Goal: Task Accomplishment & Management: Manage account settings

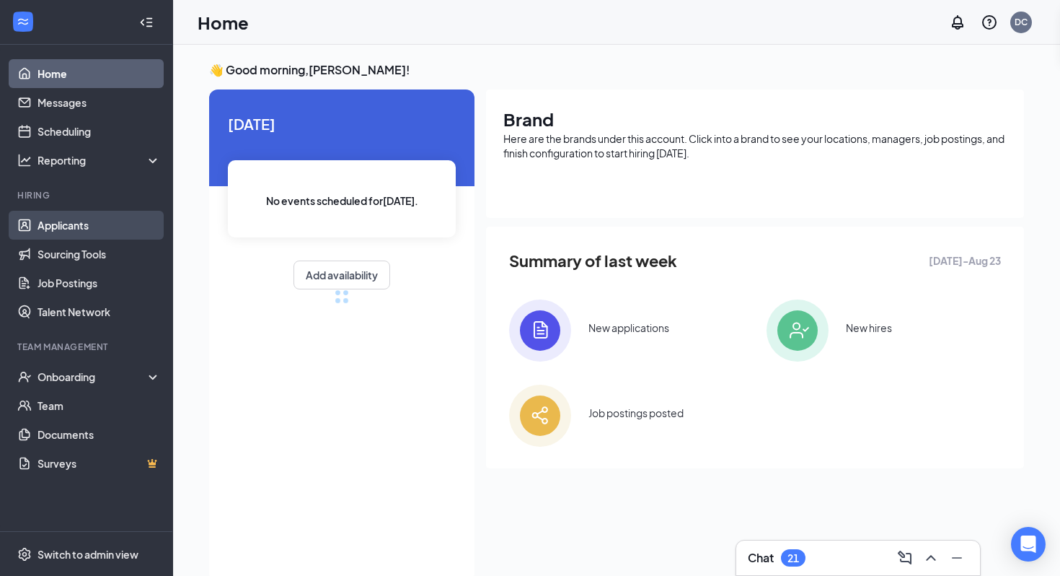
click at [117, 238] on link "Applicants" at bounding box center [99, 225] width 123 height 29
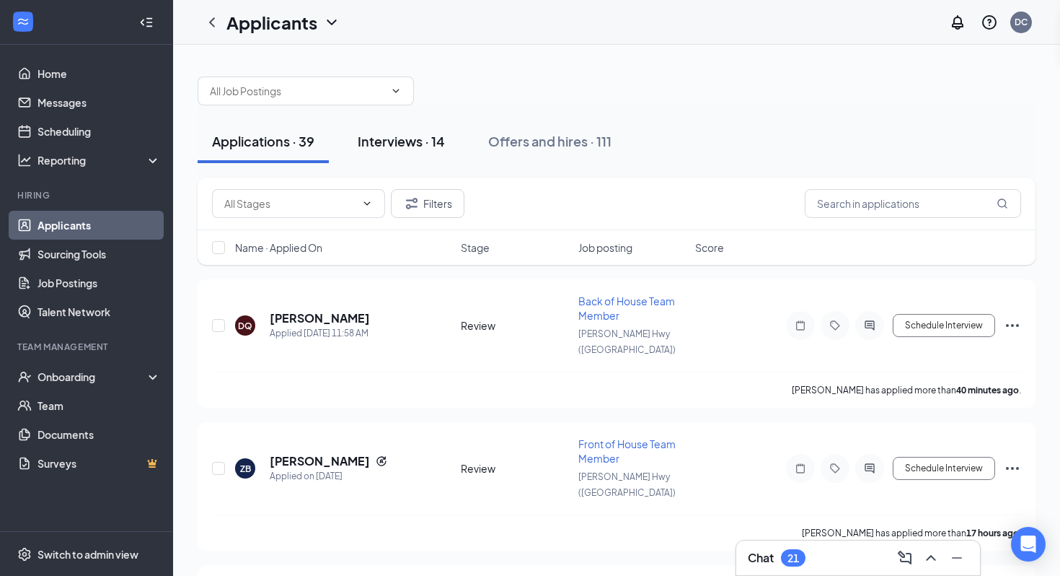
click at [410, 142] on div "Interviews · 14" at bounding box center [401, 141] width 87 height 18
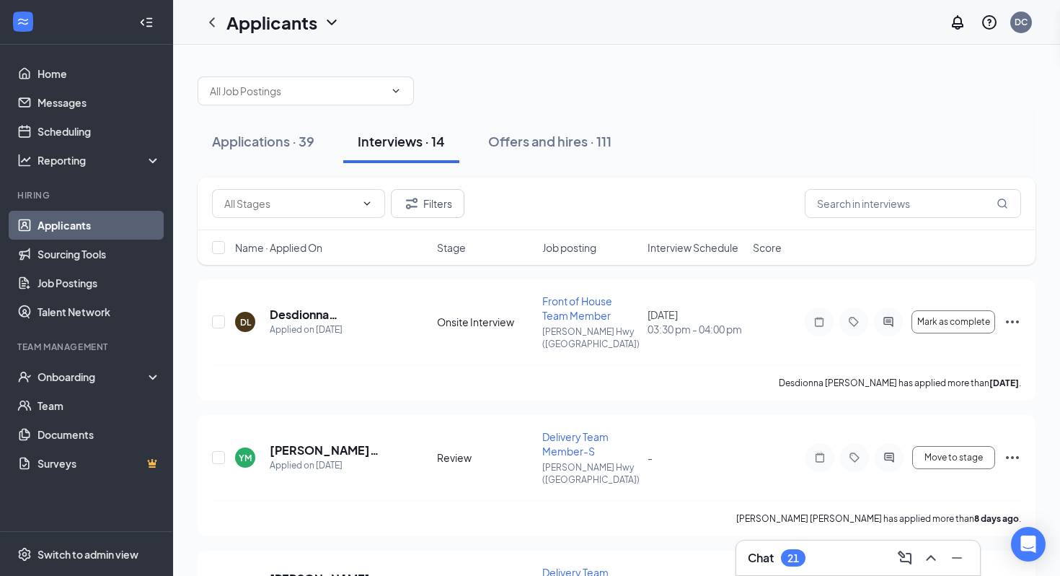
click at [675, 247] on span "Interview Schedule" at bounding box center [693, 247] width 91 height 14
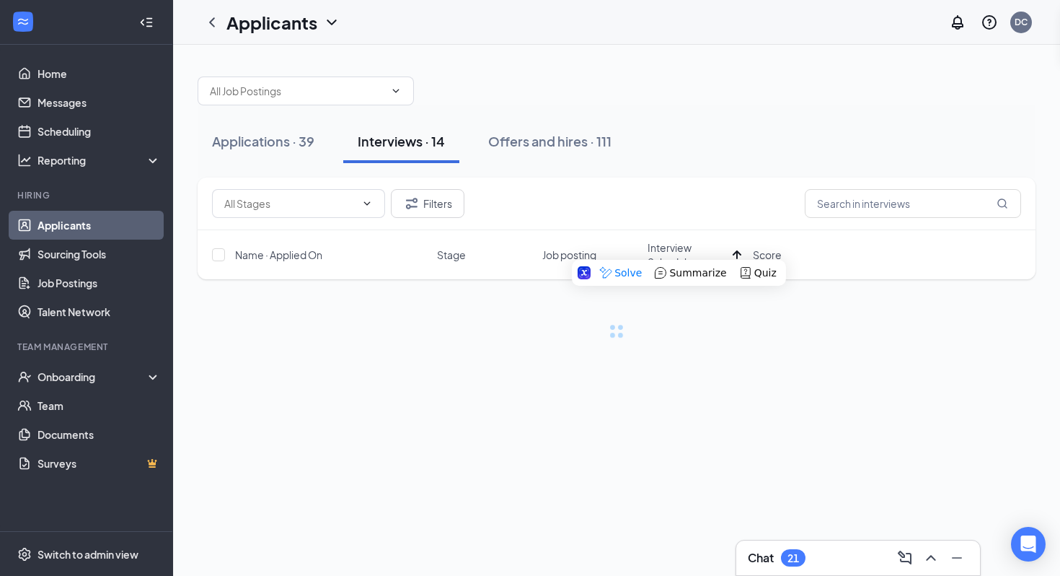
click at [675, 208] on div "Filters" at bounding box center [616, 203] width 809 height 29
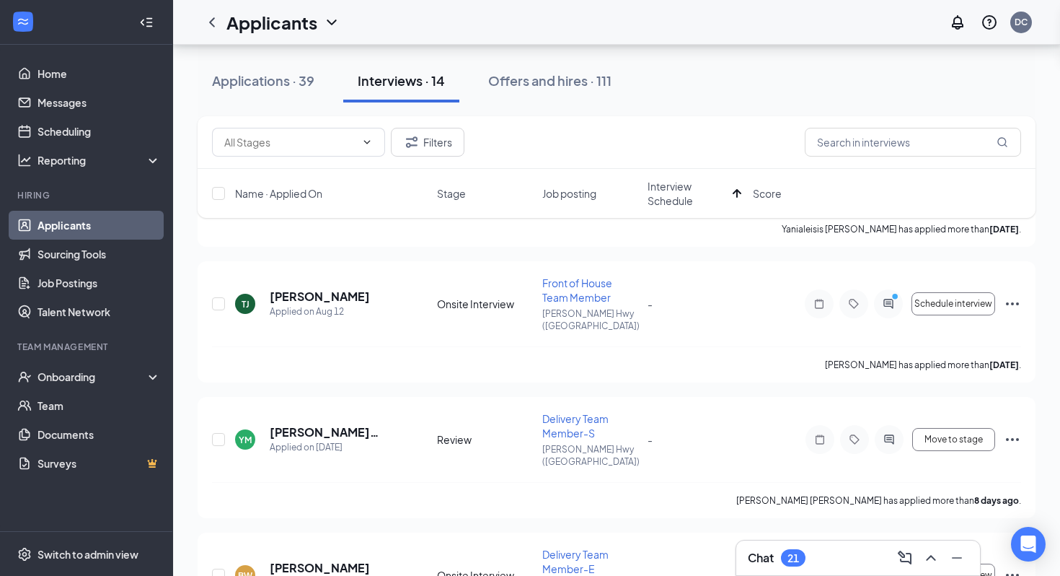
scroll to position [1451, 0]
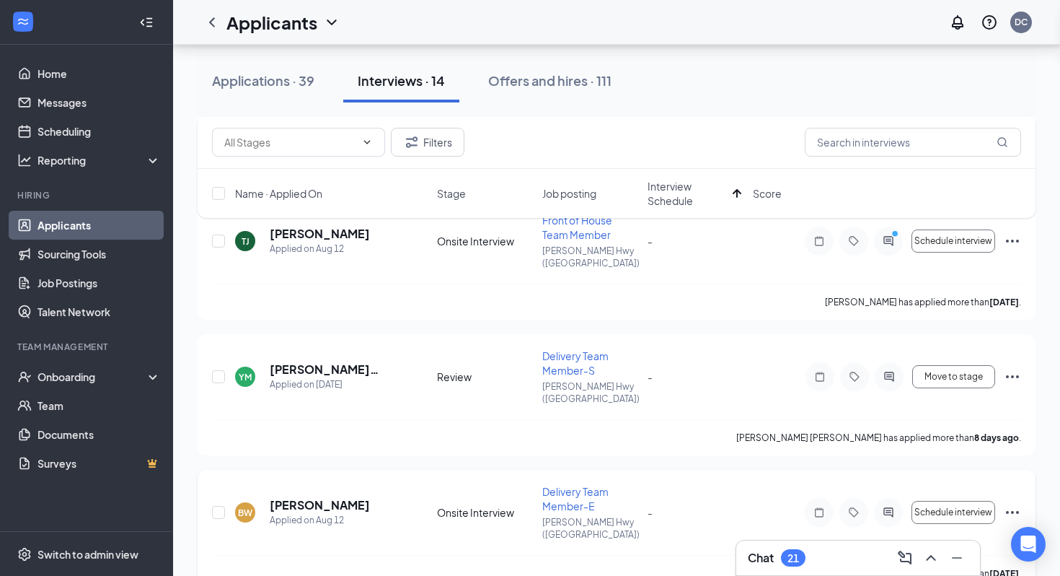
click at [1014, 503] on icon "Ellipses" at bounding box center [1012, 511] width 17 height 17
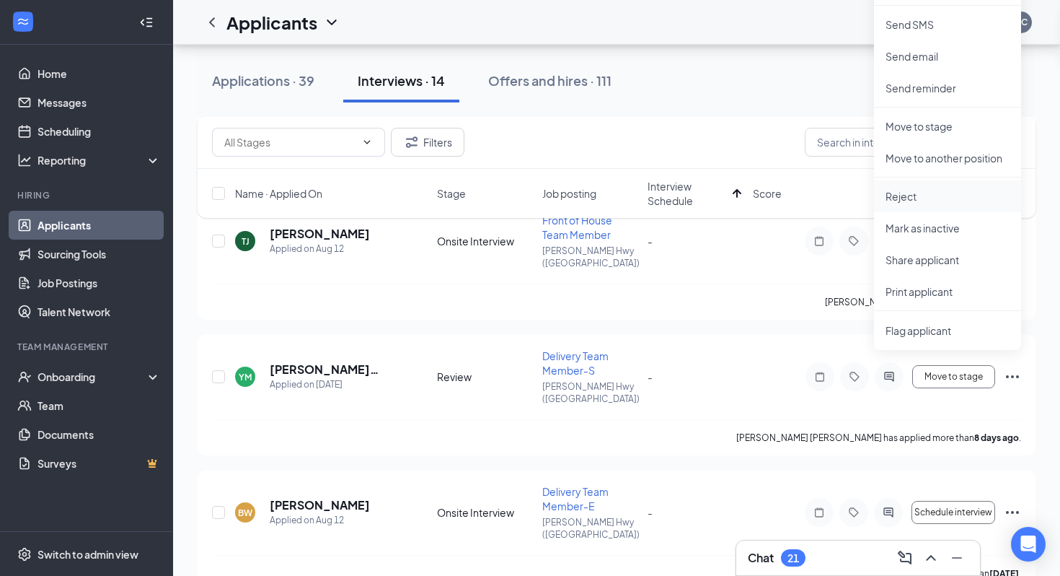
click at [912, 201] on p "Reject" at bounding box center [948, 196] width 124 height 14
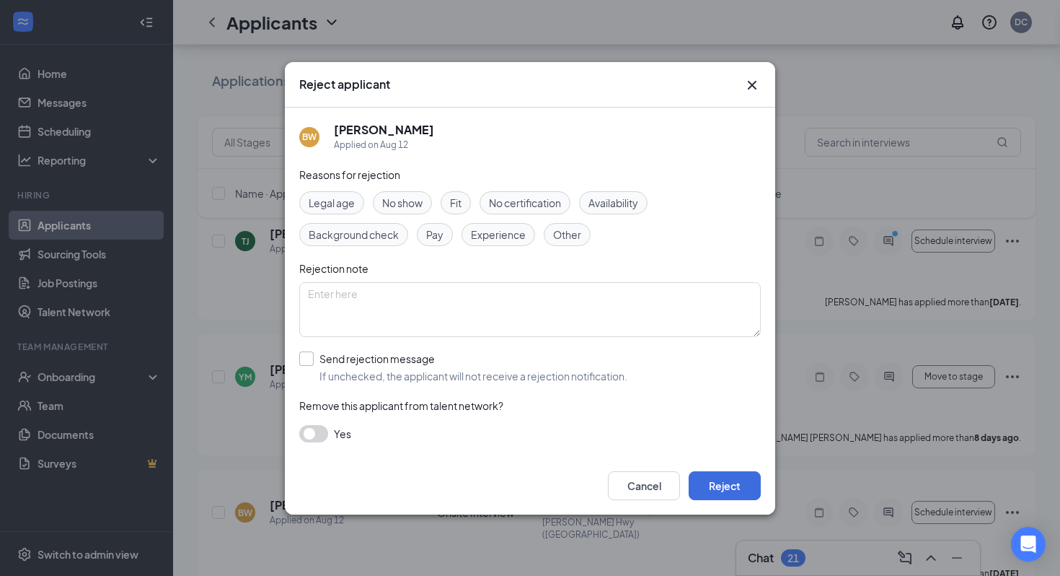
click at [402, 353] on input "Send rejection message If unchecked, the applicant will not receive a rejection…" at bounding box center [463, 367] width 328 height 32
checkbox input "true"
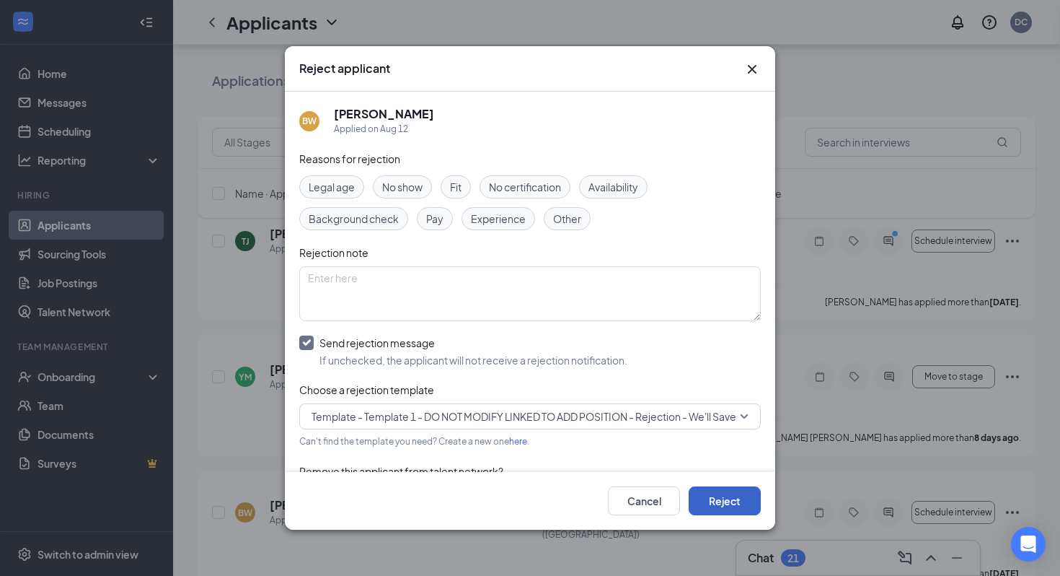
click at [712, 493] on button "Reject" at bounding box center [725, 500] width 72 height 29
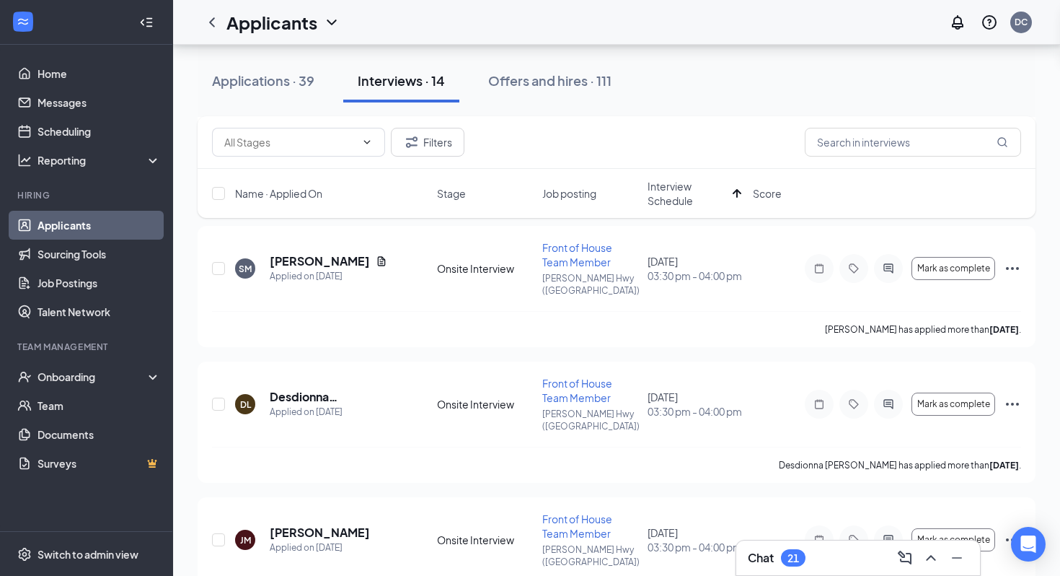
scroll to position [744, 0]
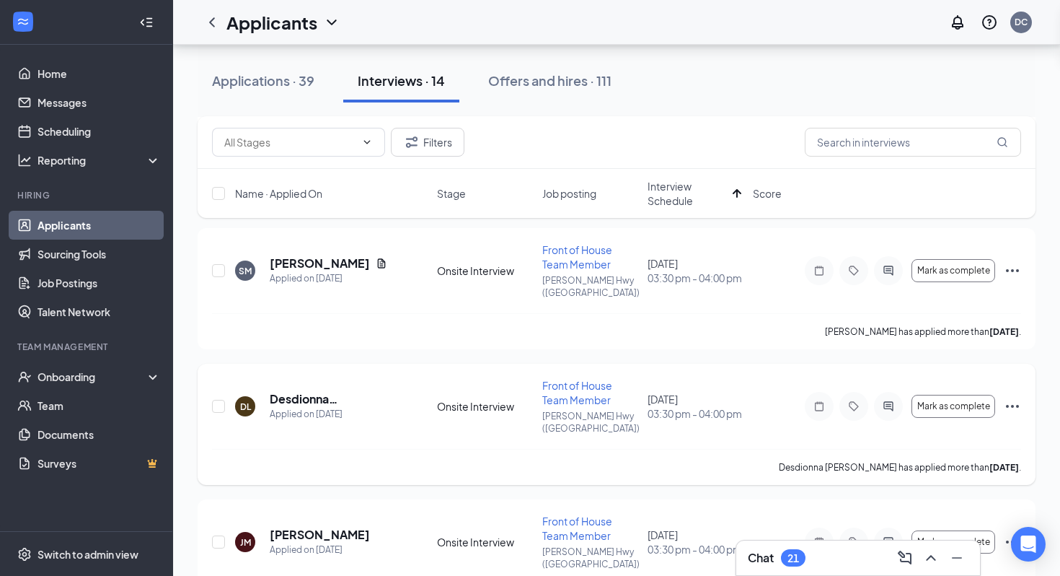
click at [565, 378] on div "Front of House Team Member" at bounding box center [590, 392] width 97 height 29
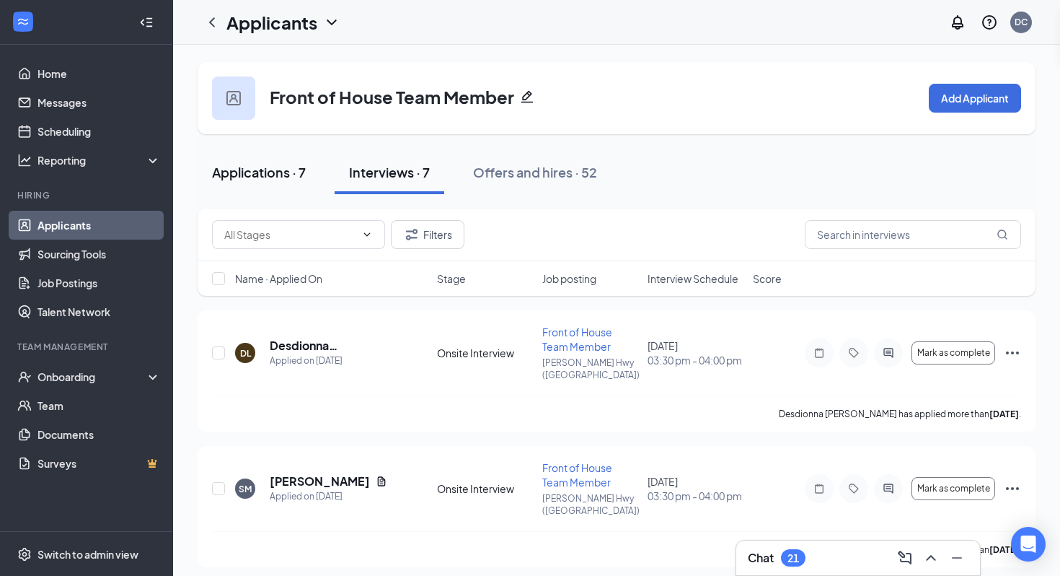
click at [292, 165] on div "Applications · 7" at bounding box center [259, 172] width 94 height 18
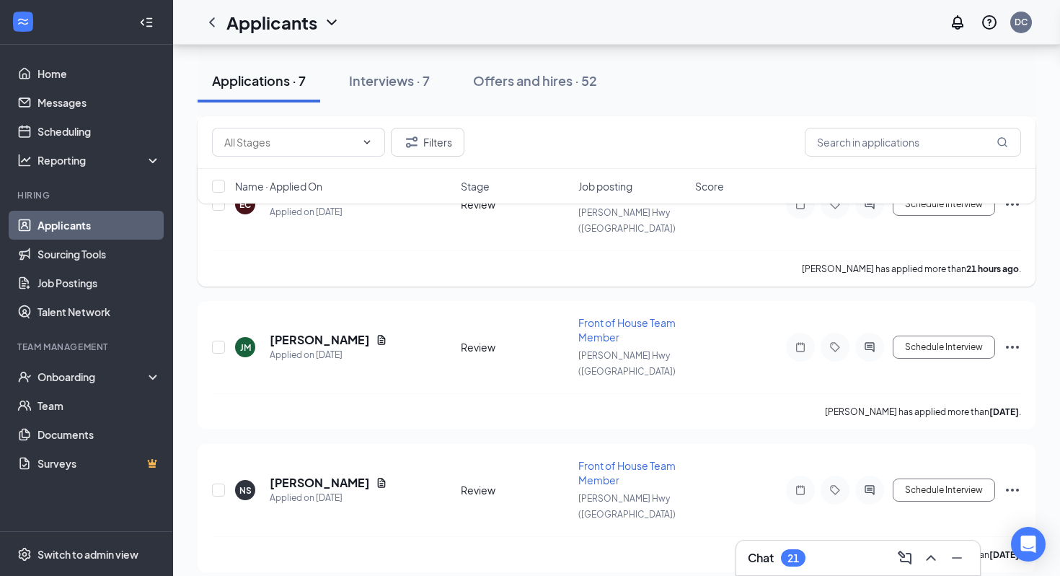
scroll to position [618, 0]
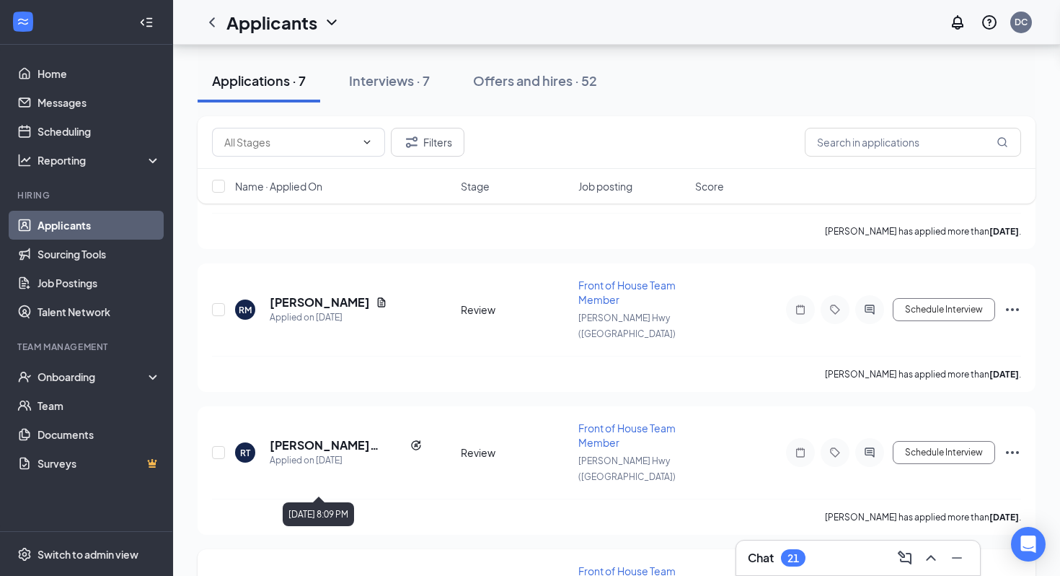
click at [357, 573] on h5 "[PERSON_NAME]" at bounding box center [320, 581] width 100 height 16
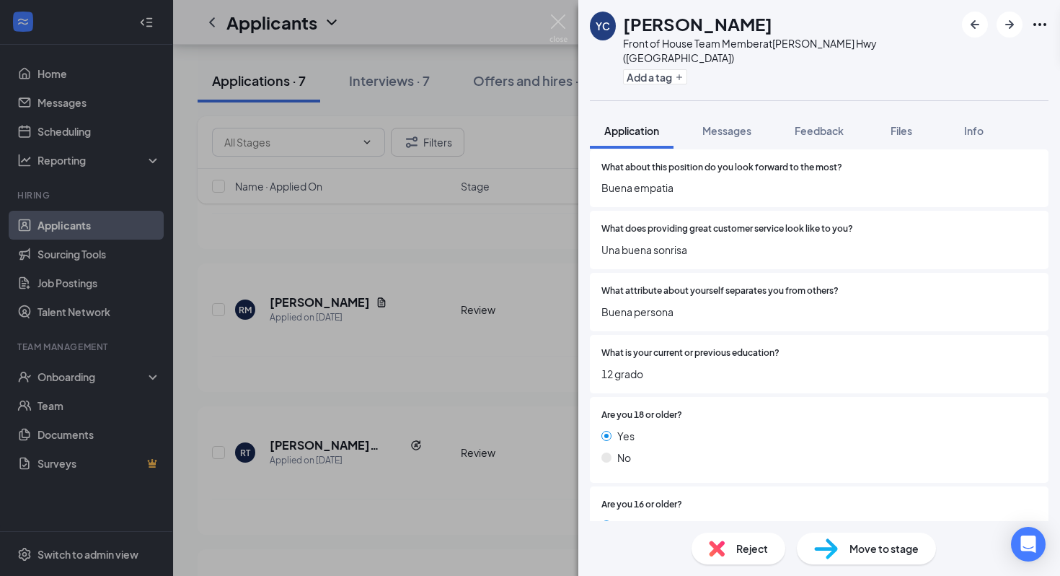
scroll to position [586, 0]
click at [712, 531] on div "Reject Move to stage" at bounding box center [819, 548] width 482 height 55
click at [716, 551] on img at bounding box center [717, 548] width 16 height 16
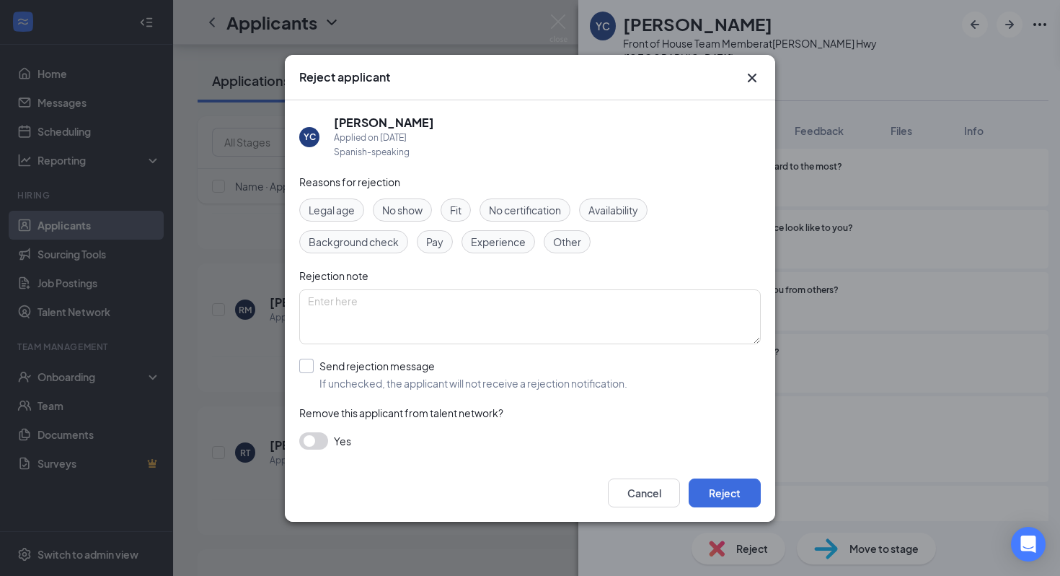
click at [424, 371] on input "Send rejection message If unchecked, the applicant will not receive a rejection…" at bounding box center [463, 374] width 328 height 32
checkbox input "true"
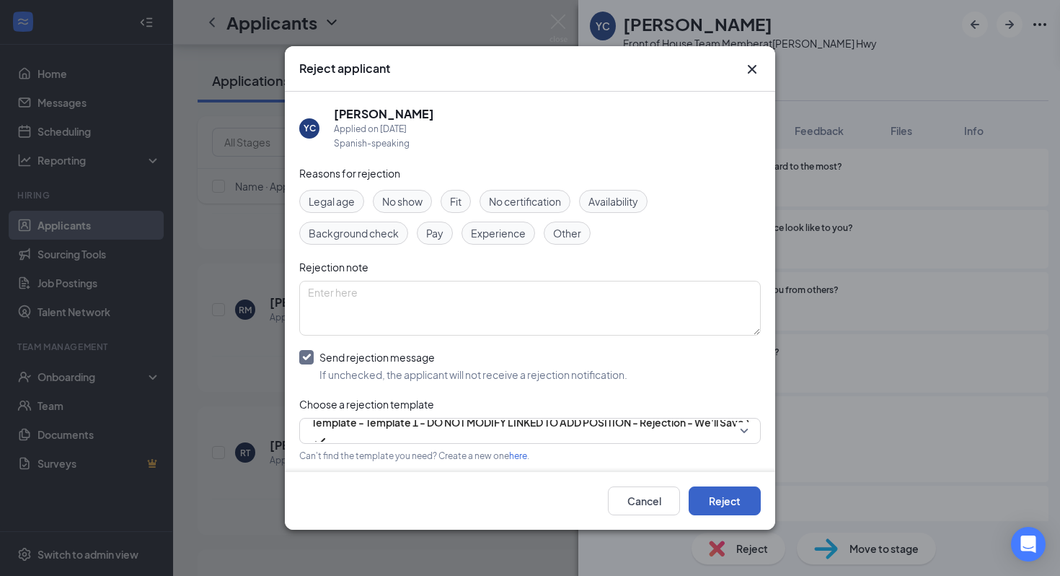
click at [723, 494] on button "Reject" at bounding box center [725, 500] width 72 height 29
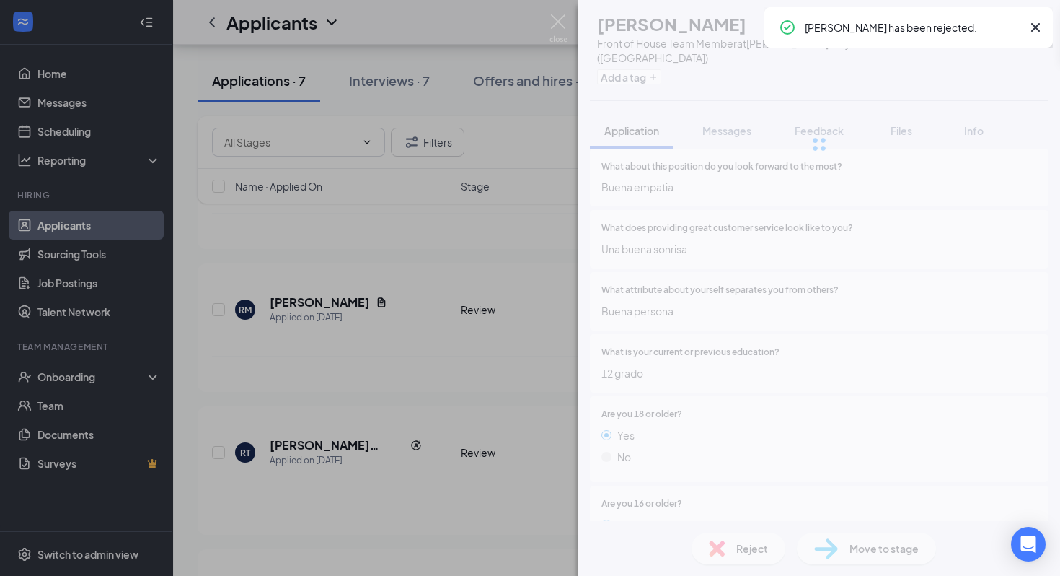
click at [340, 391] on div "YC [PERSON_NAME] Front of House Team Member at [PERSON_NAME][GEOGRAPHIC_DATA] (…" at bounding box center [530, 288] width 1060 height 576
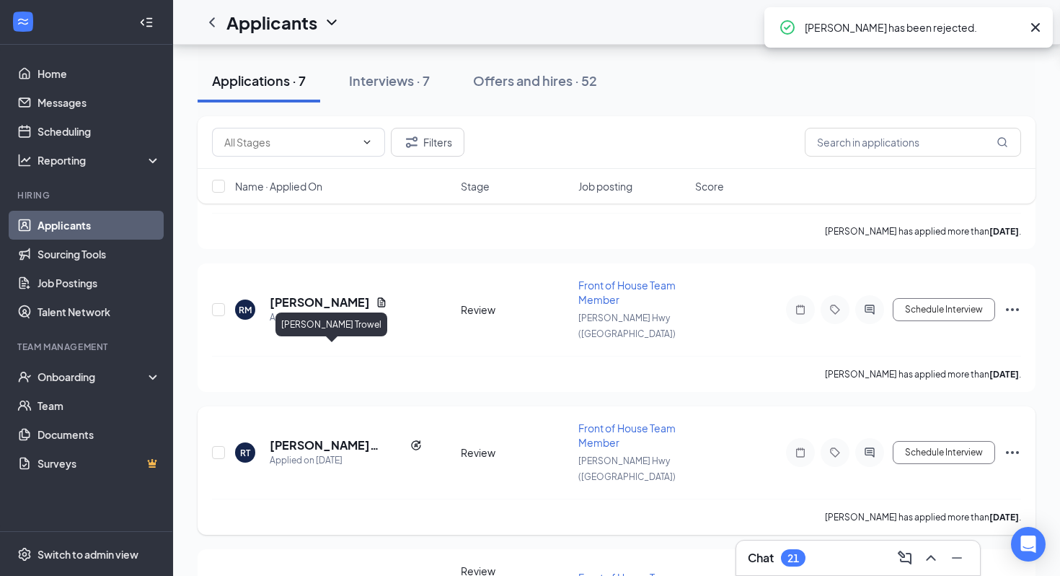
click at [323, 437] on h5 "[PERSON_NAME] Trowel" at bounding box center [337, 445] width 135 height 16
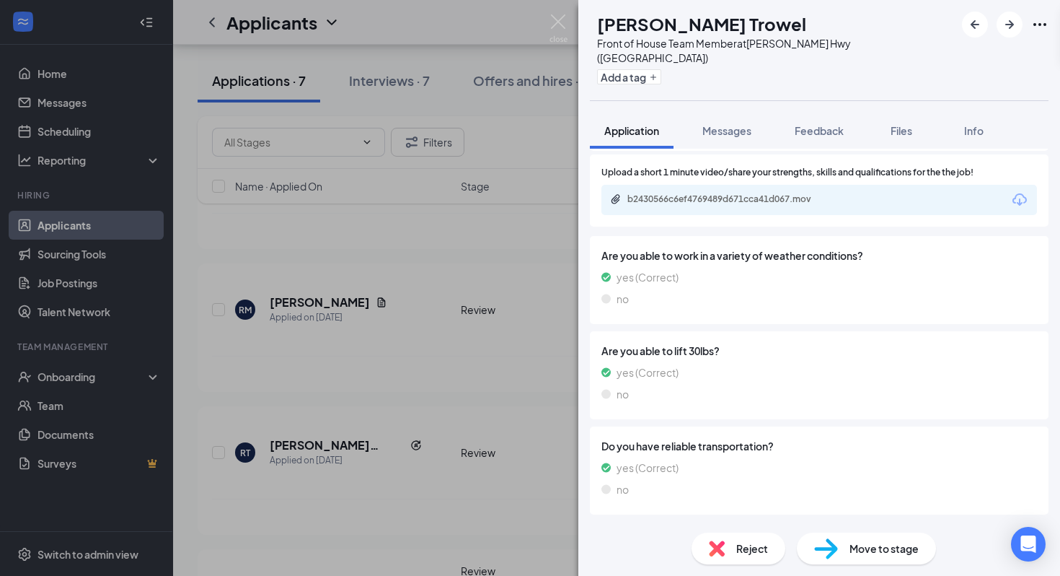
click at [835, 518] on div "Availability Version 1 of 1" at bounding box center [819, 532] width 459 height 29
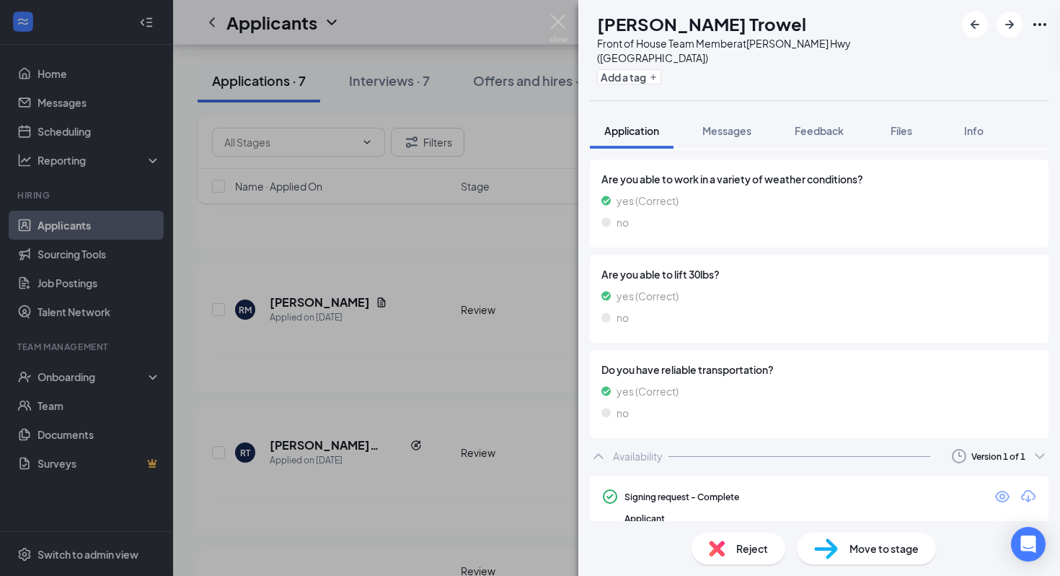
scroll to position [1359, 0]
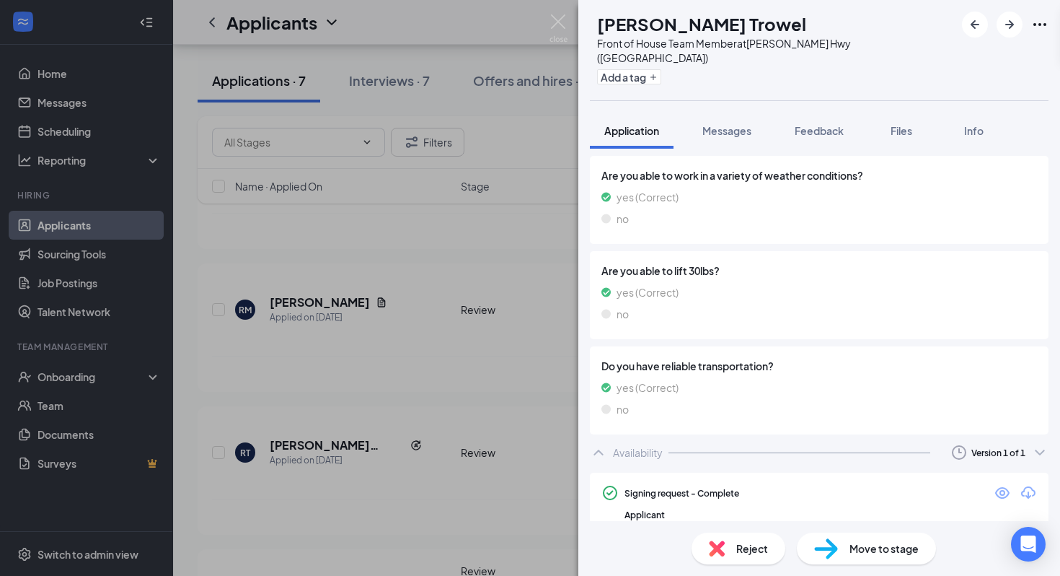
click at [998, 487] on icon "Eye" at bounding box center [1002, 493] width 14 height 12
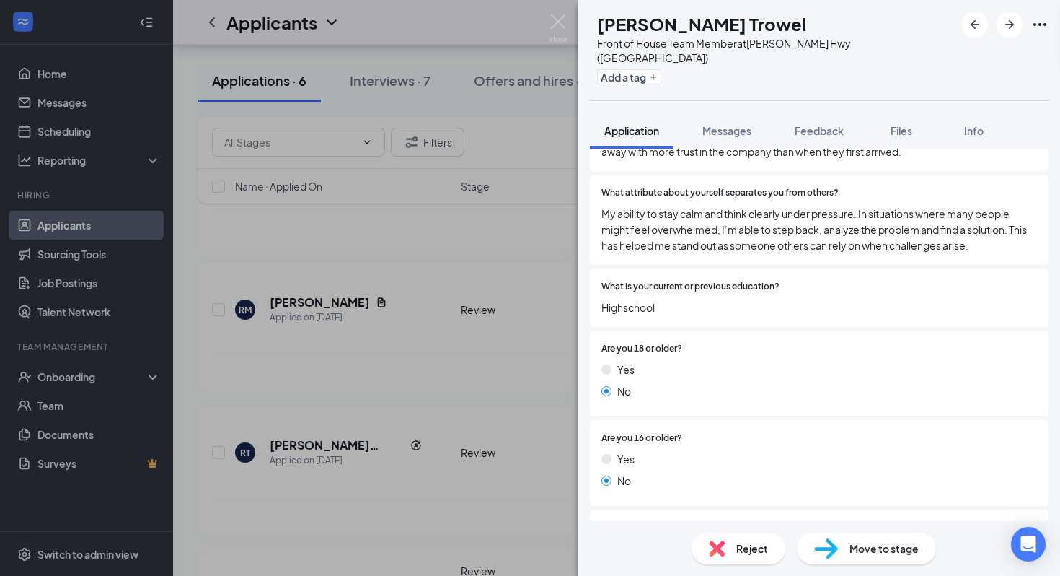
scroll to position [1000, 0]
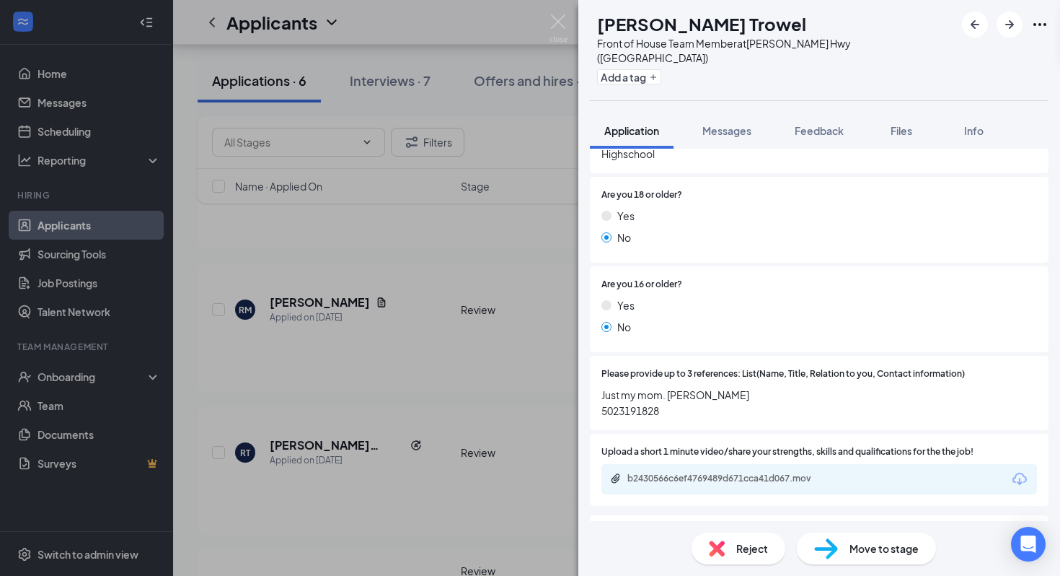
click at [656, 464] on div "b2430566c6ef4769489d671cca41d067.mov" at bounding box center [820, 479] width 436 height 30
click at [656, 472] on div "b2430566c6ef4769489d671cca41d067.mov" at bounding box center [729, 478] width 202 height 12
click at [403, 25] on div "[PERSON_NAME] Trowel Front of House Team Member at [PERSON_NAME][GEOGRAPHIC_DAT…" at bounding box center [530, 288] width 1060 height 576
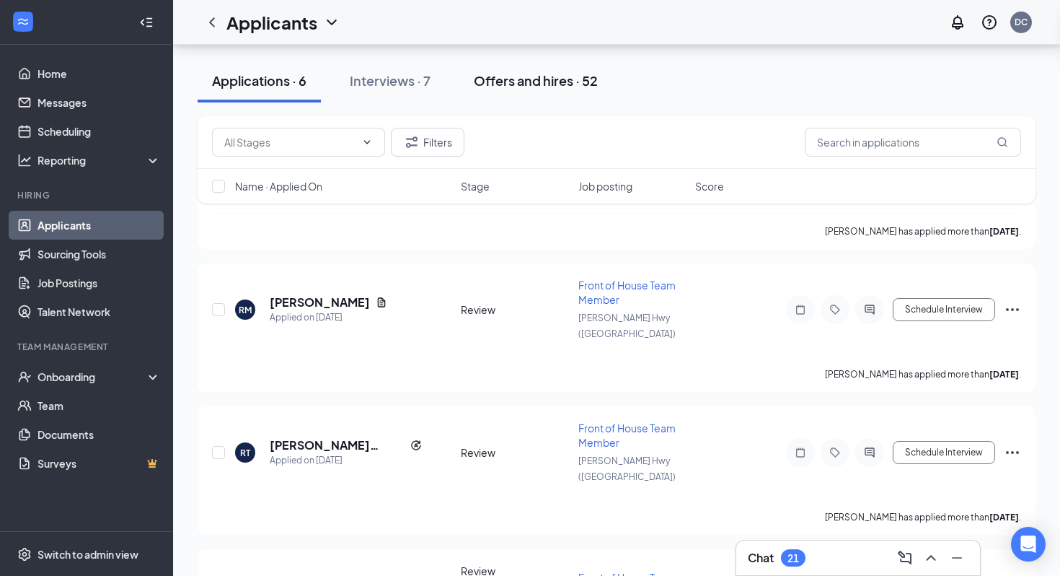
click at [523, 83] on div "Offers and hires · 52" at bounding box center [536, 80] width 124 height 18
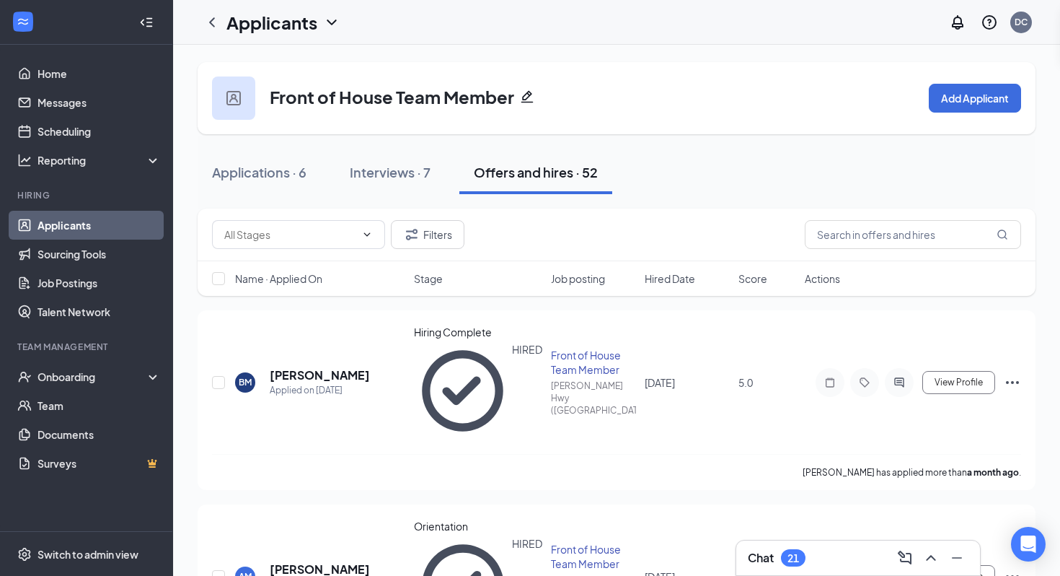
click at [666, 283] on span "Hired Date" at bounding box center [670, 278] width 50 height 14
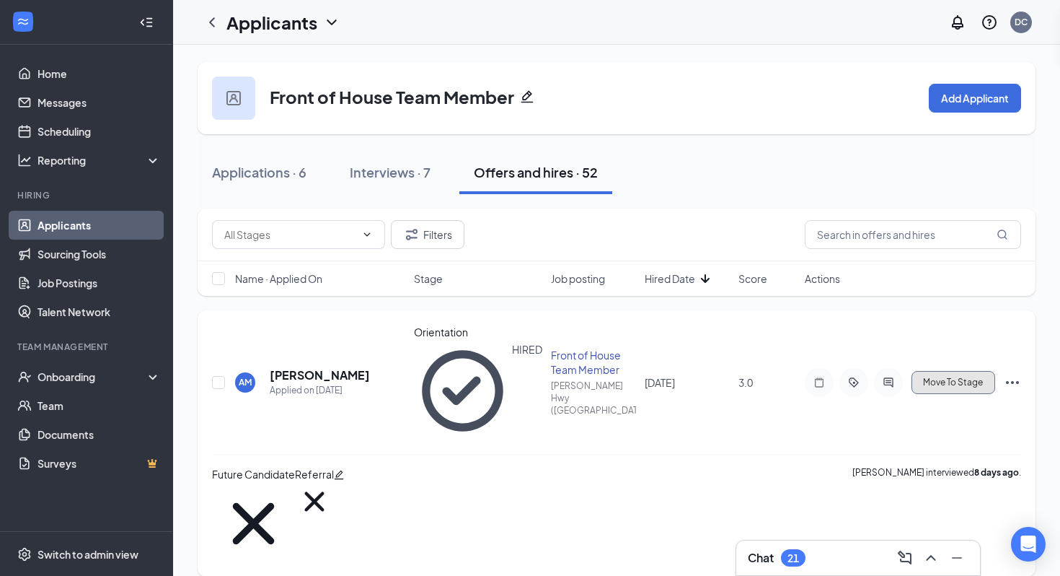
click at [950, 371] on button "Move To Stage" at bounding box center [954, 382] width 84 height 23
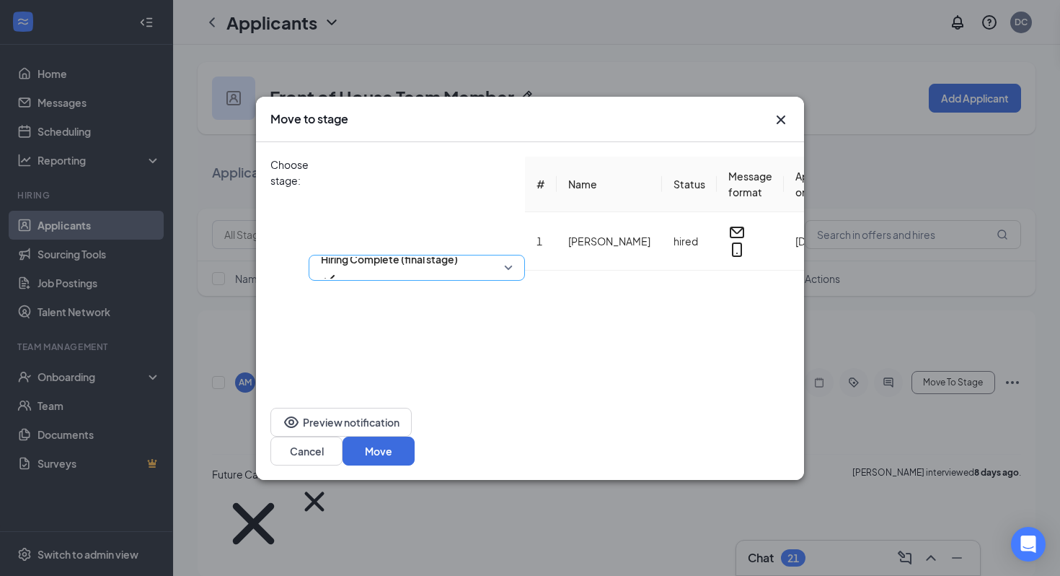
click at [448, 248] on span "Hiring Complete (final stage)" at bounding box center [389, 259] width 137 height 22
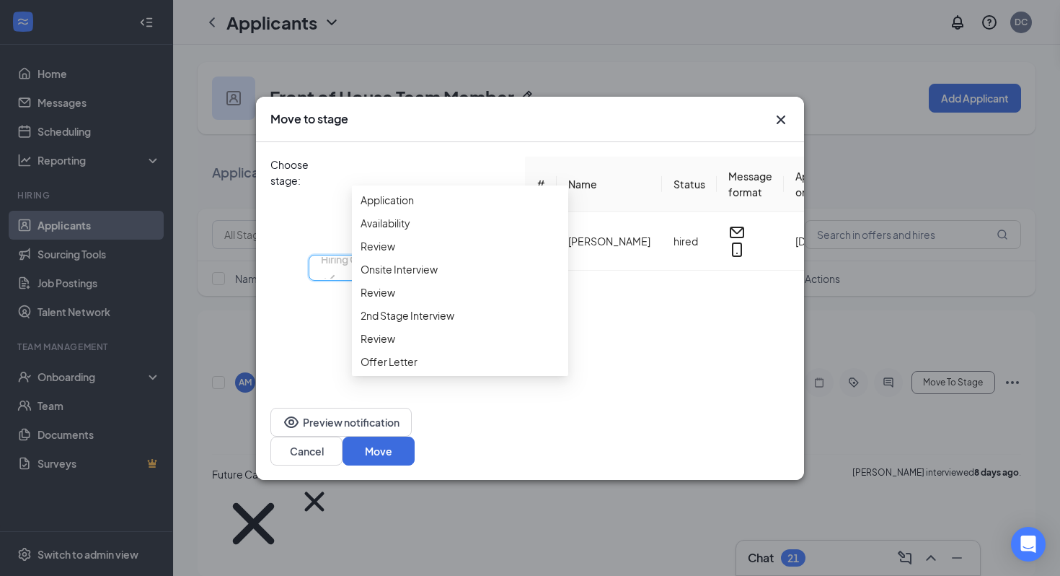
scroll to position [215, 0]
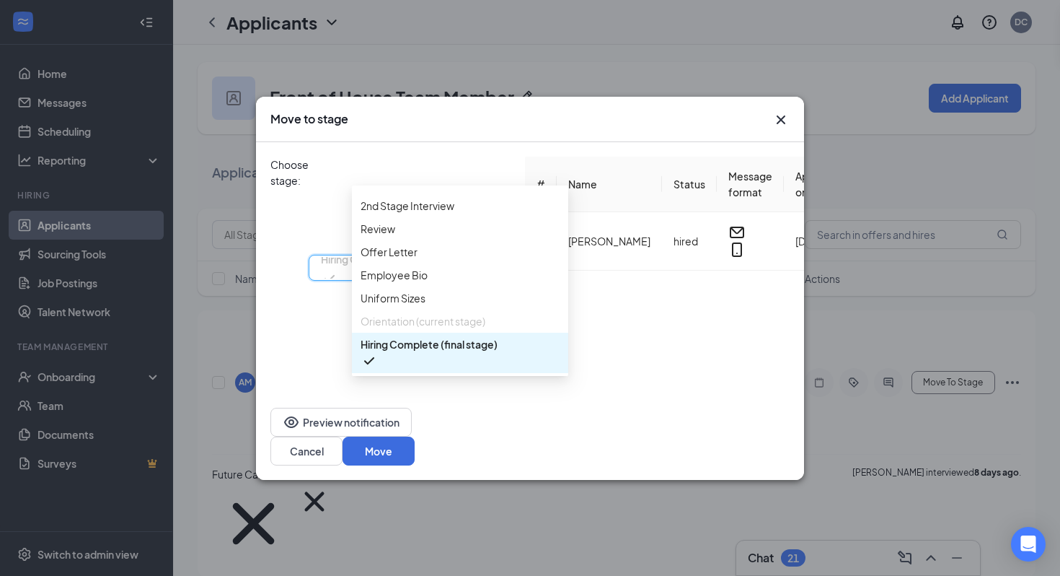
click at [458, 352] on span "Hiring Complete (final stage)" at bounding box center [429, 344] width 137 height 16
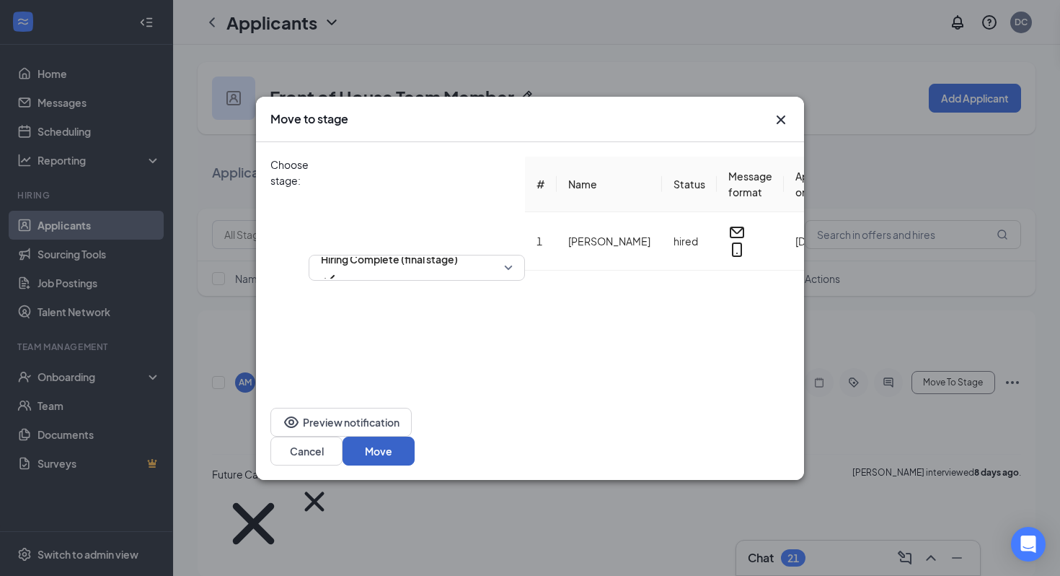
click at [415, 451] on button "Move" at bounding box center [379, 450] width 72 height 29
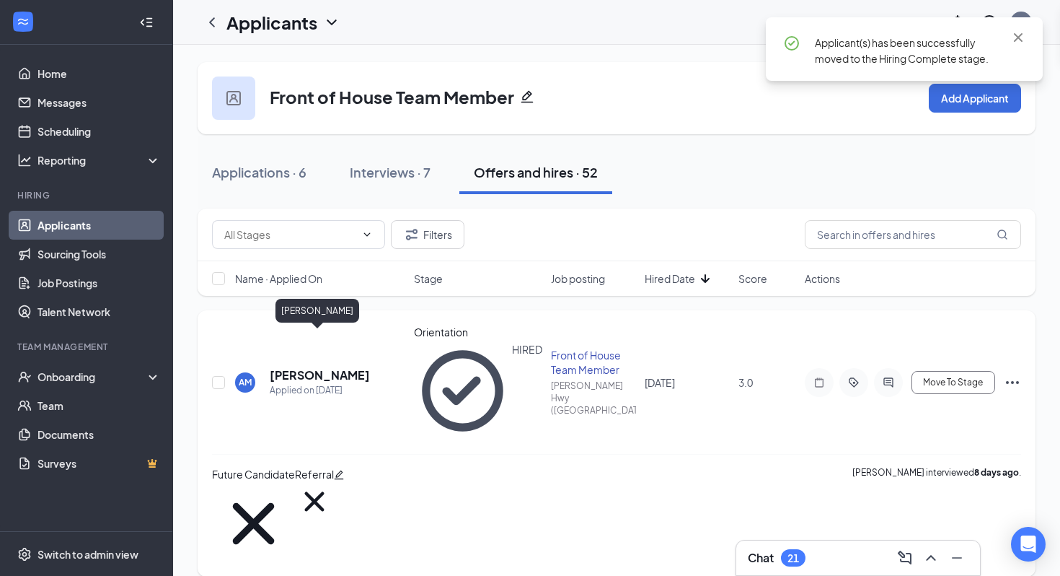
click at [314, 367] on h5 "[PERSON_NAME]" at bounding box center [320, 375] width 100 height 16
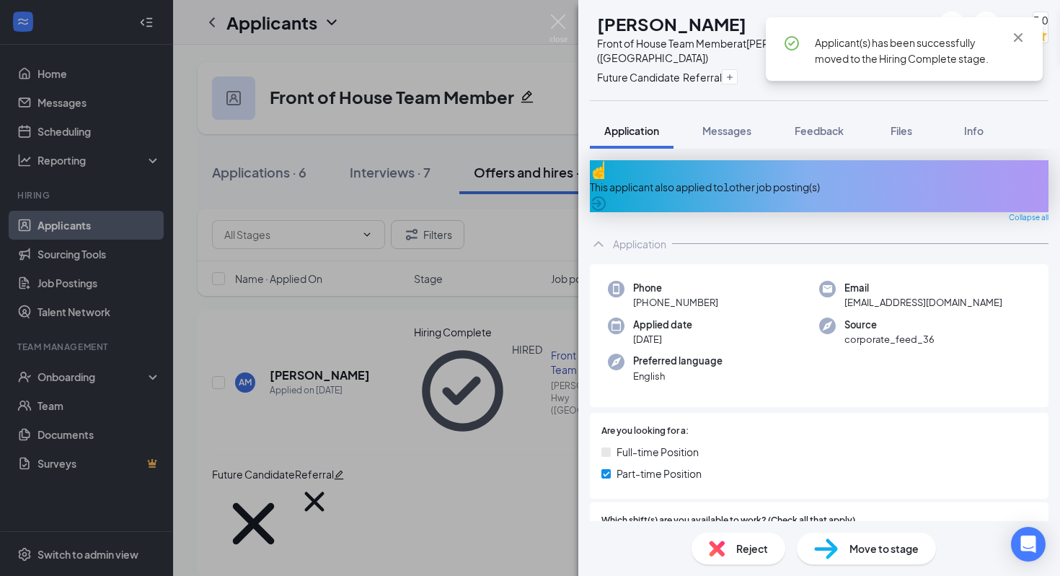
click at [871, 295] on span "[EMAIL_ADDRESS][DOMAIN_NAME]" at bounding box center [924, 302] width 158 height 14
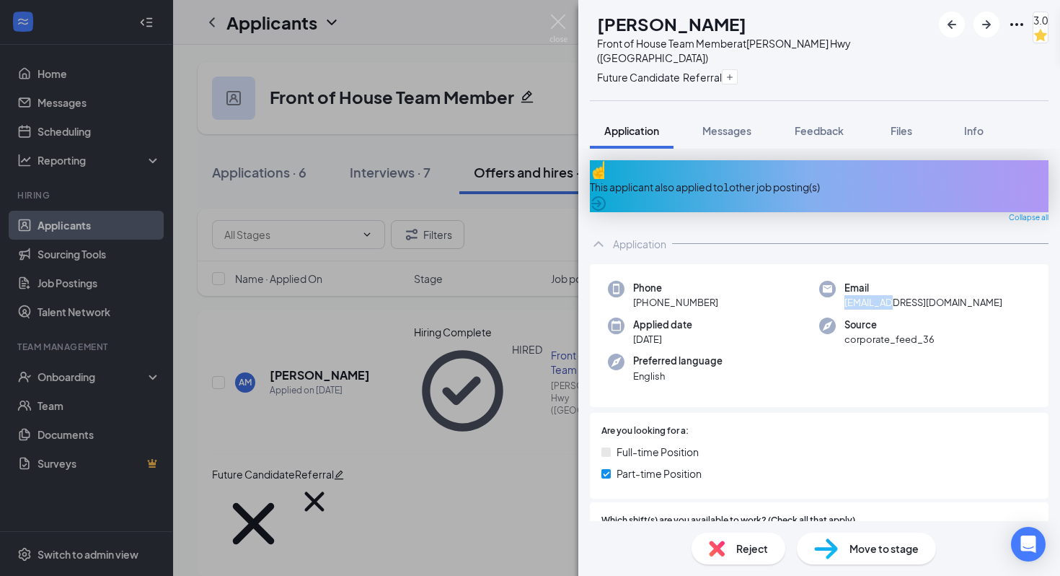
click at [871, 295] on span "[EMAIL_ADDRESS][DOMAIN_NAME]" at bounding box center [924, 302] width 158 height 14
copy span "[EMAIL_ADDRESS][DOMAIN_NAME]"
click at [724, 375] on div "Phone [PHONE_NUMBER] Email [EMAIL_ADDRESS][DOMAIN_NAME] Applied date [DATE] Sou…" at bounding box center [819, 336] width 459 height 144
click at [562, 24] on img at bounding box center [559, 28] width 18 height 28
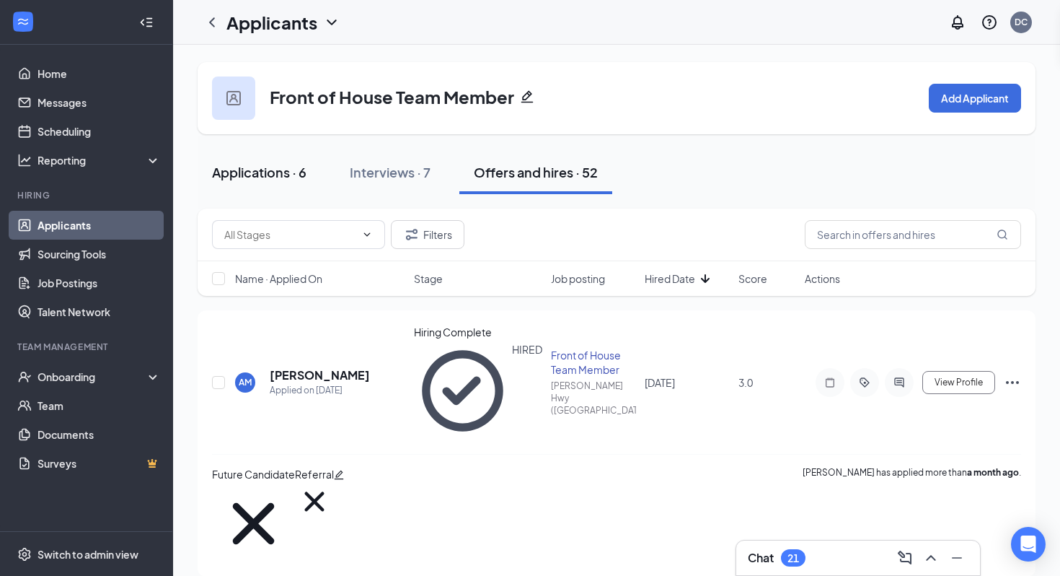
click at [287, 165] on div "Applications · 6" at bounding box center [259, 172] width 94 height 18
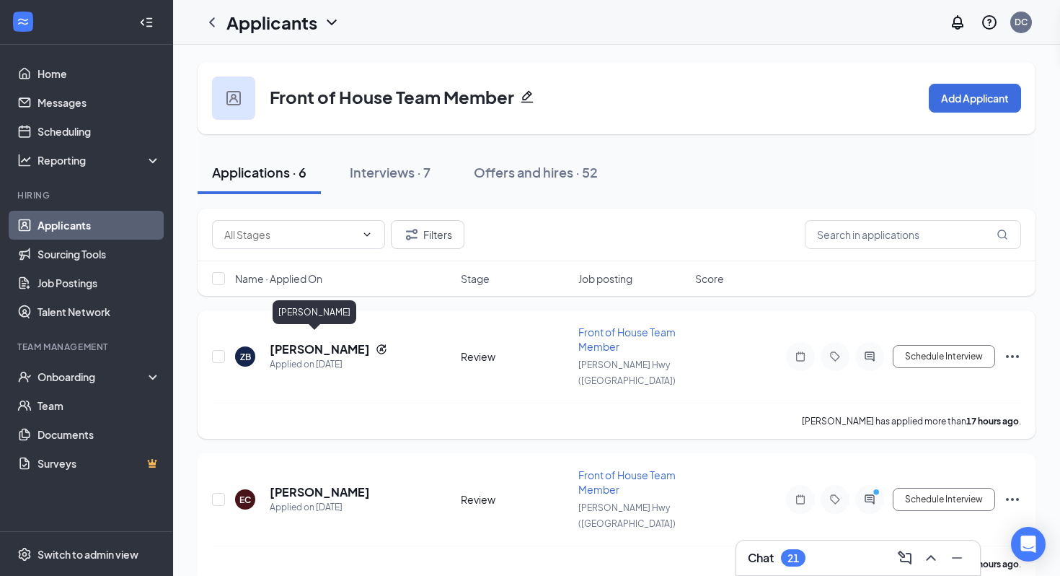
click at [305, 341] on h5 "[PERSON_NAME]" at bounding box center [320, 349] width 100 height 16
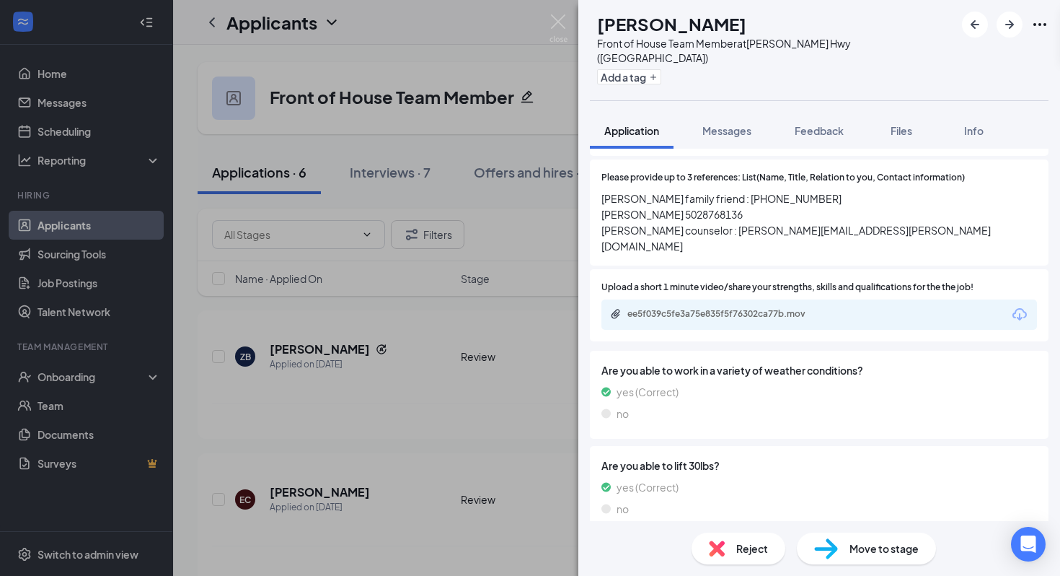
scroll to position [1184, 0]
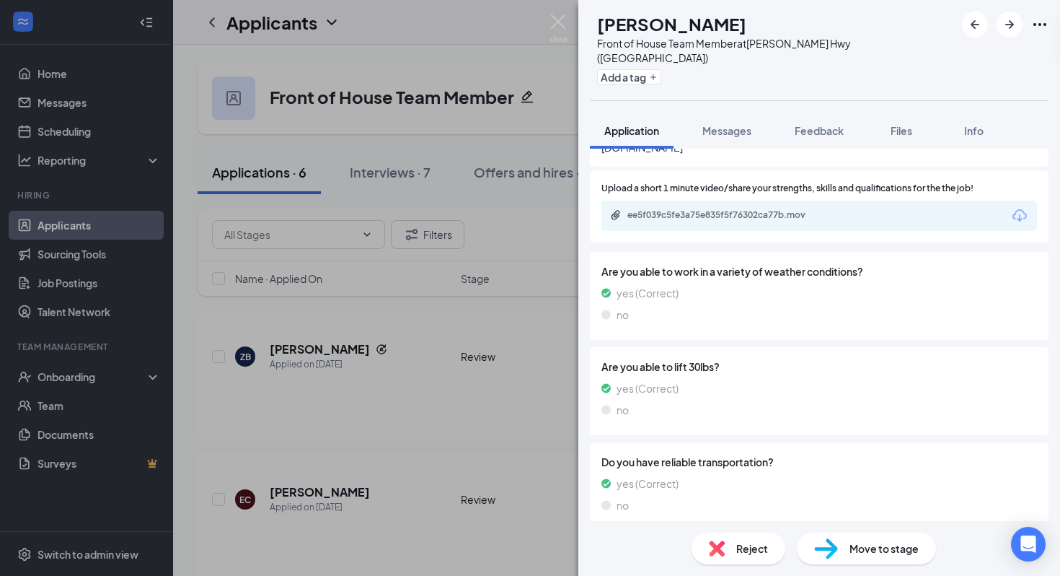
click at [788, 481] on div "Do you have reliable transportation? yes (Correct) no" at bounding box center [819, 486] width 459 height 88
click at [788, 534] on div "Availability Version 1 of 1" at bounding box center [819, 548] width 459 height 29
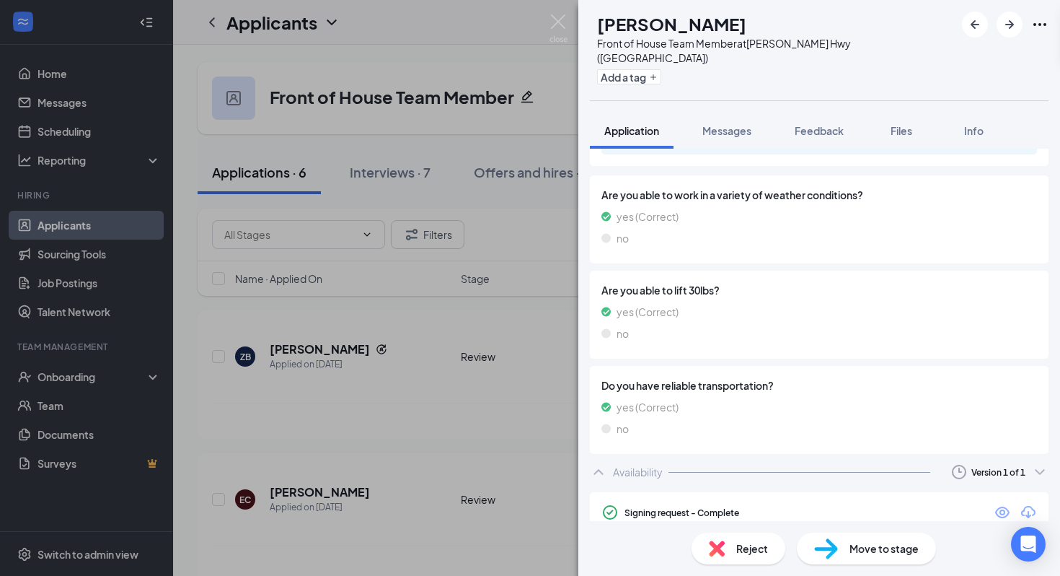
scroll to position [1267, 0]
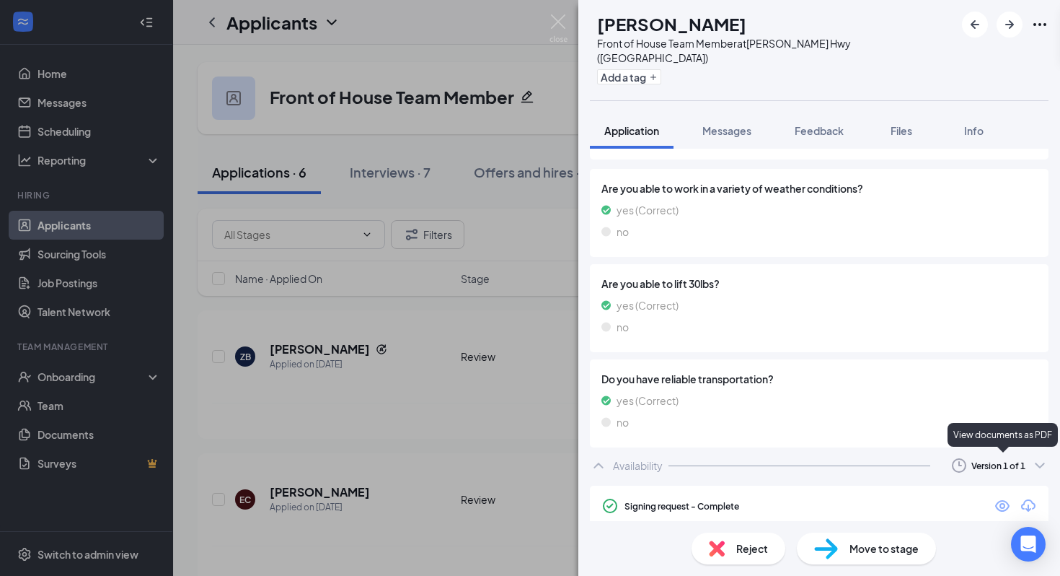
click at [1005, 497] on icon "Eye" at bounding box center [1002, 505] width 17 height 17
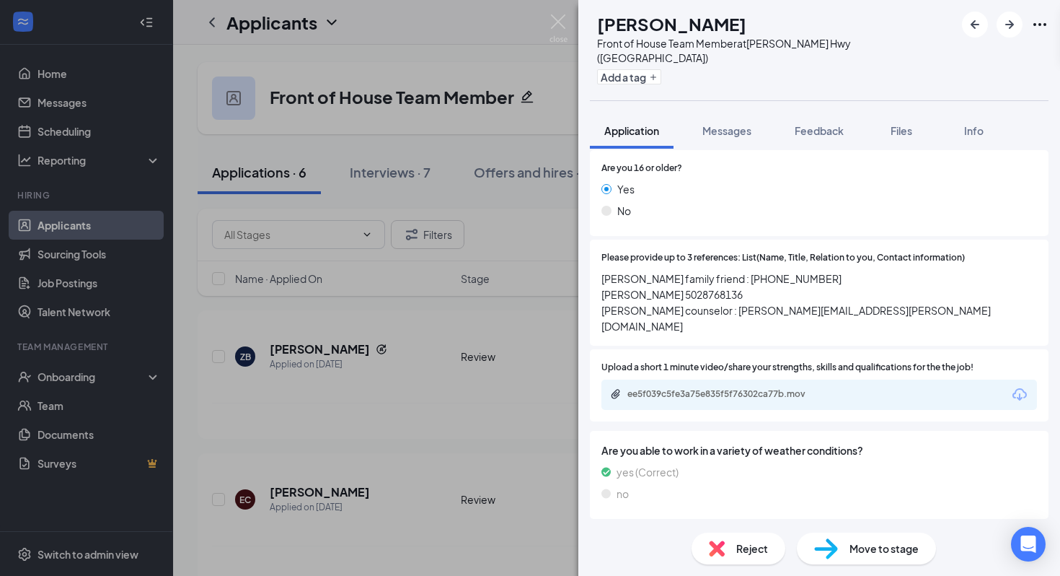
scroll to position [981, 0]
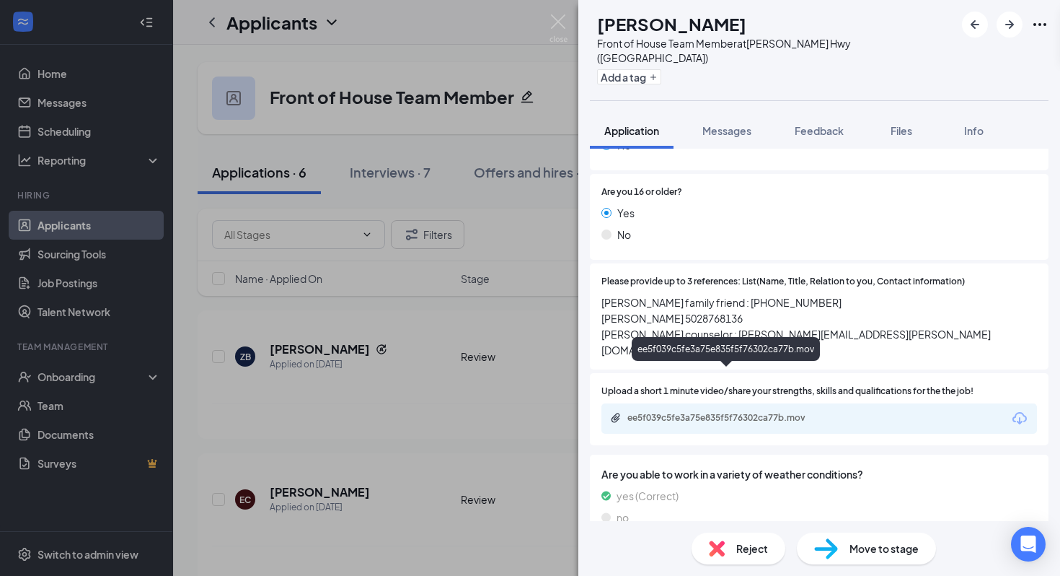
click at [669, 412] on div "ee5f039c5fe3a75e835f5f76302ca77b.mov" at bounding box center [727, 419] width 234 height 14
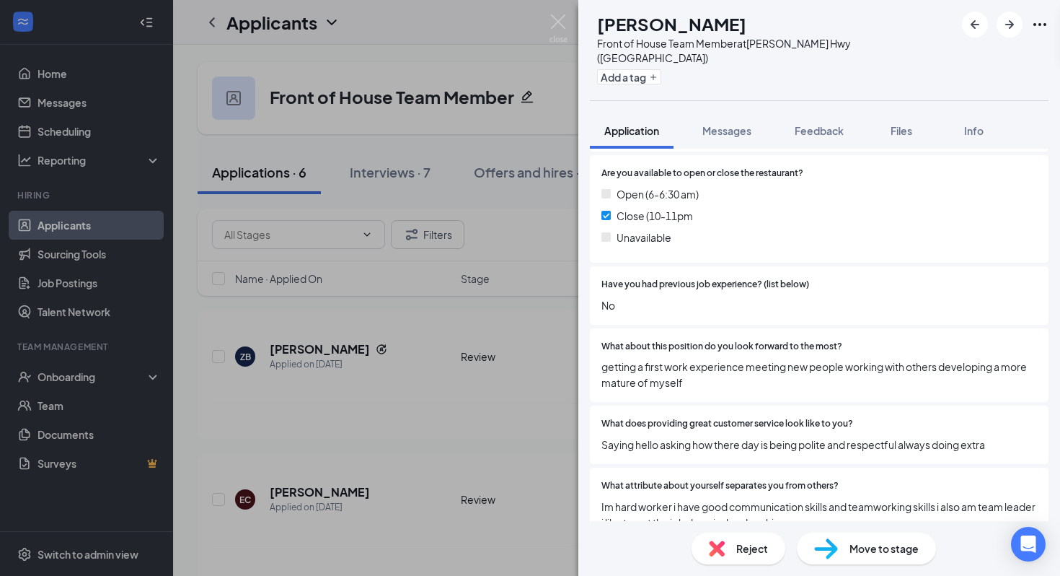
scroll to position [453, 0]
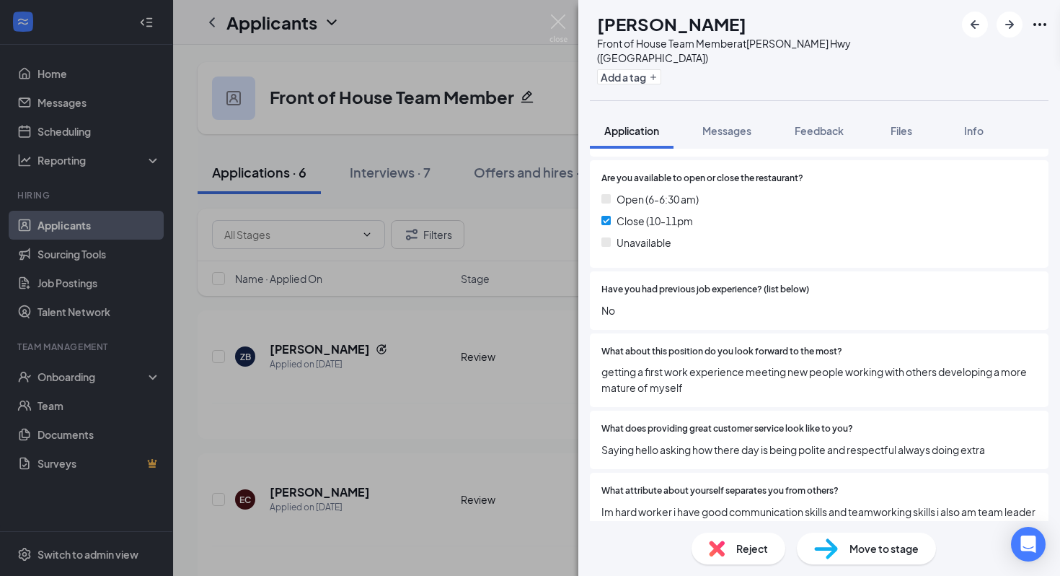
click at [734, 547] on div "Reject" at bounding box center [739, 548] width 94 height 32
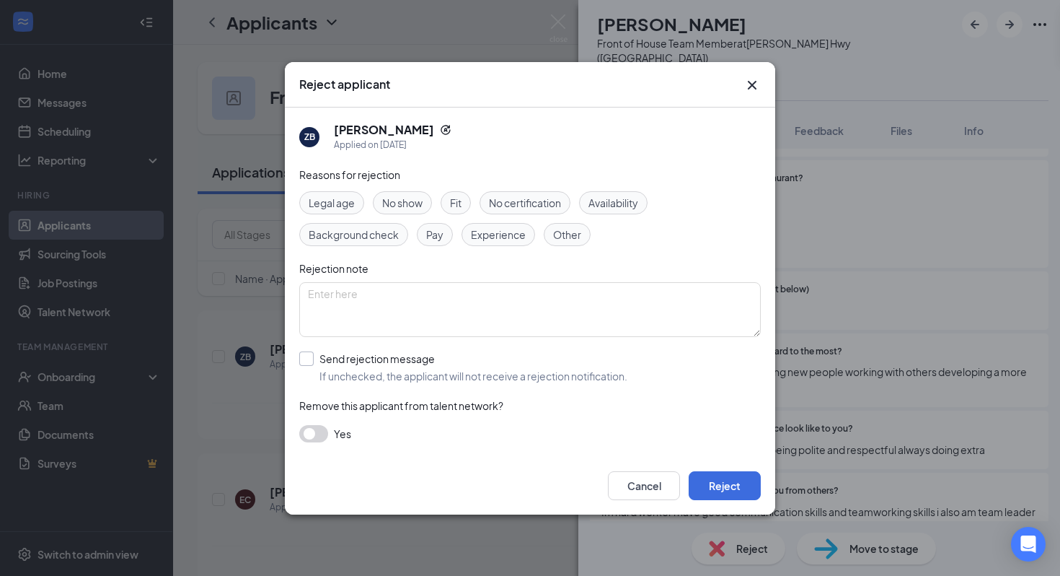
click at [342, 373] on input "Send rejection message If unchecked, the applicant will not receive a rejection…" at bounding box center [463, 367] width 328 height 32
checkbox input "true"
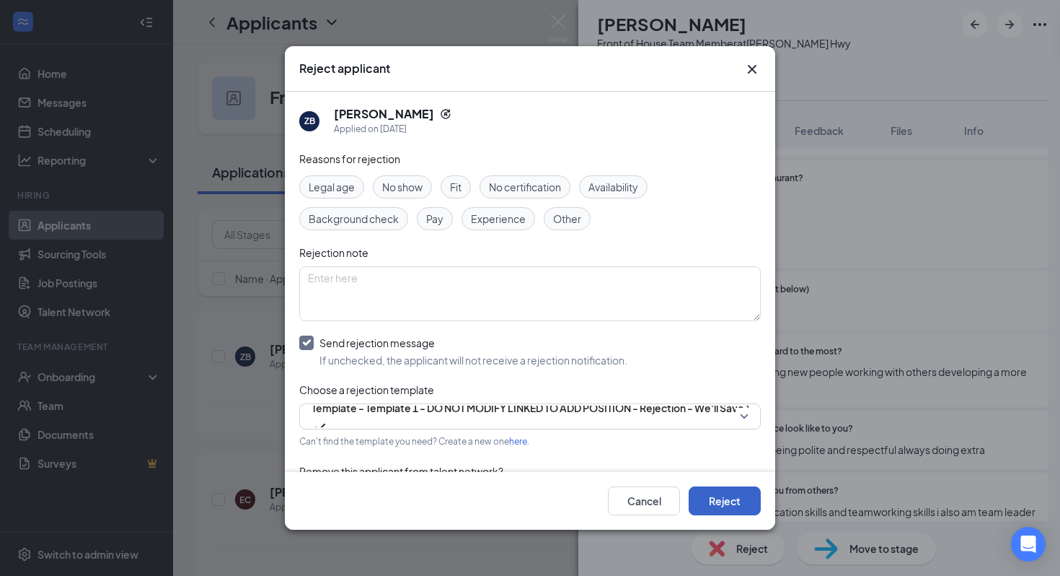
click at [703, 508] on button "Reject" at bounding box center [725, 500] width 72 height 29
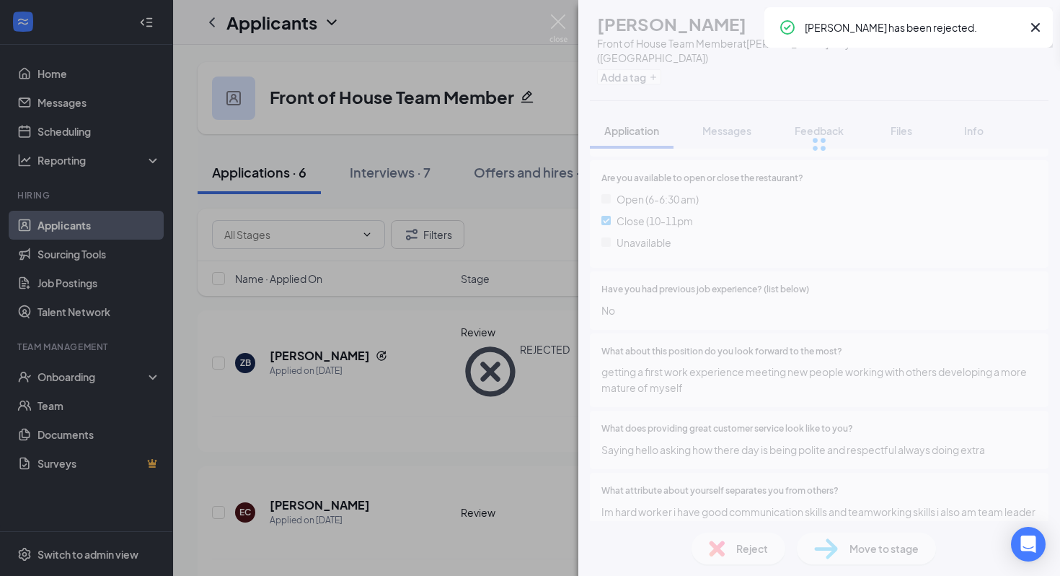
click at [337, 446] on div "ZB zion brown Front of House Team Member at [PERSON_NAME][GEOGRAPHIC_DATA] ([GE…" at bounding box center [530, 288] width 1060 height 576
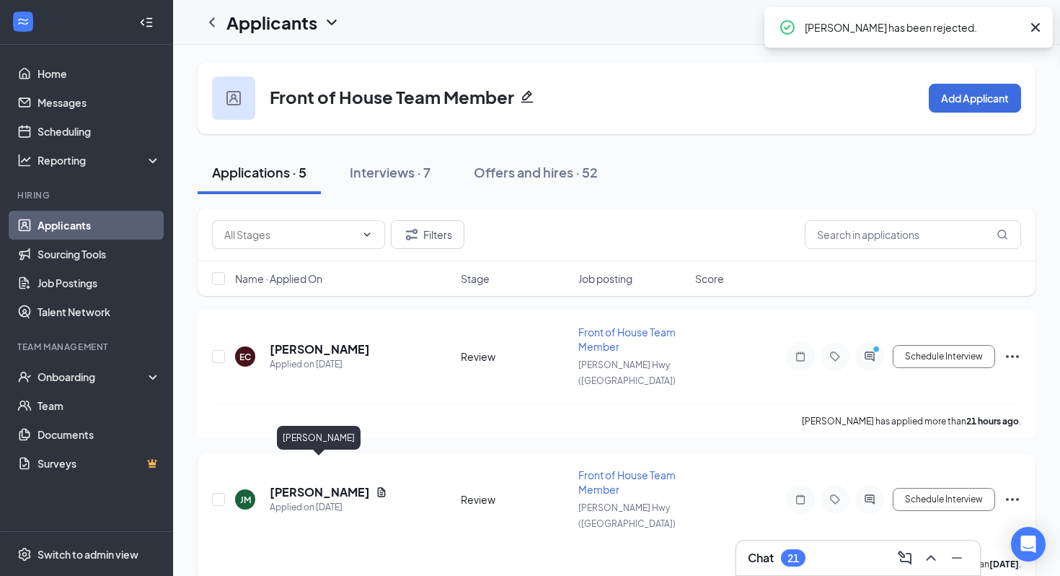
click at [302, 484] on h5 "[PERSON_NAME]" at bounding box center [320, 492] width 100 height 16
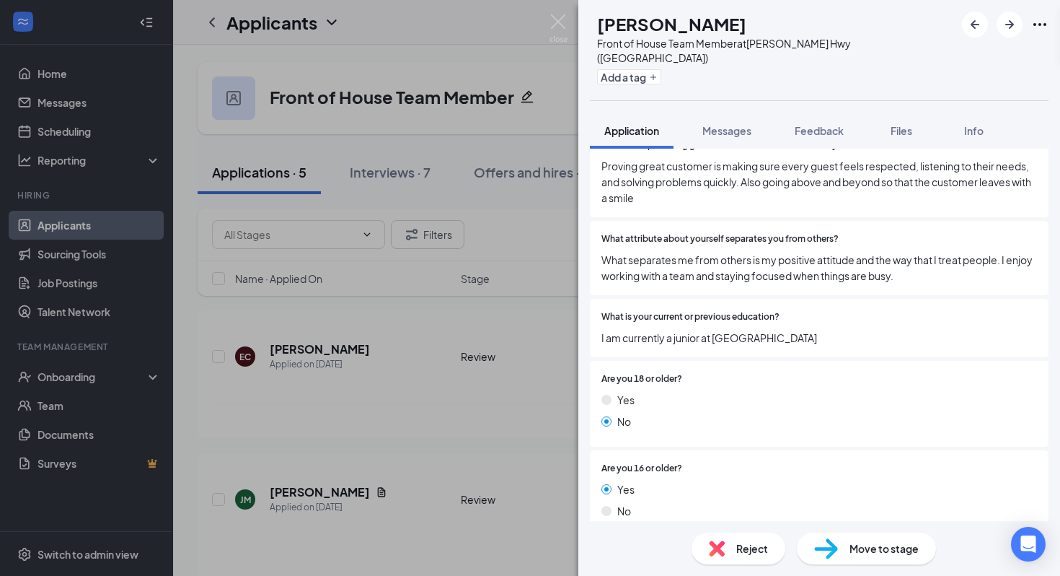
scroll to position [1238, 0]
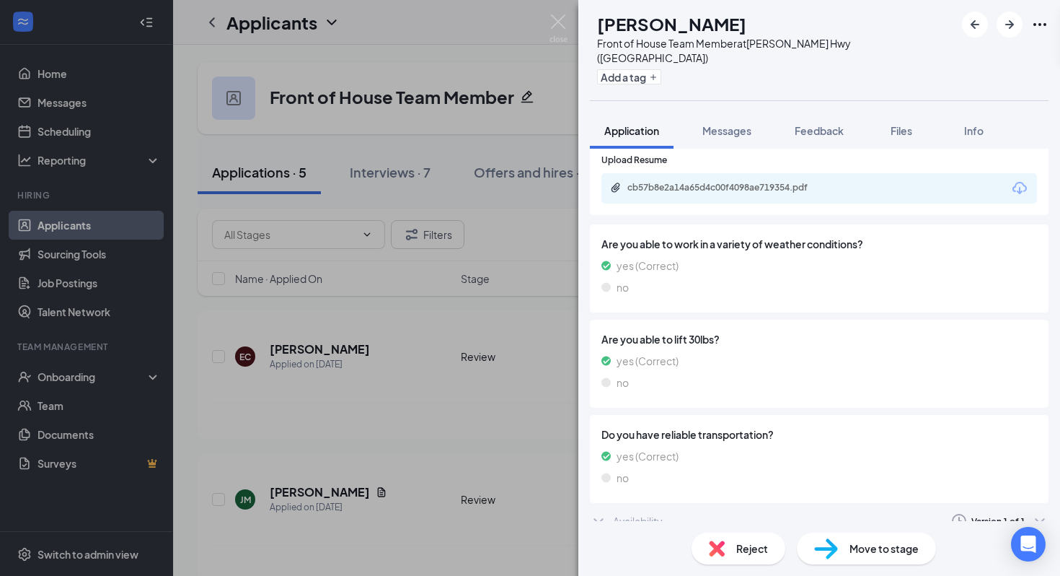
click at [758, 506] on div "Availability Version 1 of 1" at bounding box center [819, 520] width 459 height 29
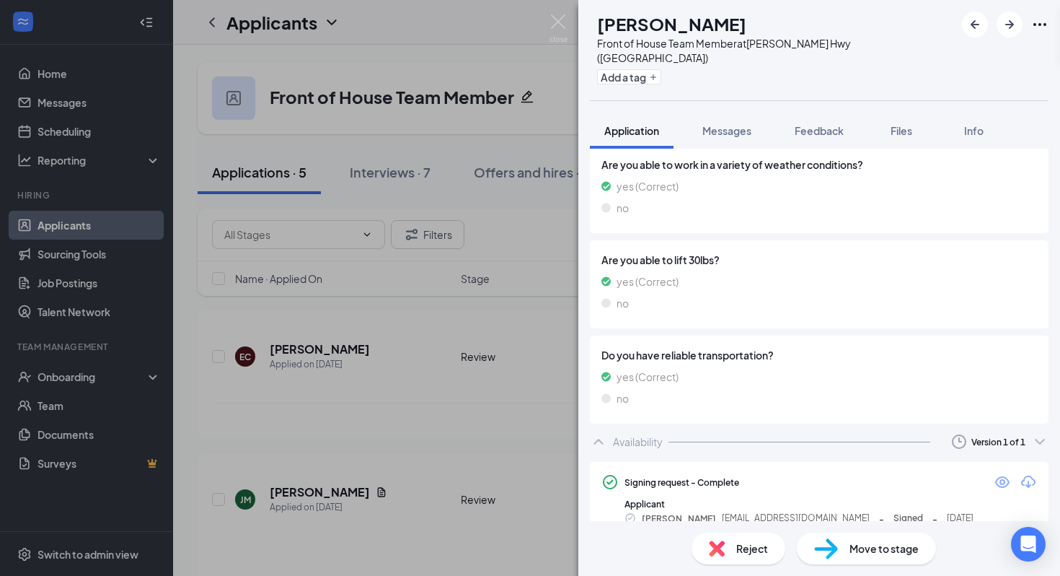
scroll to position [1321, 0]
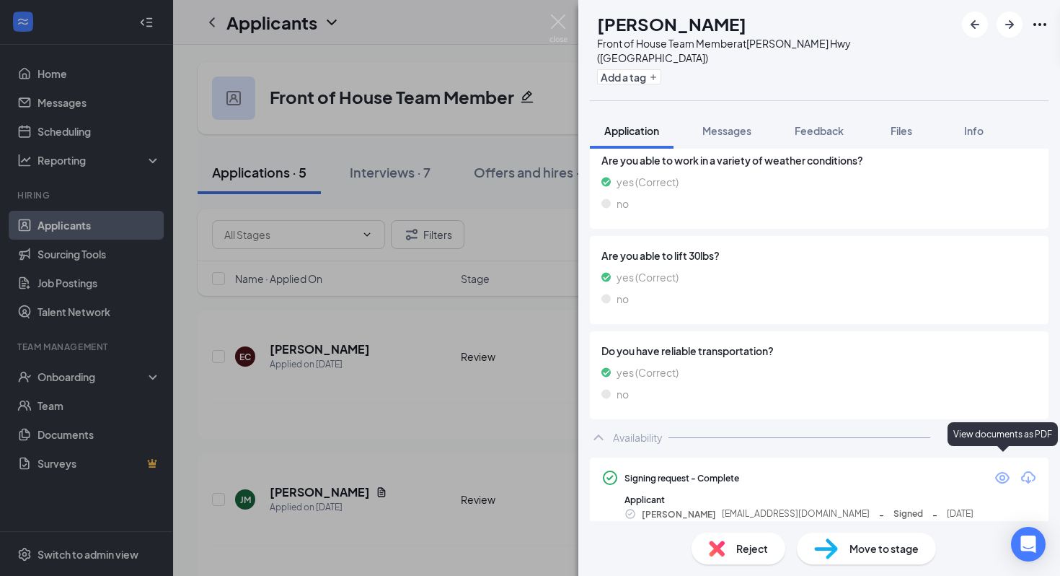
click at [1003, 469] on icon "Eye" at bounding box center [1002, 477] width 17 height 17
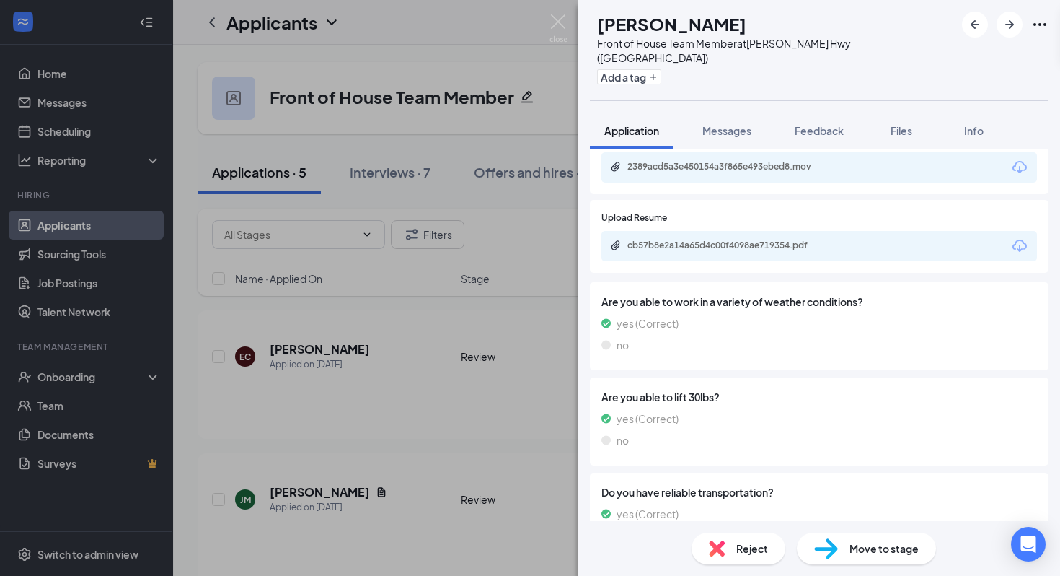
scroll to position [1106, 0]
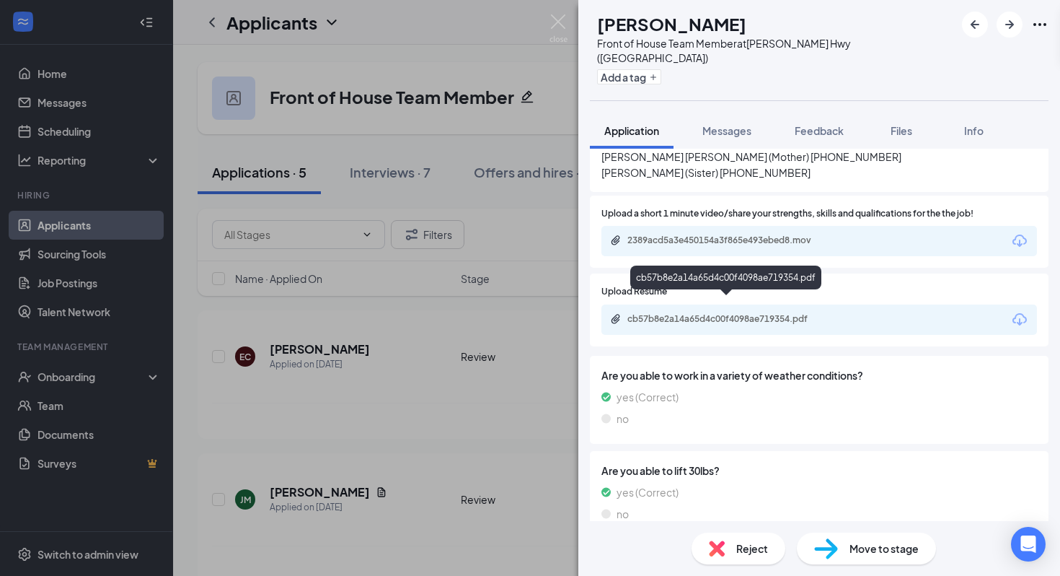
click at [806, 313] on div "cb57b8e2a14a65d4c00f4098ae719354.pdf" at bounding box center [729, 319] width 202 height 12
click at [662, 234] on div "2389acd5a3e450154a3f865e493ebed8.mov" at bounding box center [727, 241] width 234 height 14
click at [824, 551] on img at bounding box center [826, 548] width 24 height 21
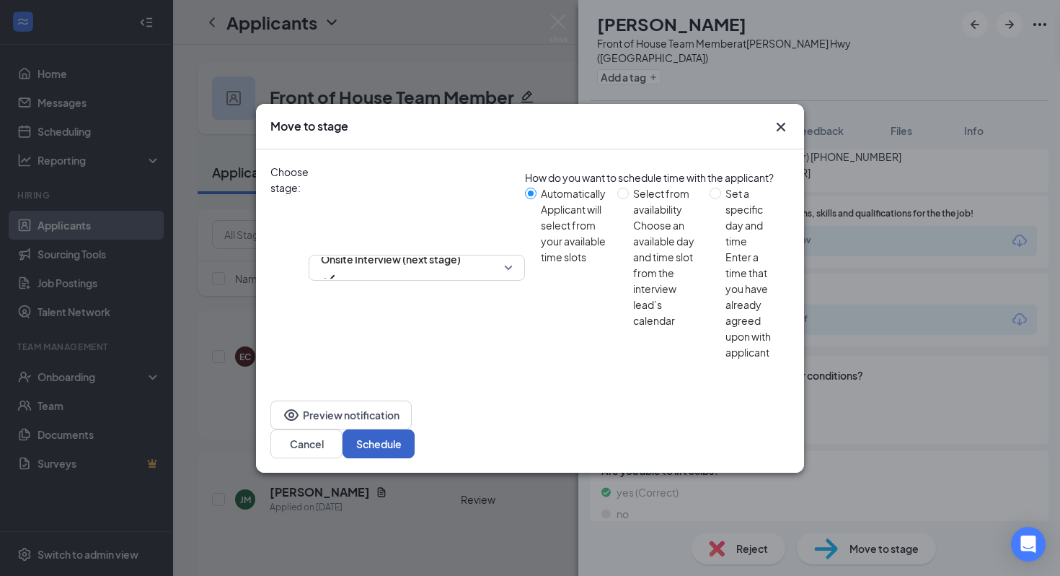
click at [415, 429] on button "Schedule" at bounding box center [379, 443] width 72 height 29
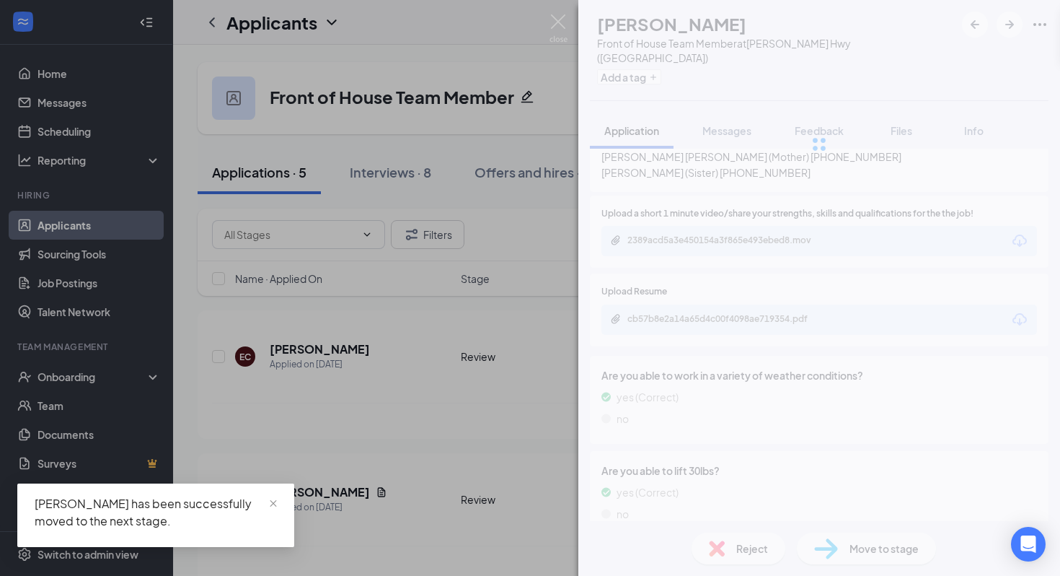
click at [402, 517] on div "[PERSON_NAME] [PERSON_NAME] Front of House Team Member at [PERSON_NAME][GEOGRAP…" at bounding box center [530, 288] width 1060 height 576
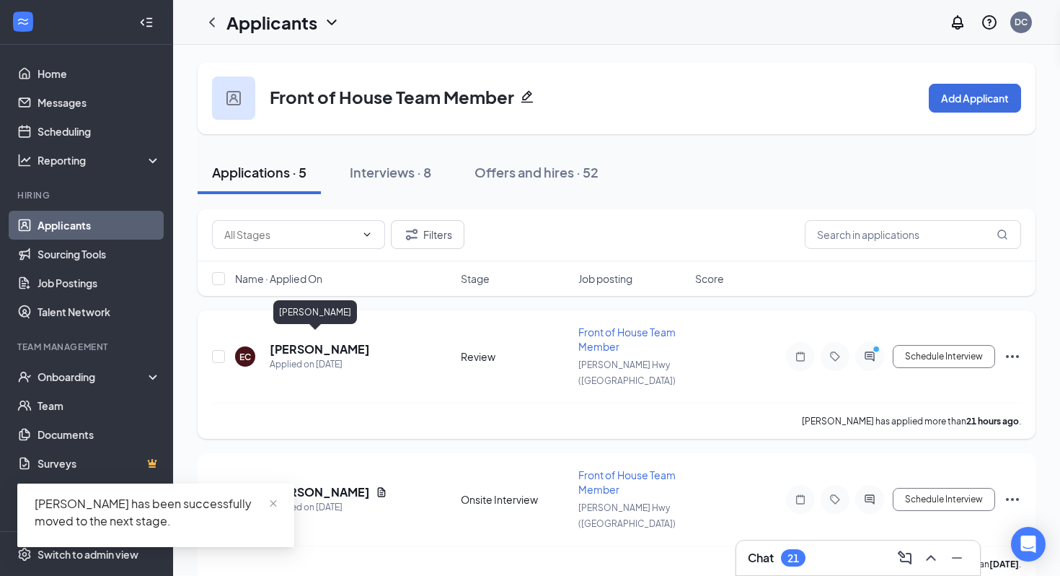
click at [311, 341] on h5 "[PERSON_NAME]" at bounding box center [320, 349] width 100 height 16
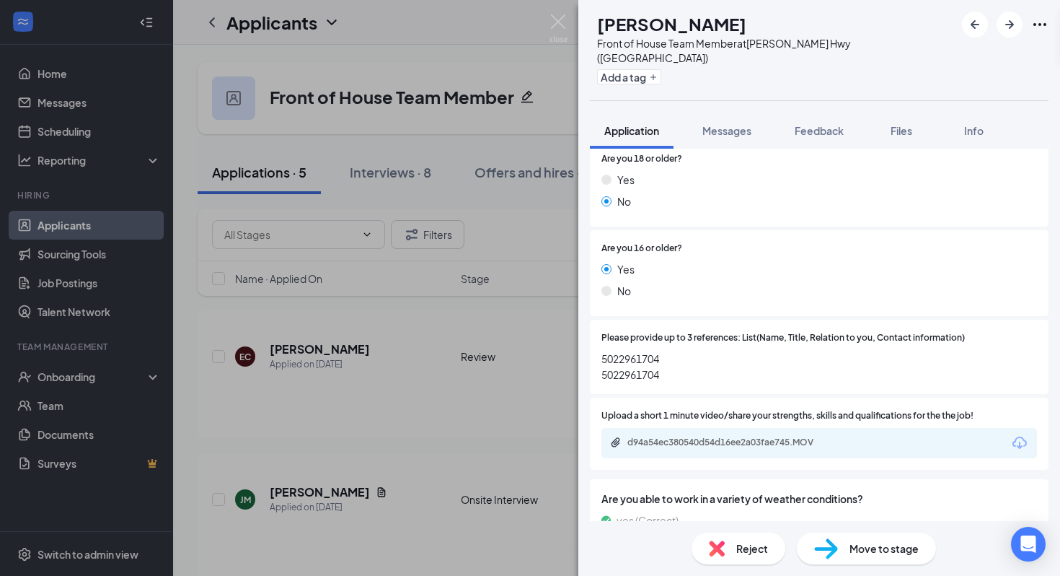
scroll to position [1127, 0]
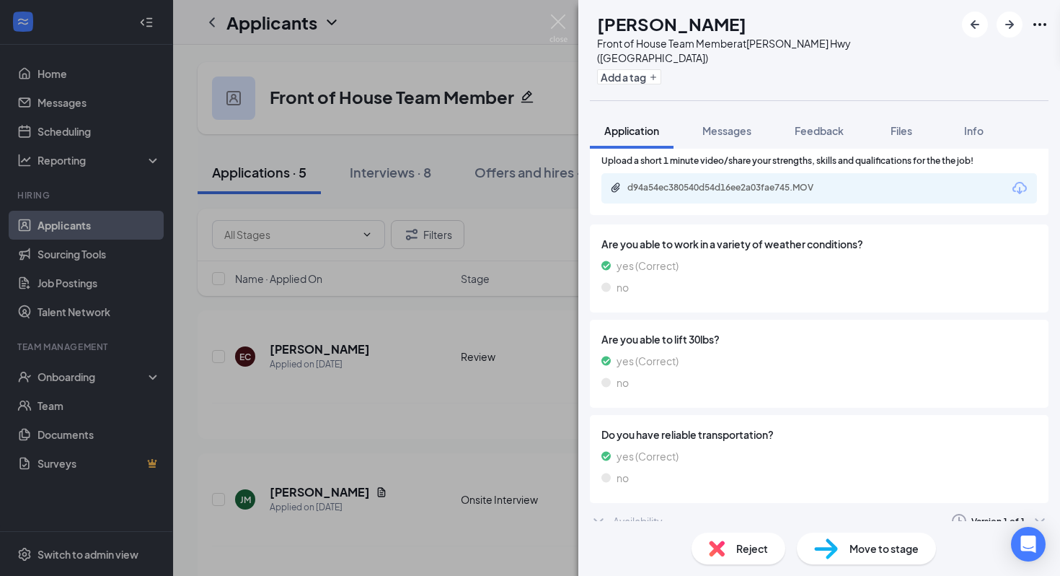
click at [770, 506] on div "Availability Version 1 of 1" at bounding box center [819, 520] width 459 height 29
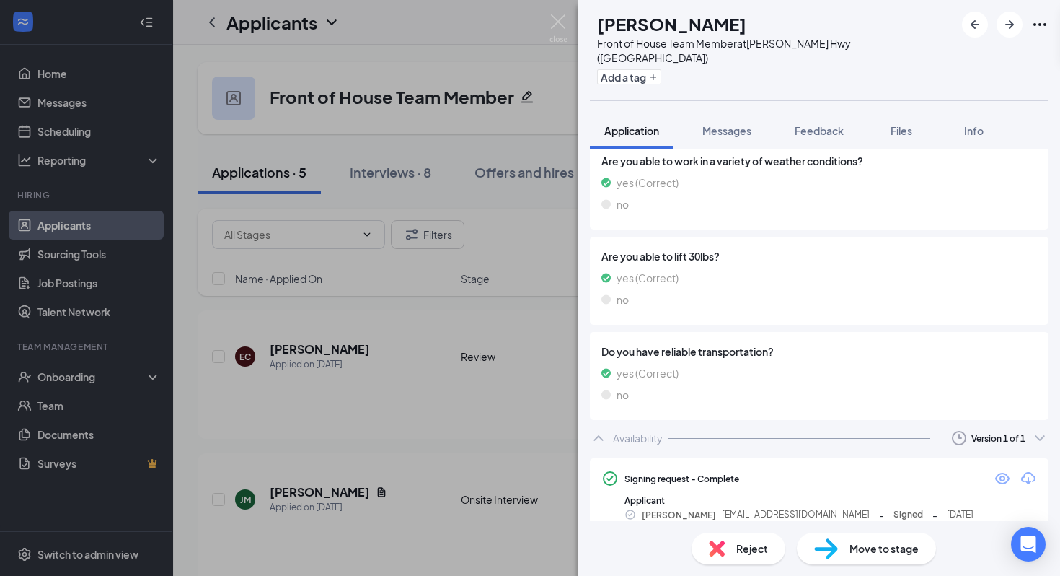
scroll to position [1211, 0]
click at [1004, 469] on icon "Eye" at bounding box center [1002, 477] width 17 height 17
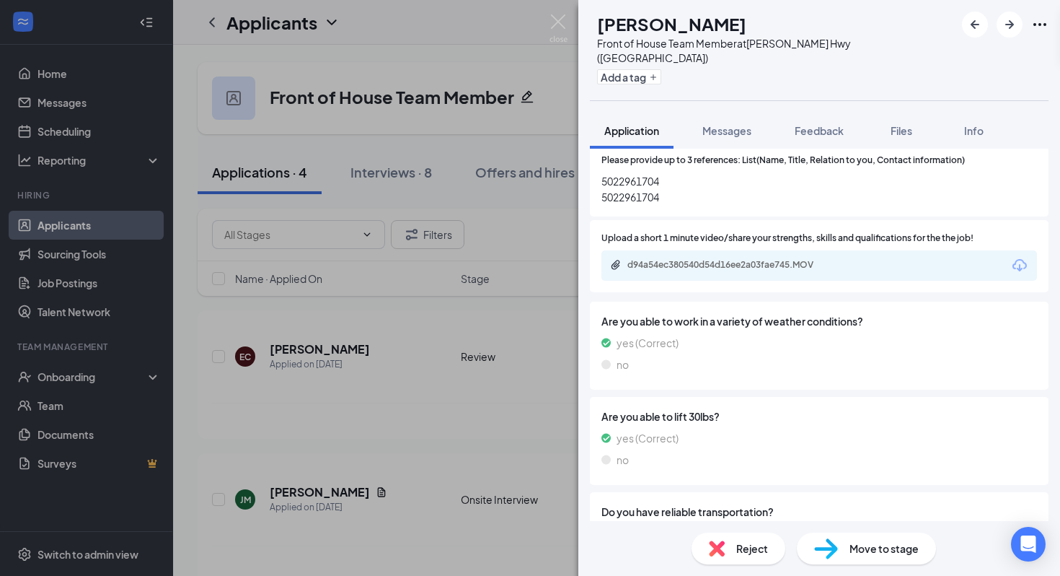
scroll to position [1021, 0]
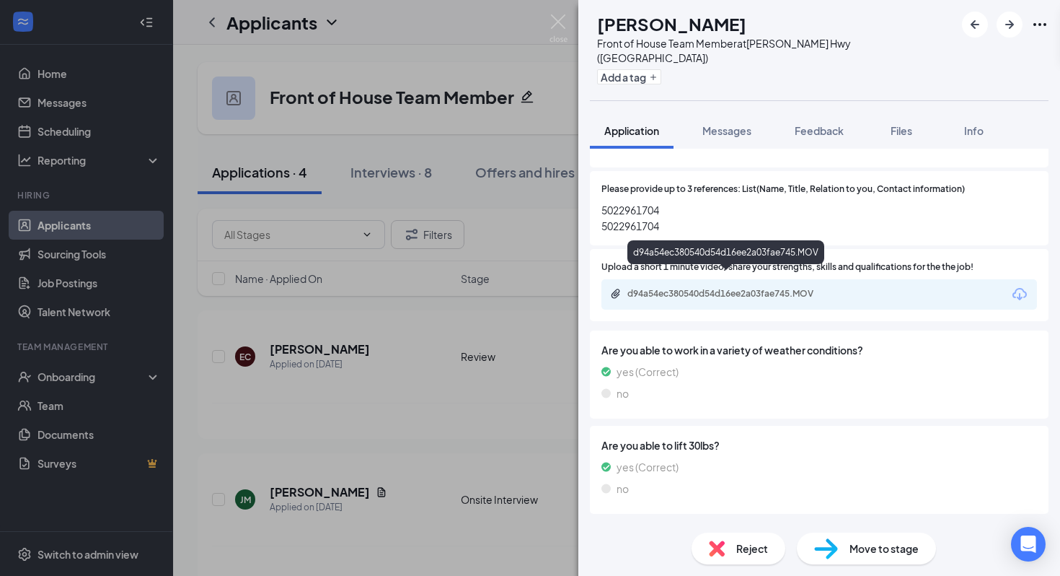
click at [753, 288] on div "d94a54ec380540d54d16ee2a03fae745.MOV" at bounding box center [729, 294] width 202 height 12
click at [731, 531] on div "Reject Move to stage" at bounding box center [819, 548] width 482 height 55
click at [731, 547] on div "Reject" at bounding box center [739, 548] width 94 height 32
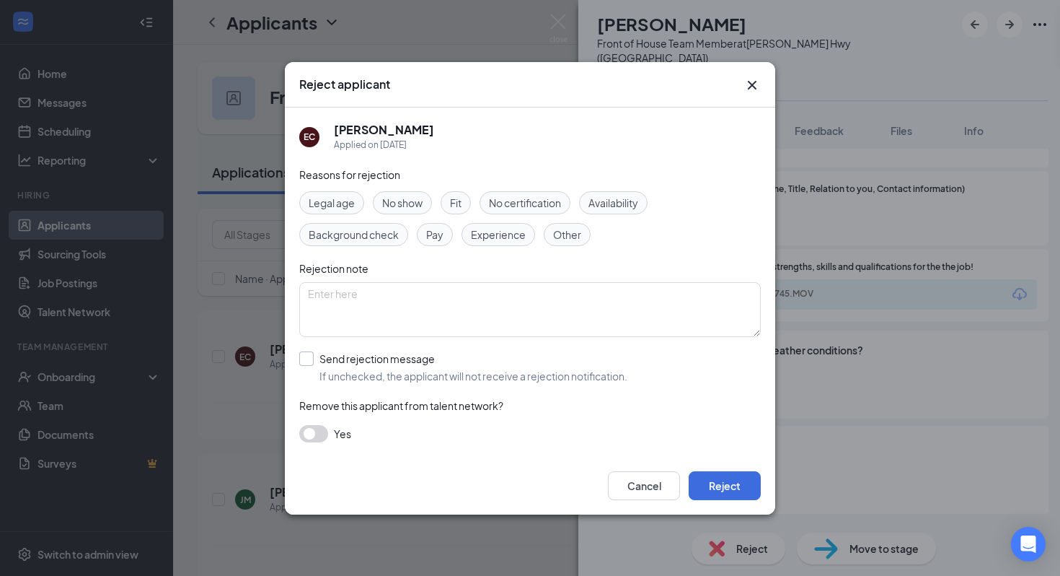
click at [335, 374] on input "Send rejection message If unchecked, the applicant will not receive a rejection…" at bounding box center [463, 367] width 328 height 32
checkbox input "true"
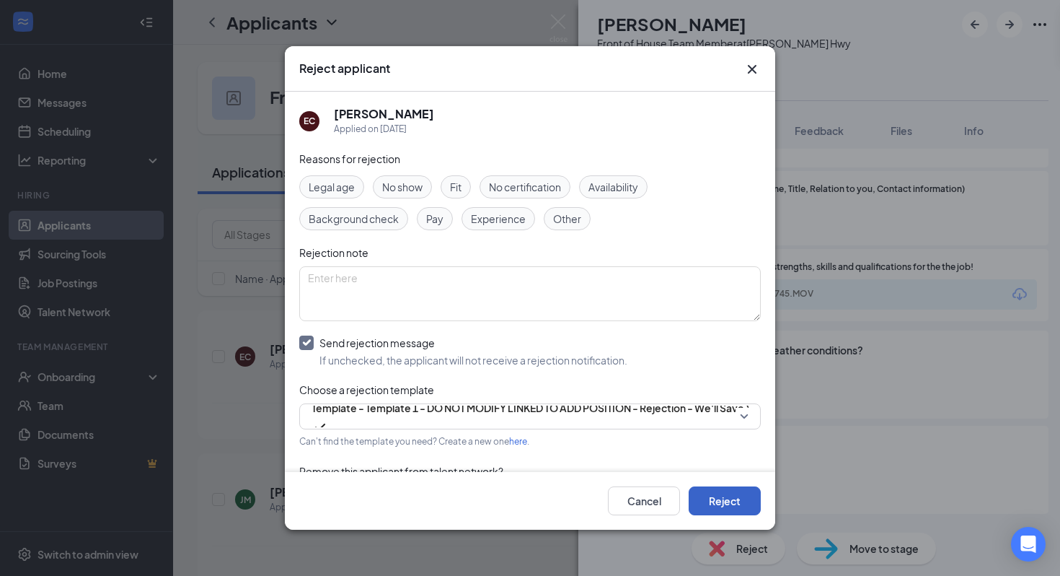
click at [737, 500] on button "Reject" at bounding box center [725, 500] width 72 height 29
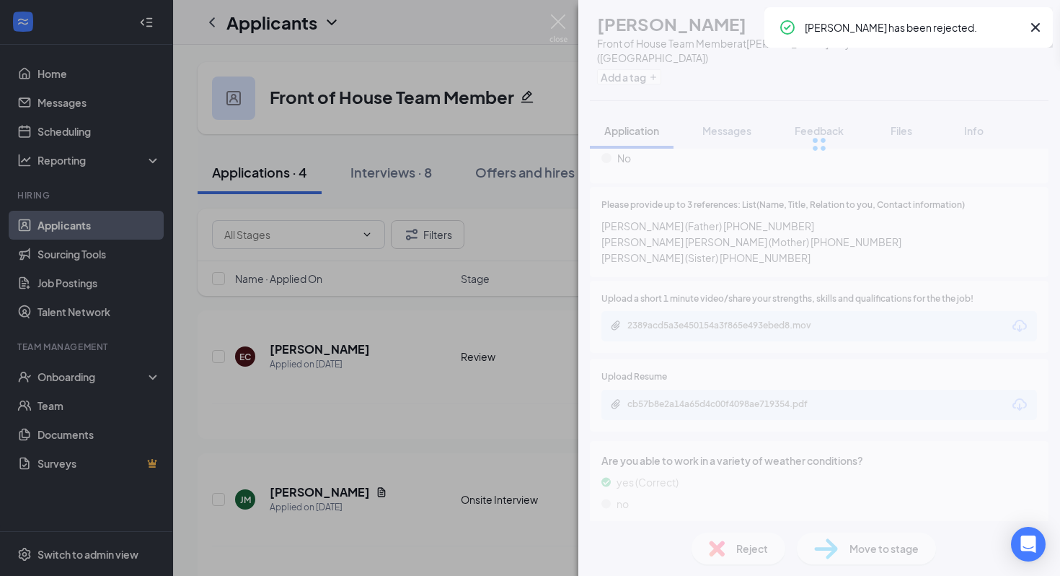
scroll to position [1037, 0]
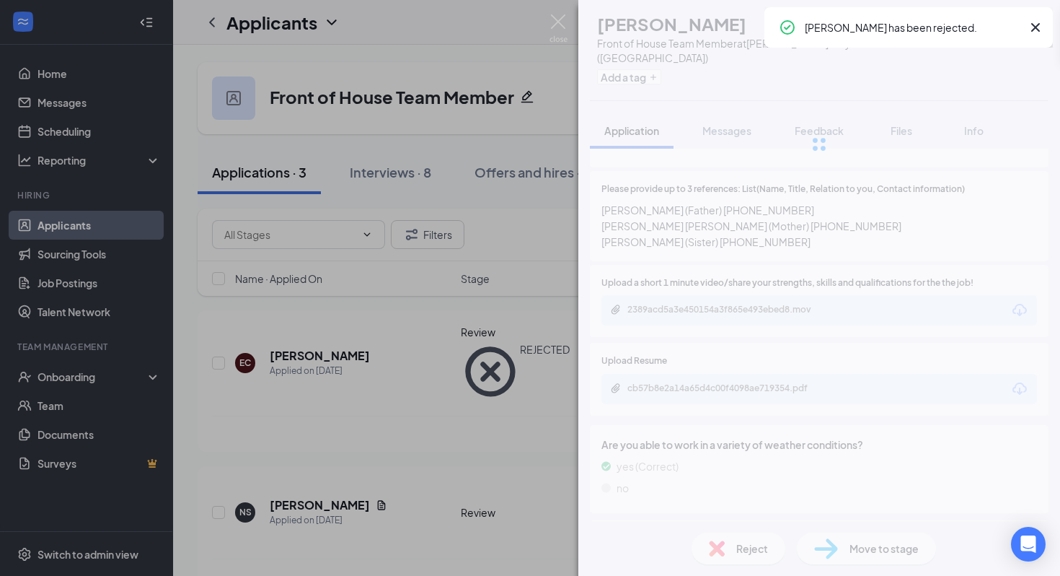
click at [426, 480] on div "[PERSON_NAME] [PERSON_NAME] Front of House Team Member at [PERSON_NAME][GEOGRAP…" at bounding box center [530, 288] width 1060 height 576
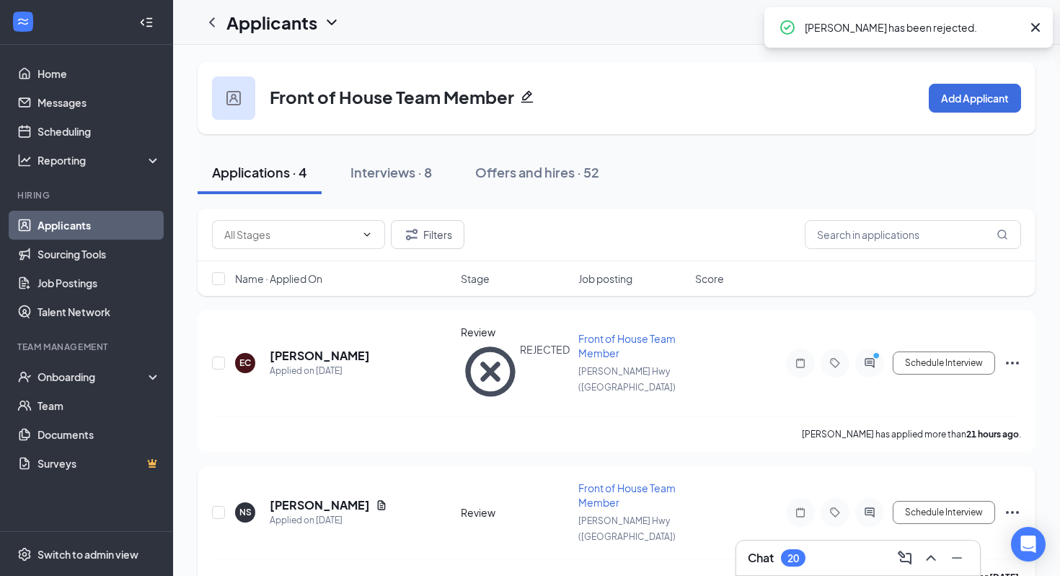
click at [286, 480] on div "NS [PERSON_NAME] Applied on [DATE] Review Front of House Team Member [PERSON_NA…" at bounding box center [616, 519] width 809 height 78
click at [286, 497] on h5 "[PERSON_NAME]" at bounding box center [320, 505] width 100 height 16
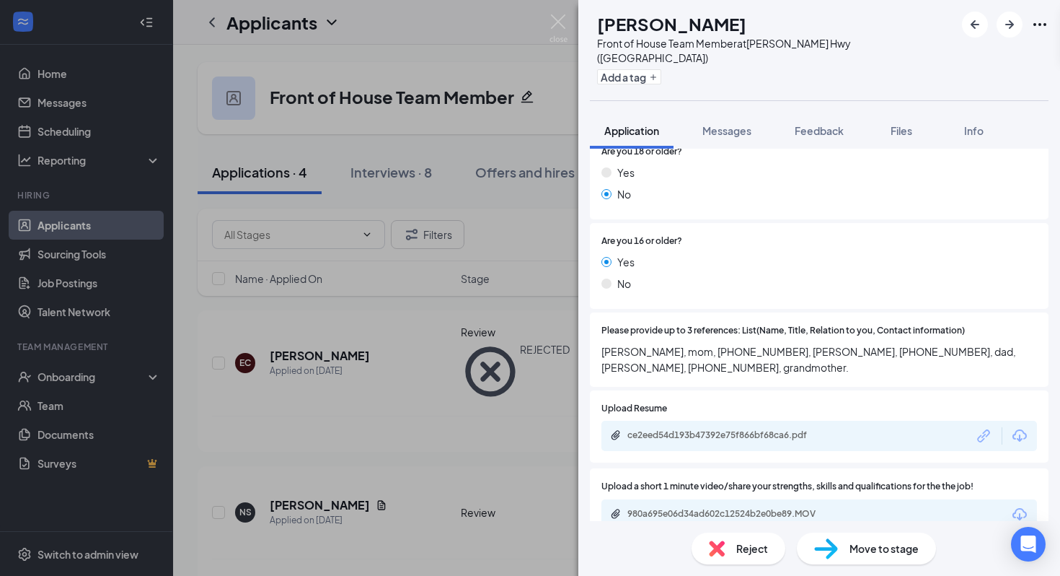
scroll to position [1231, 0]
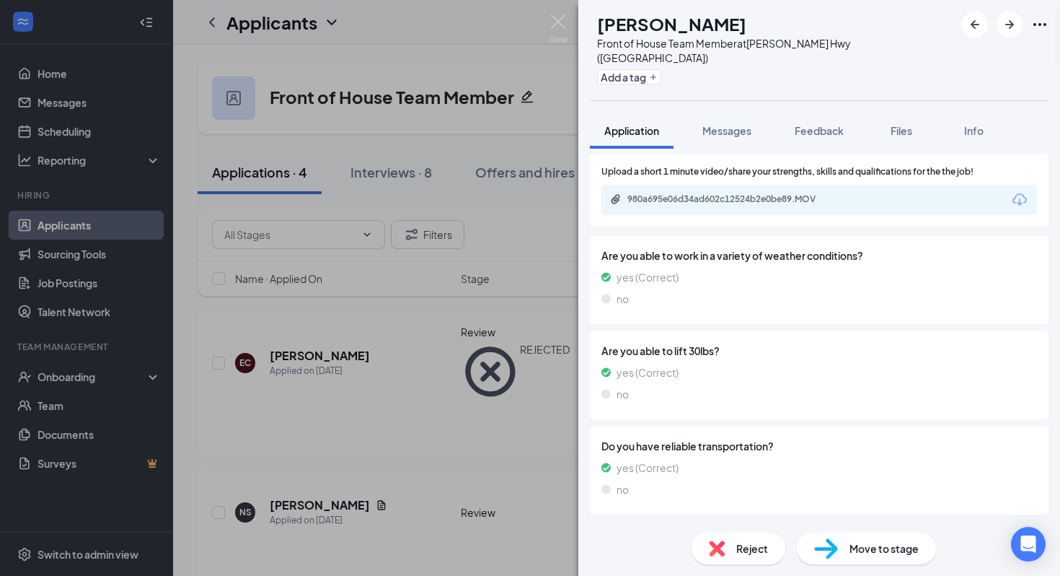
click at [837, 518] on div "Availability Version 1 of 1" at bounding box center [819, 532] width 459 height 29
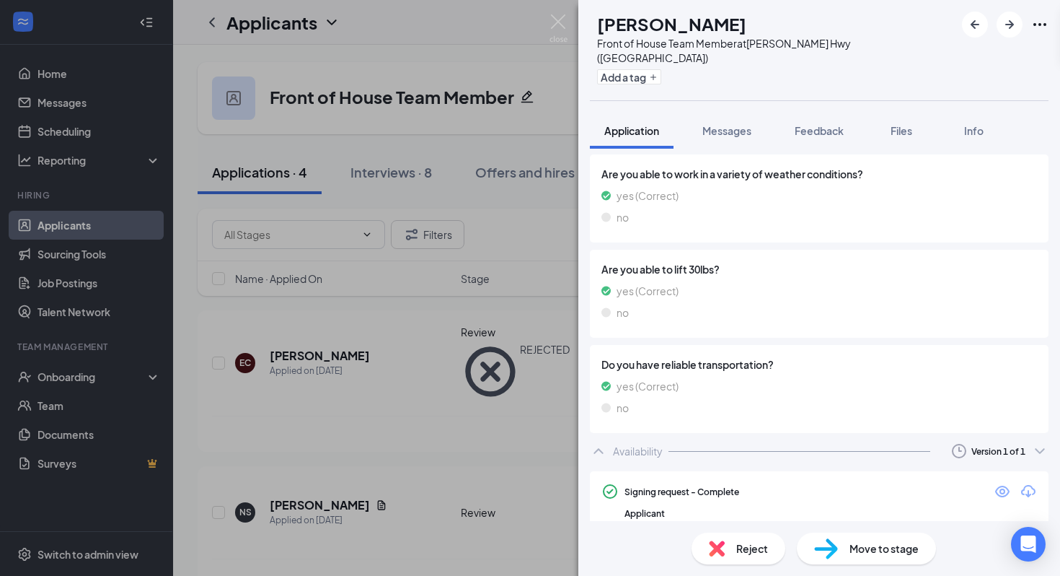
click at [1005, 485] on icon "Eye" at bounding box center [1002, 491] width 14 height 12
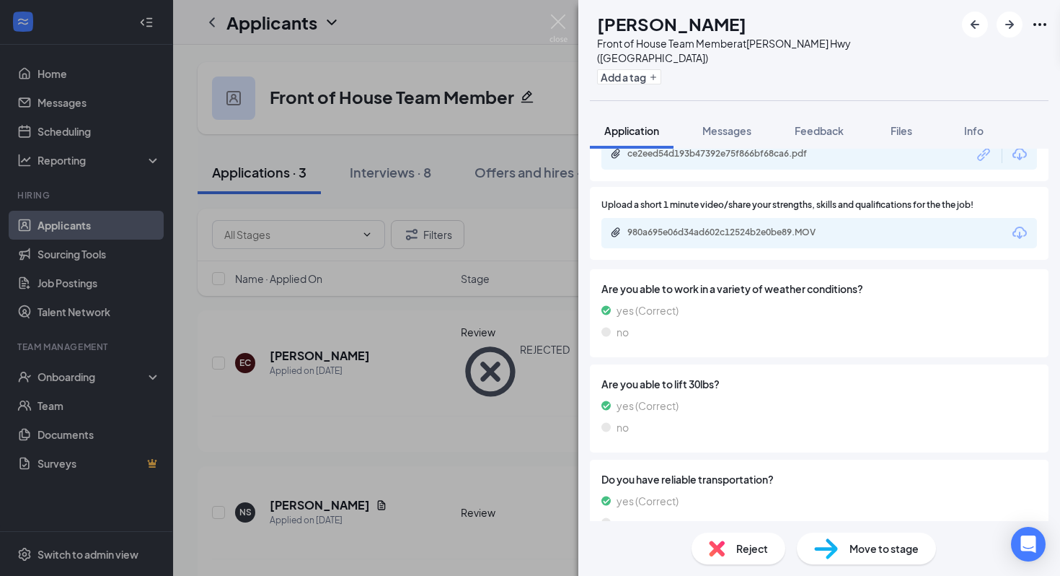
scroll to position [1185, 0]
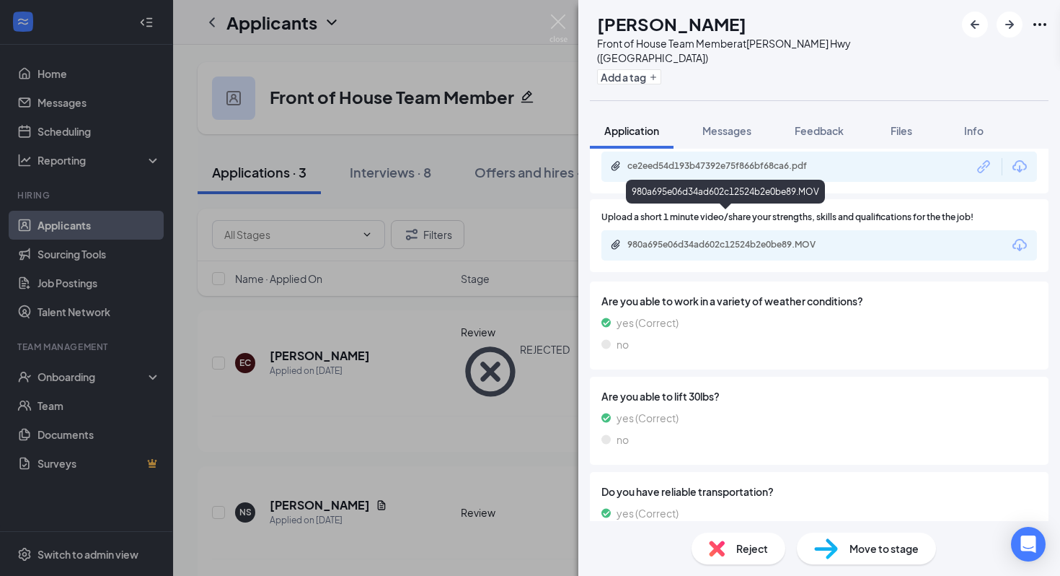
click at [682, 239] on div "980a695e06d34ad602c12524b2e0be89.MOV" at bounding box center [729, 245] width 202 height 12
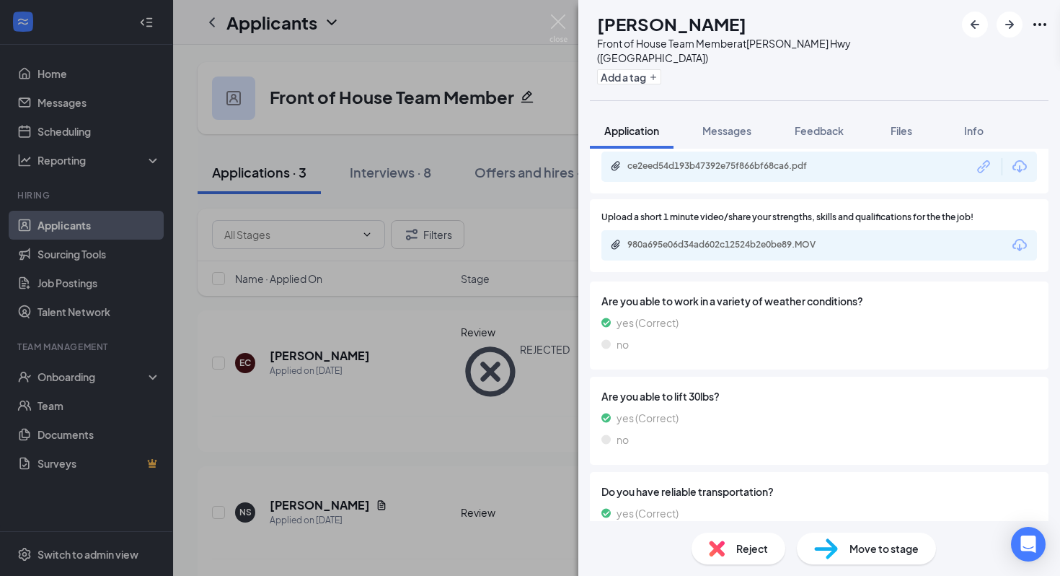
click at [822, 540] on img at bounding box center [826, 548] width 24 height 21
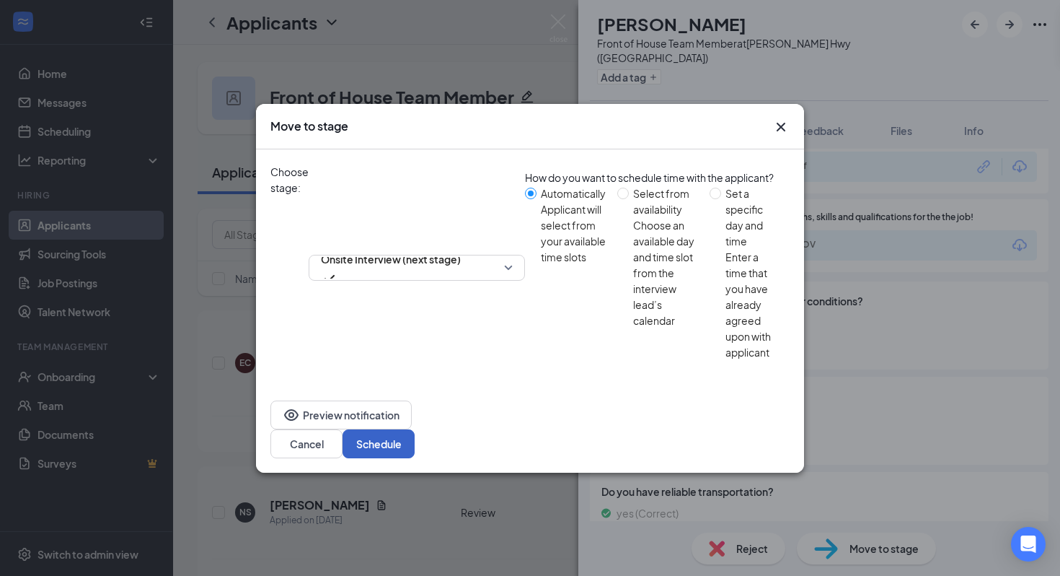
click at [415, 429] on button "Schedule" at bounding box center [379, 443] width 72 height 29
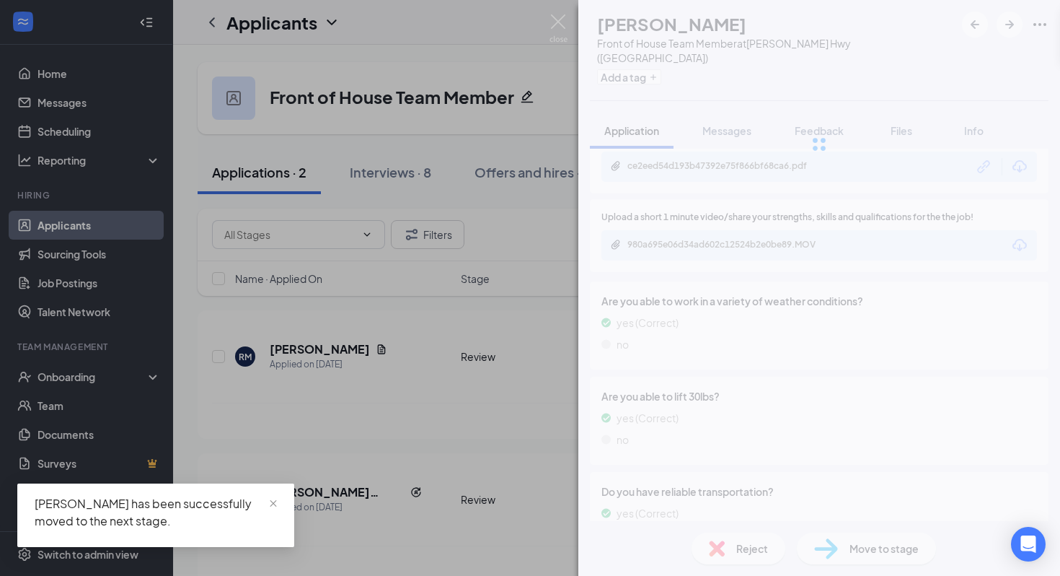
click at [325, 486] on div "NS [PERSON_NAME] Front of House Team Member at [PERSON_NAME][GEOGRAPHIC_DATA] (…" at bounding box center [530, 288] width 1060 height 576
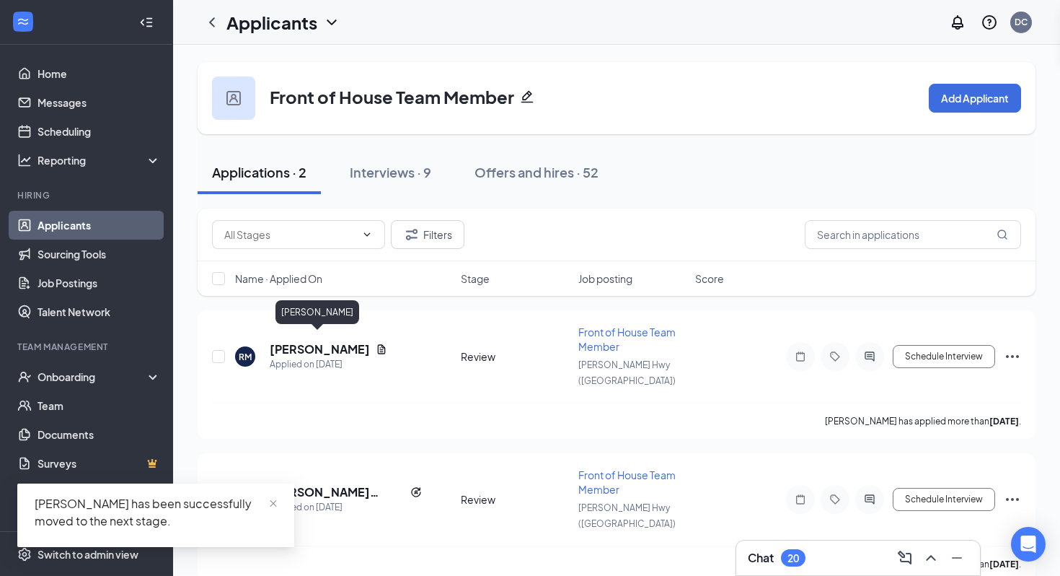
click at [304, 326] on div "[PERSON_NAME]" at bounding box center [318, 315] width 84 height 30
click at [304, 341] on h5 "[PERSON_NAME]" at bounding box center [320, 349] width 100 height 16
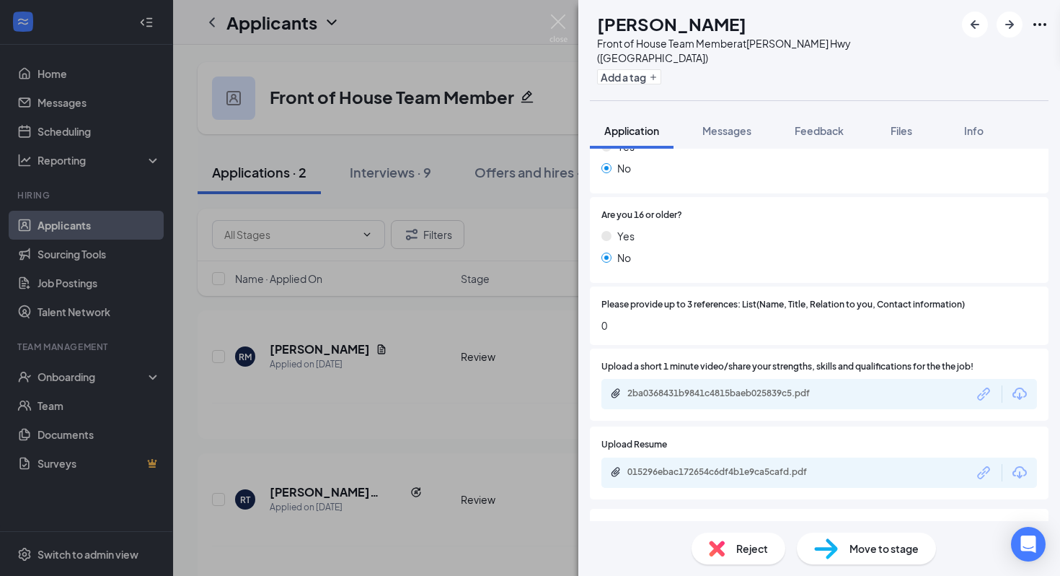
scroll to position [1158, 0]
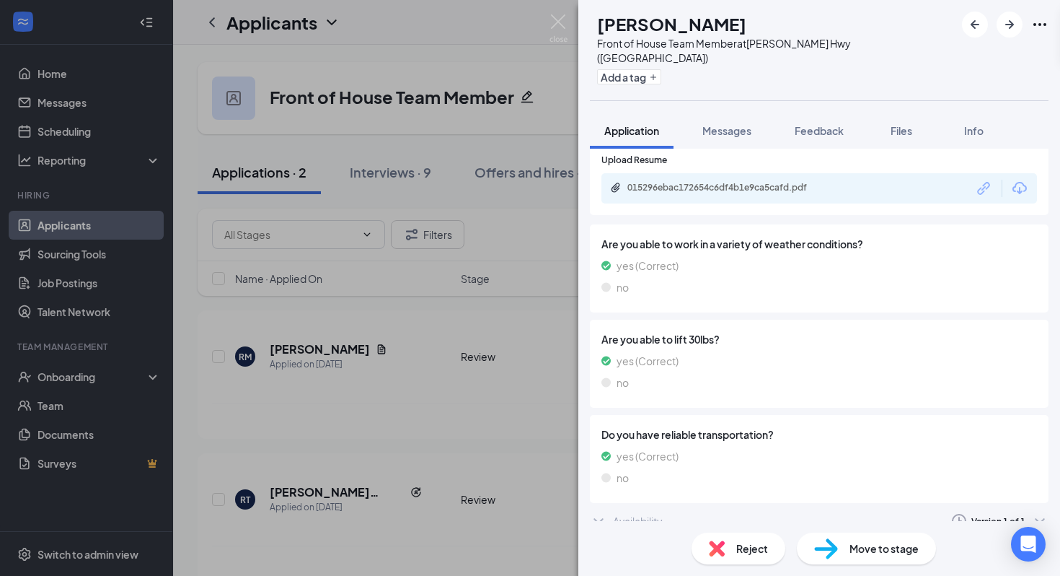
click at [796, 506] on div "Availability Version 1 of 1" at bounding box center [819, 520] width 459 height 29
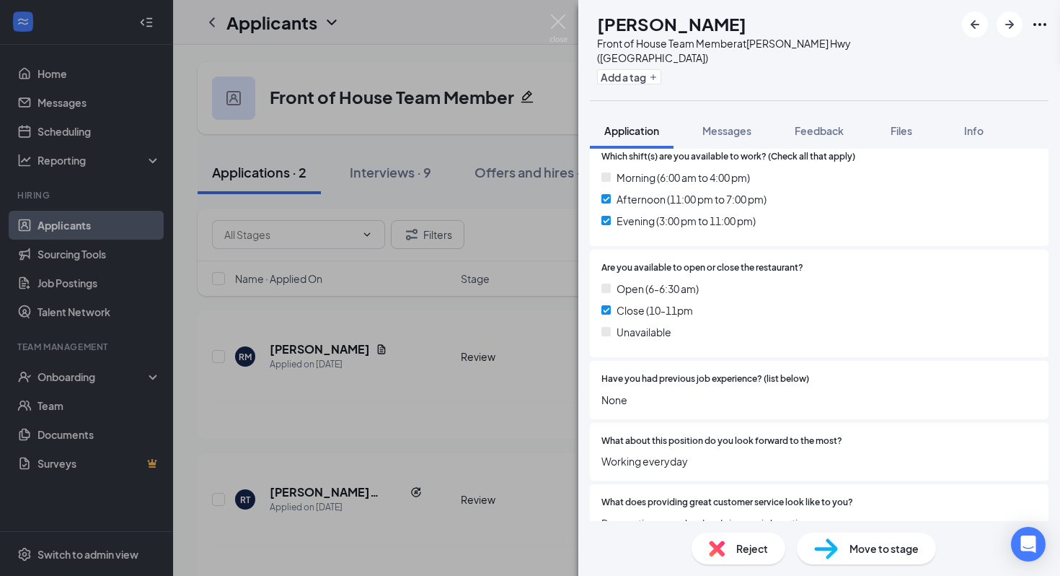
scroll to position [1246, 0]
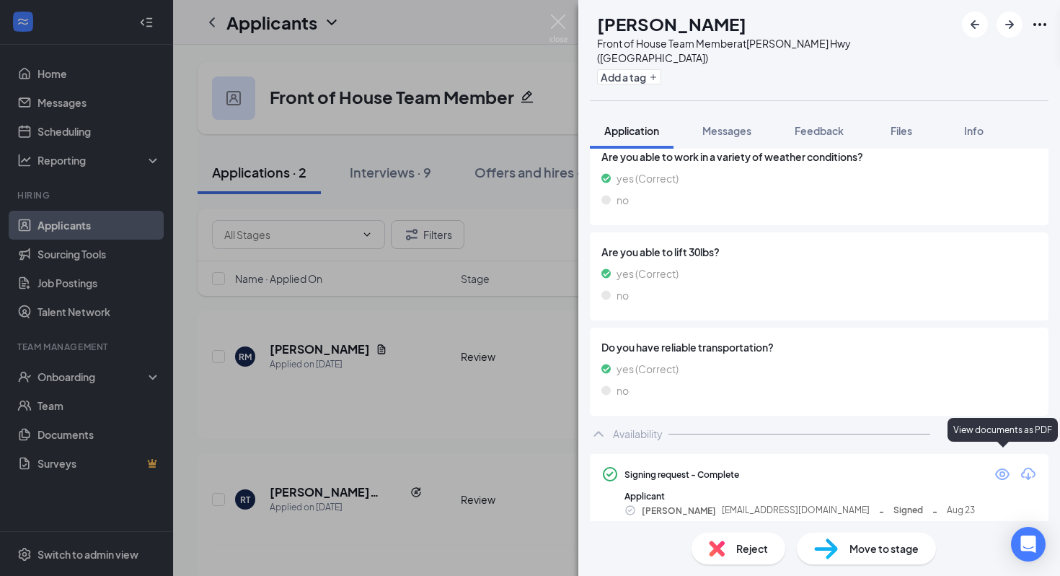
click at [1010, 465] on icon "Eye" at bounding box center [1002, 473] width 17 height 17
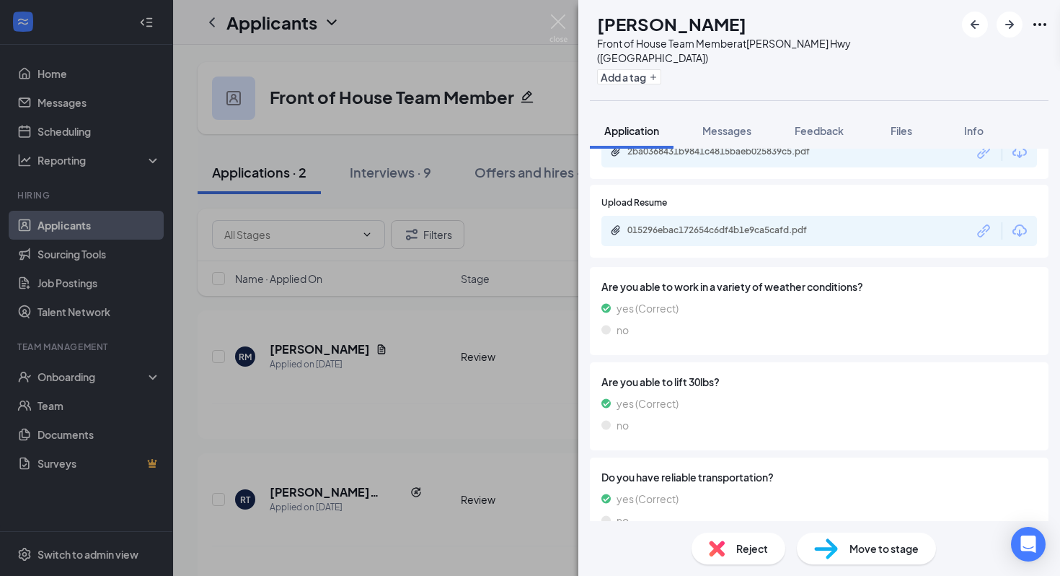
scroll to position [1091, 0]
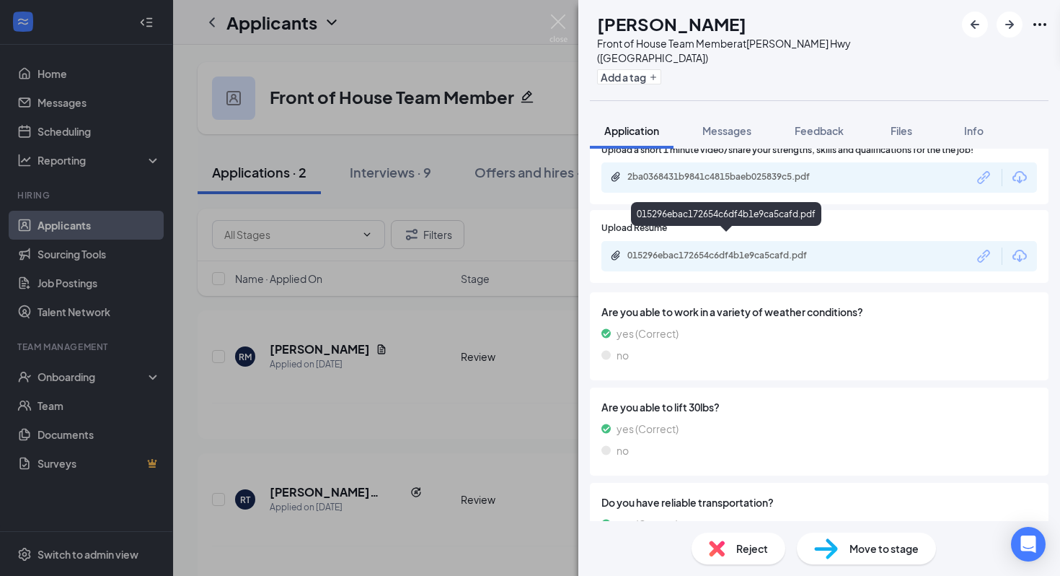
click at [793, 250] on div "015296ebac172654c6df4b1e9ca5cafd.pdf" at bounding box center [729, 256] width 202 height 12
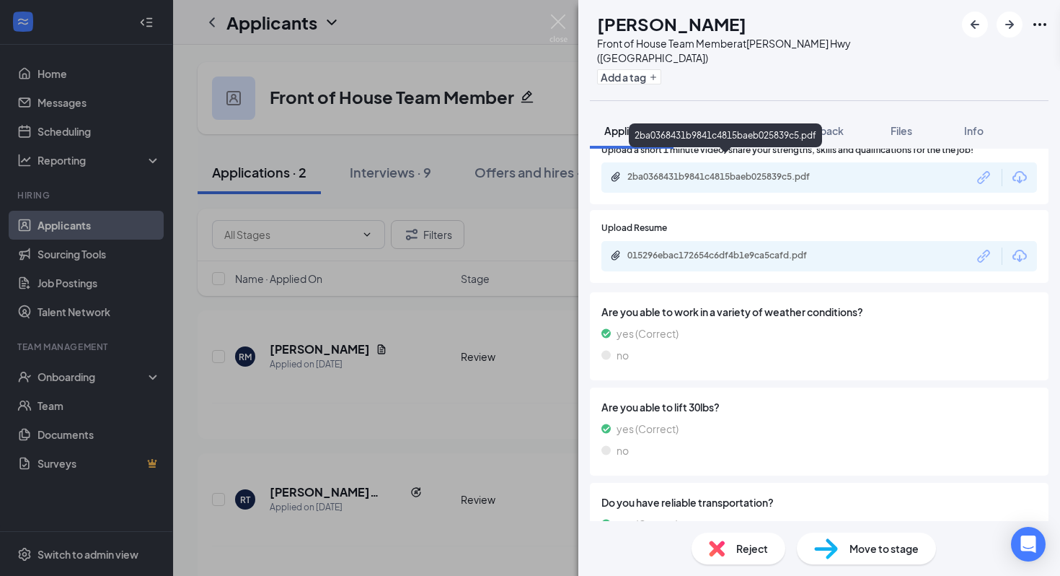
click at [735, 171] on div "2ba0368431b9841c4815baeb025839c5.pdf" at bounding box center [729, 177] width 202 height 12
click at [716, 549] on img at bounding box center [717, 548] width 16 height 16
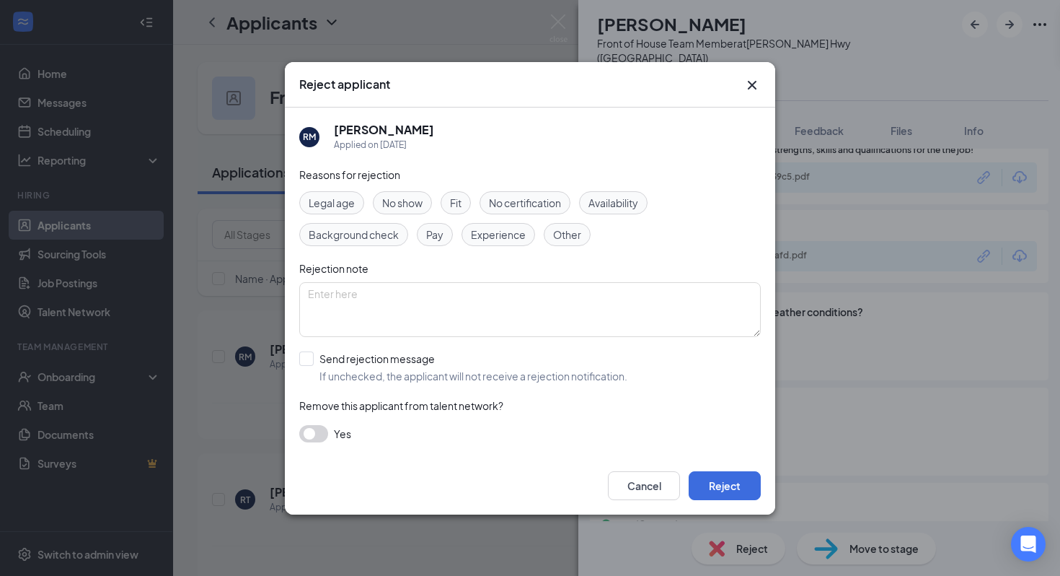
click at [407, 367] on input "Send rejection message If unchecked, the applicant will not receive a rejection…" at bounding box center [463, 367] width 328 height 32
checkbox input "true"
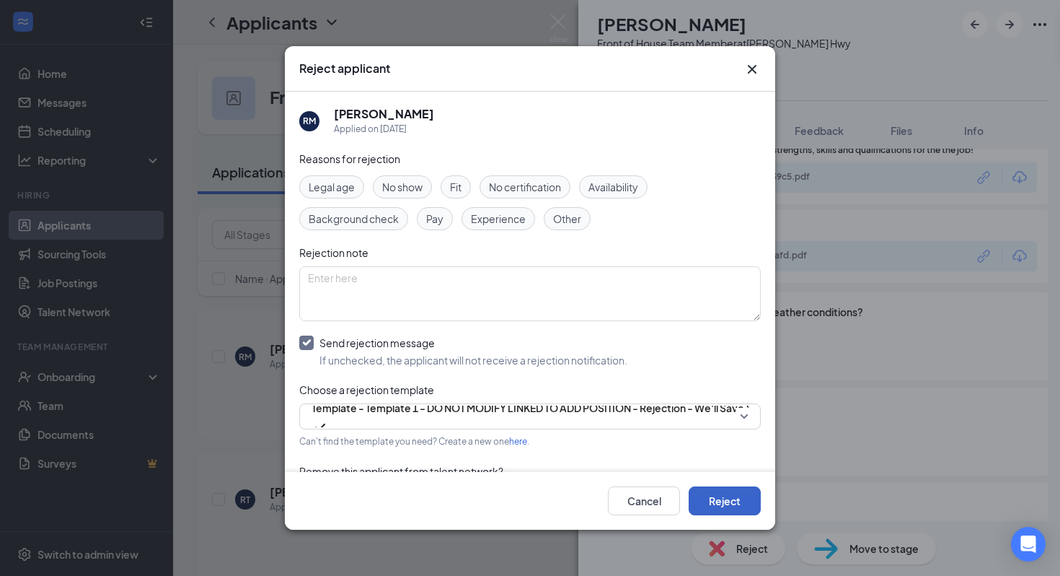
click at [712, 501] on button "Reject" at bounding box center [725, 500] width 72 height 29
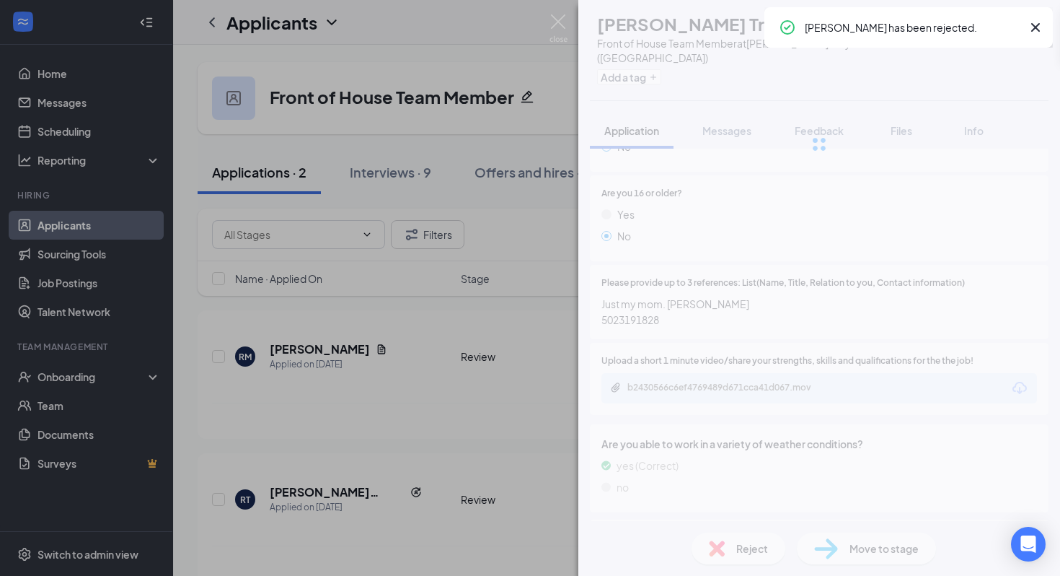
scroll to position [1233, 0]
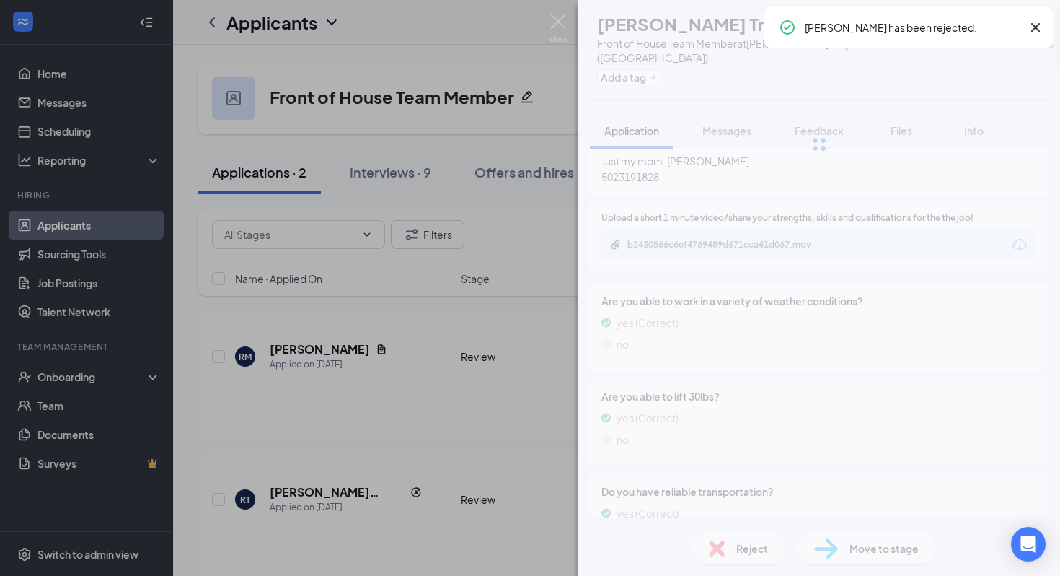
click at [333, 457] on div "[PERSON_NAME] Trowel Front of House Team Member at [PERSON_NAME][GEOGRAPHIC_DAT…" at bounding box center [530, 288] width 1060 height 576
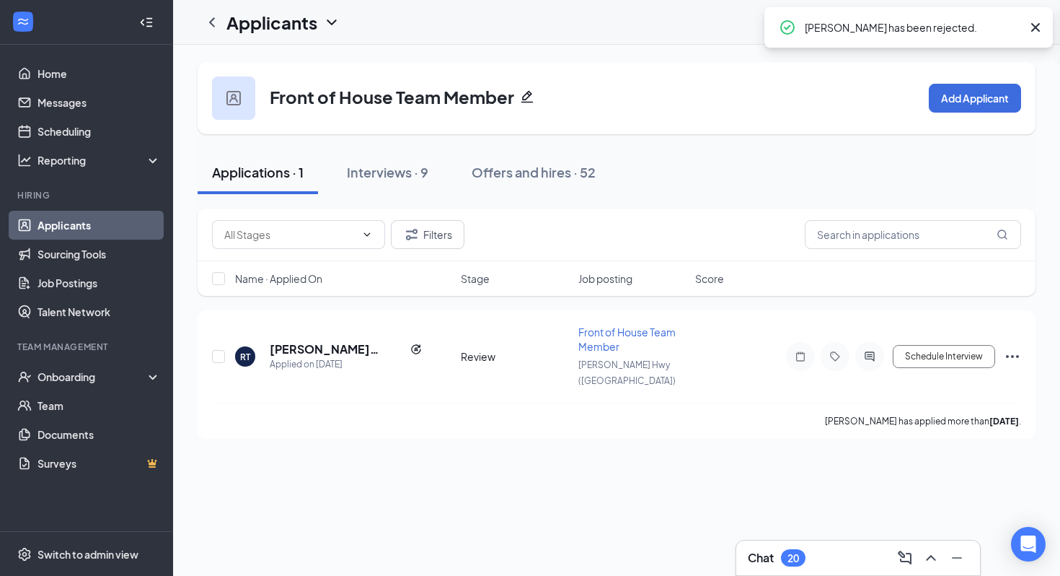
click at [331, 463] on div "Front of House Team Member Add Applicant Applications · 1 Interviews · 9 Offers…" at bounding box center [616, 310] width 887 height 531
click at [325, 341] on h5 "[PERSON_NAME] Trowel" at bounding box center [337, 349] width 135 height 16
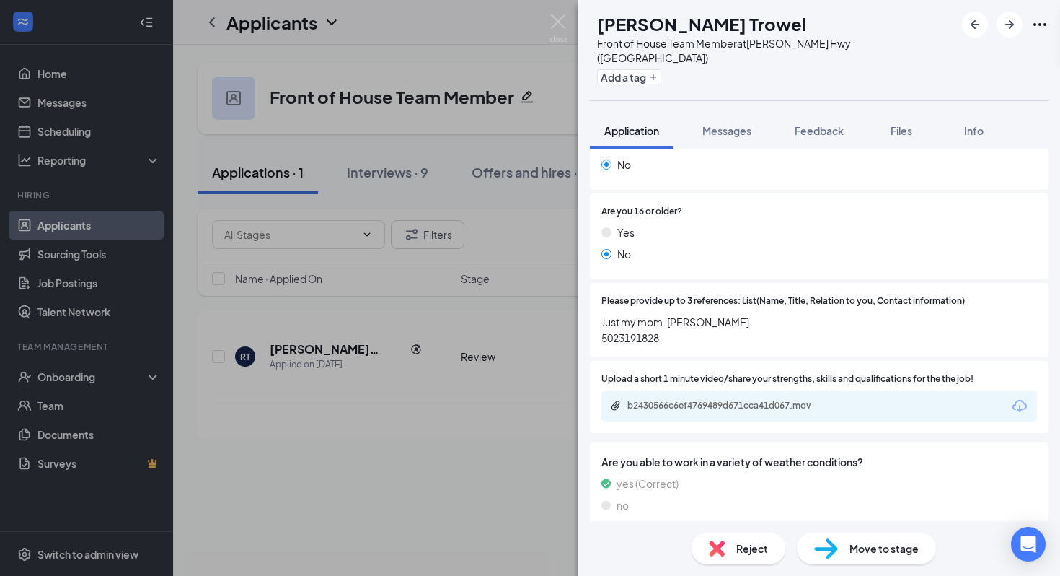
scroll to position [1103, 0]
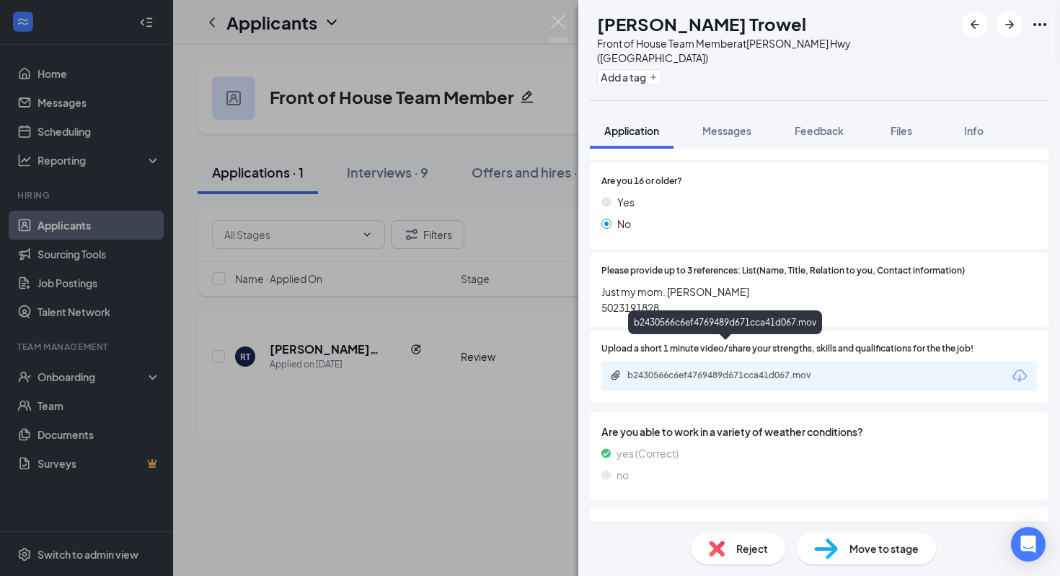
click at [752, 369] on div "b2430566c6ef4769489d671cca41d067.mov" at bounding box center [729, 375] width 202 height 12
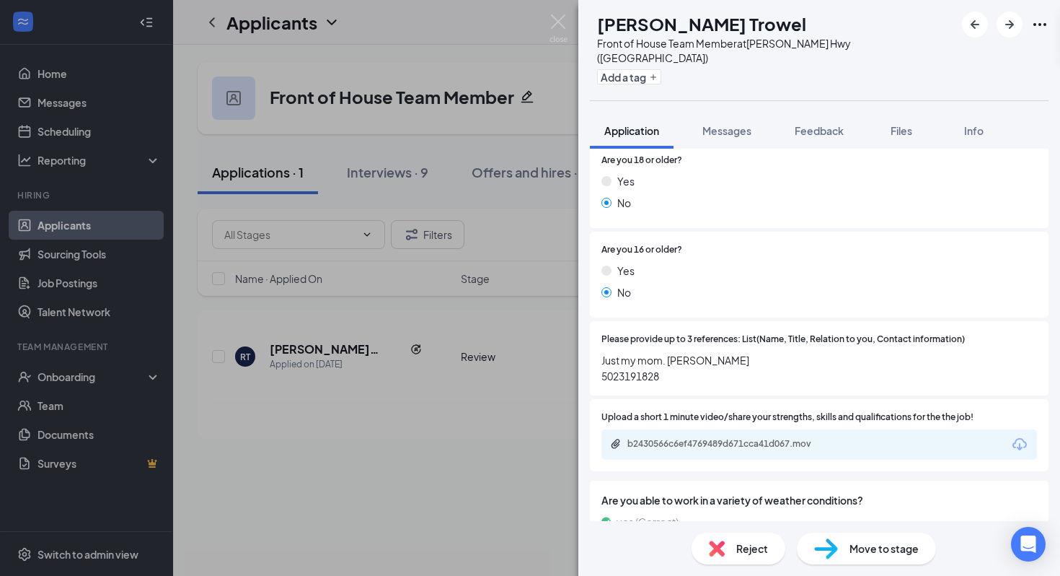
scroll to position [967, 0]
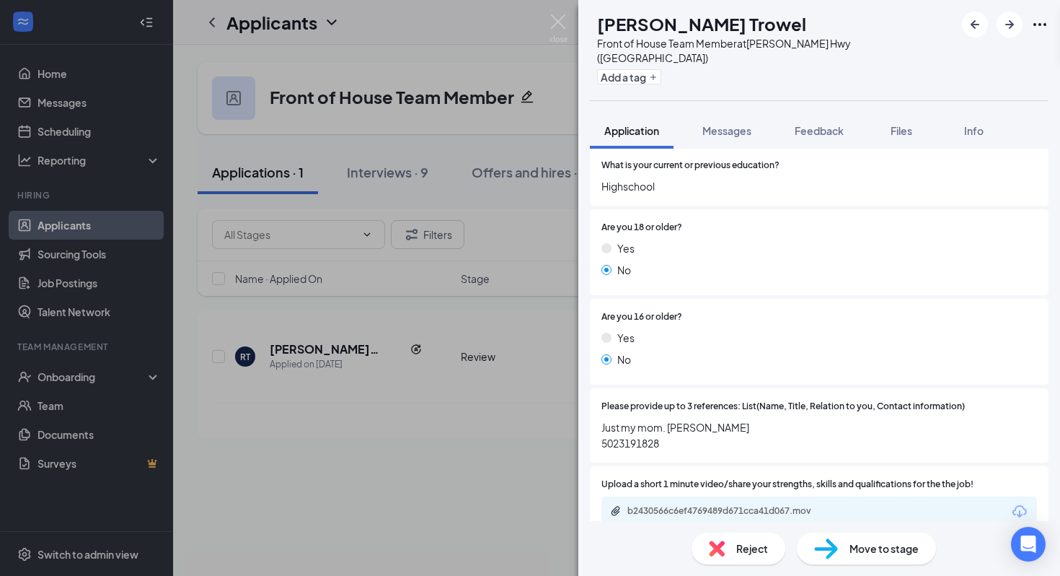
click at [706, 538] on div "Reject" at bounding box center [739, 548] width 94 height 32
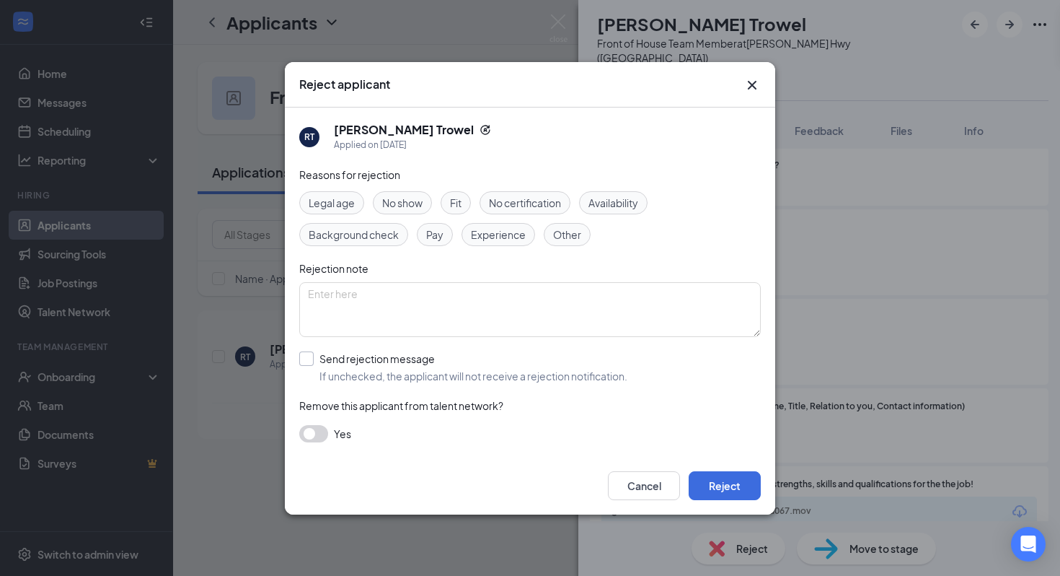
click at [357, 367] on input "Send rejection message If unchecked, the applicant will not receive a rejection…" at bounding box center [463, 367] width 328 height 32
checkbox input "true"
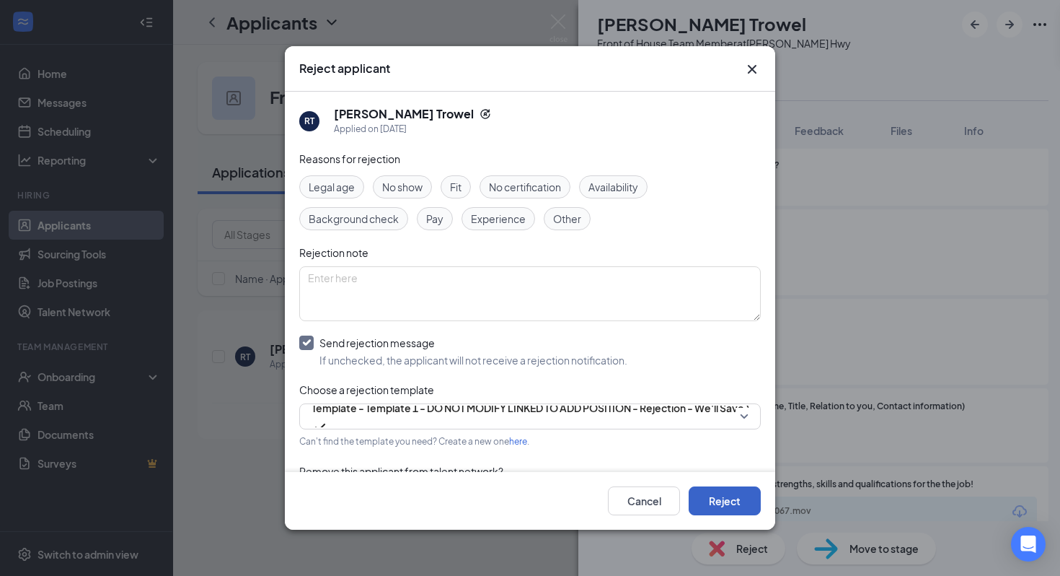
click at [695, 488] on button "Reject" at bounding box center [725, 500] width 72 height 29
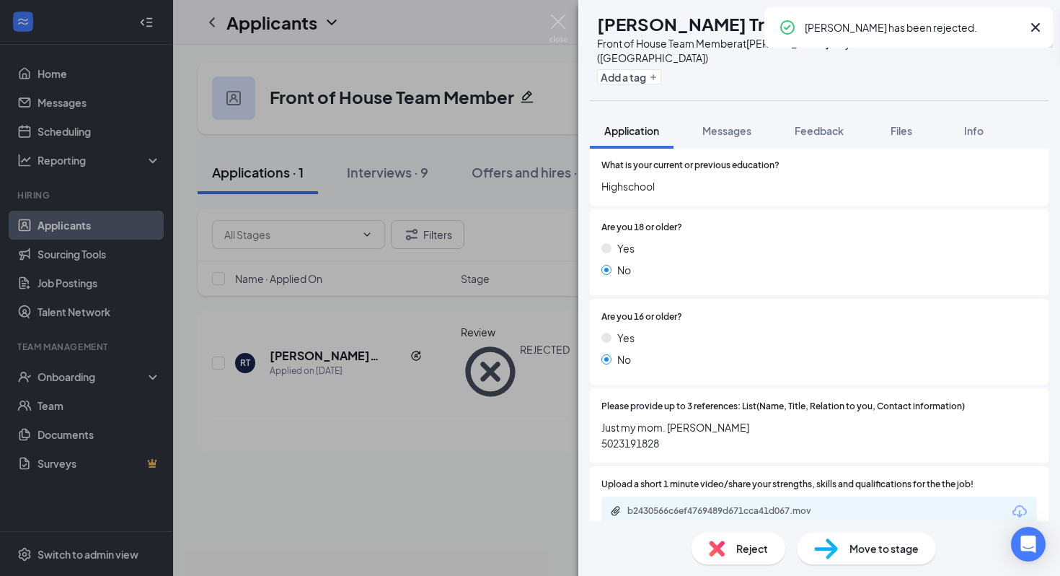
click at [454, 296] on div "[PERSON_NAME] Trowel Front of House Team Member at [PERSON_NAME][GEOGRAPHIC_DAT…" at bounding box center [530, 288] width 1060 height 576
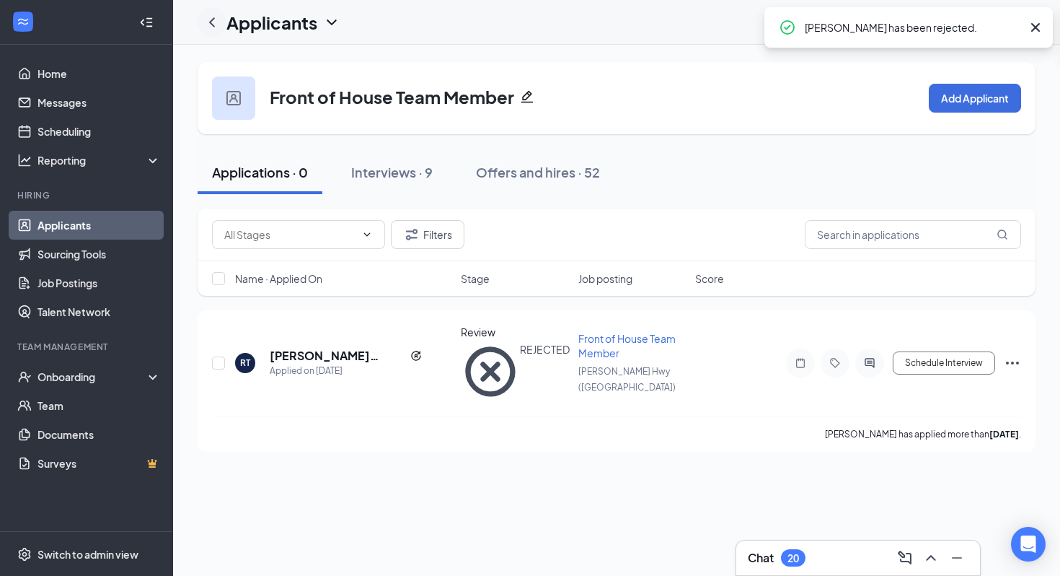
click at [208, 9] on div at bounding box center [212, 22] width 29 height 29
click at [206, 22] on icon "ChevronLeft" at bounding box center [211, 22] width 17 height 17
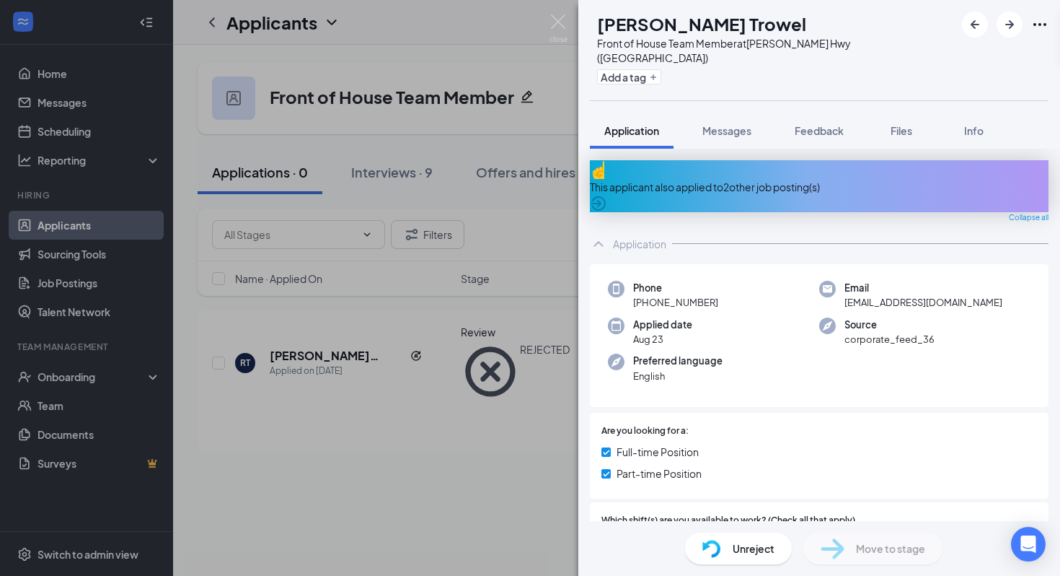
click at [560, 28] on img at bounding box center [559, 28] width 18 height 28
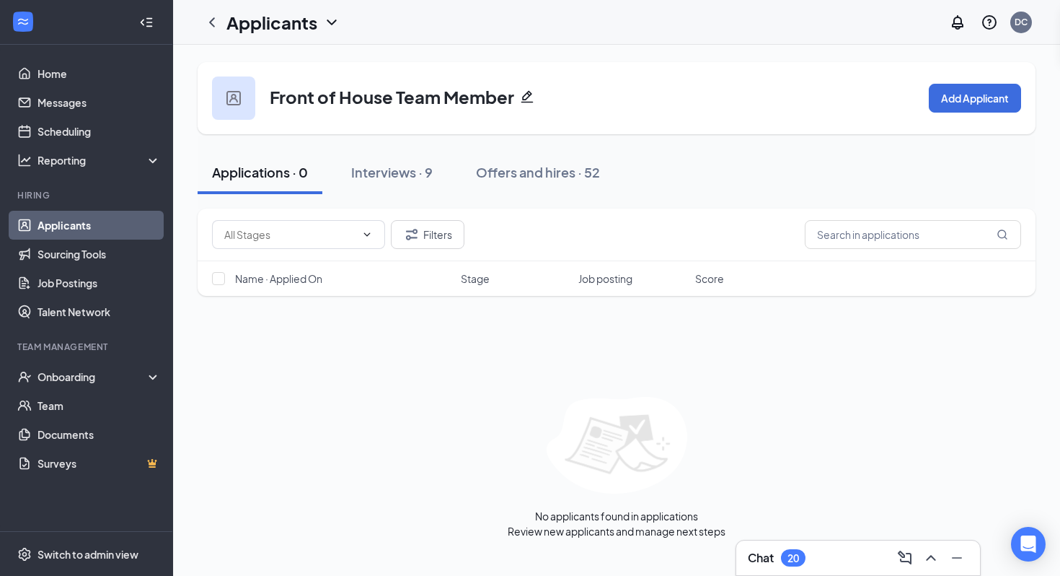
click at [48, 224] on link "Applicants" at bounding box center [99, 225] width 123 height 29
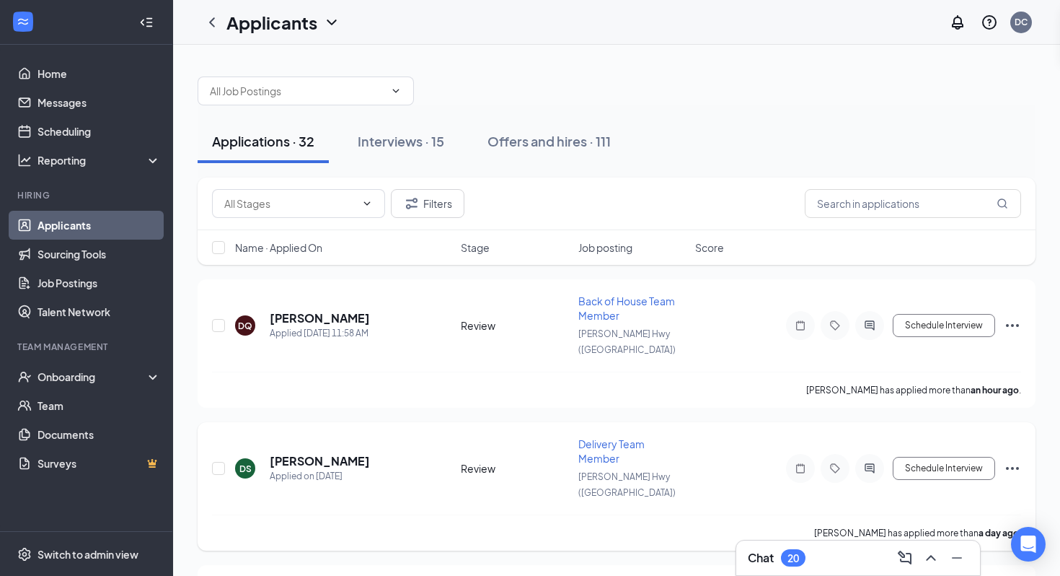
click at [584, 437] on span "Delivery Team Member" at bounding box center [611, 450] width 66 height 27
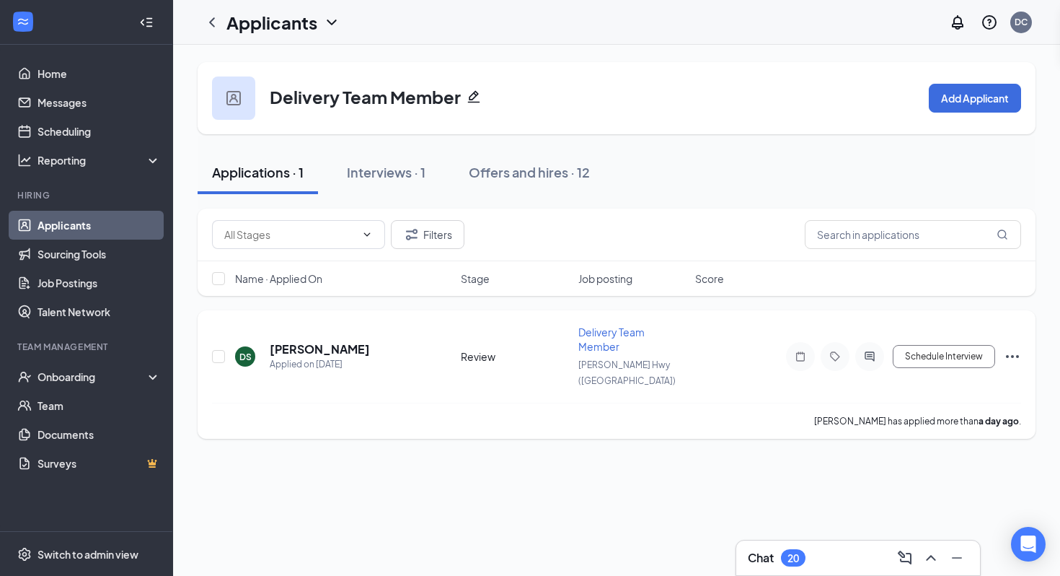
click at [340, 341] on h5 "[PERSON_NAME]" at bounding box center [320, 349] width 100 height 16
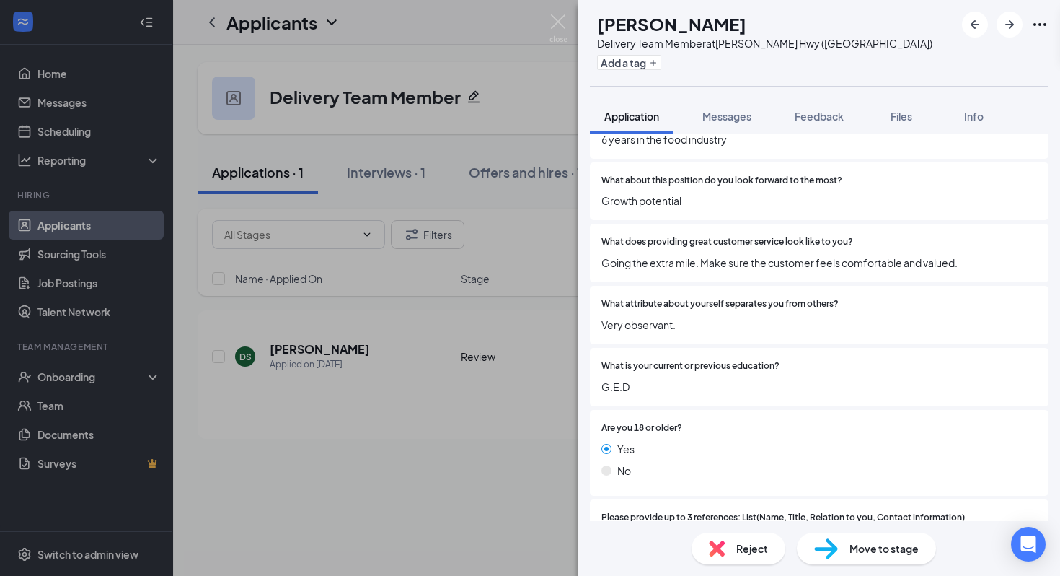
scroll to position [550, 0]
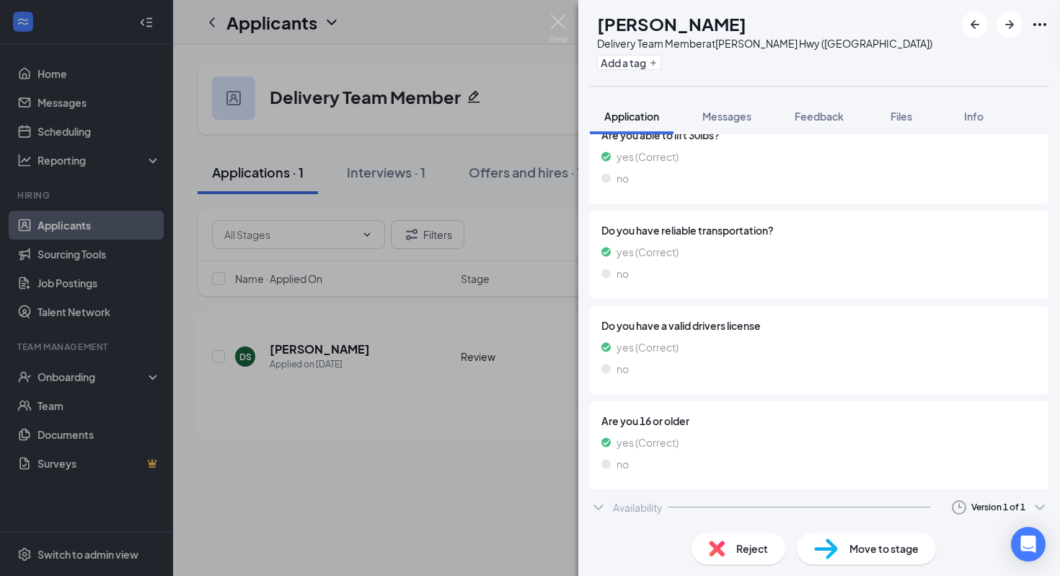
click at [727, 498] on div "Availability Version 1 of 1" at bounding box center [819, 507] width 459 height 29
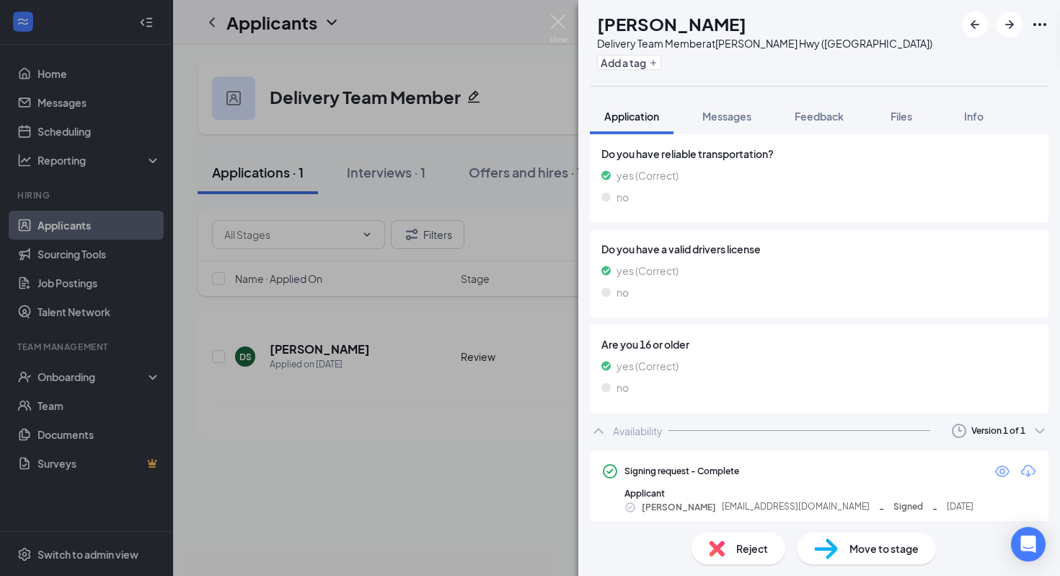
scroll to position [1295, 0]
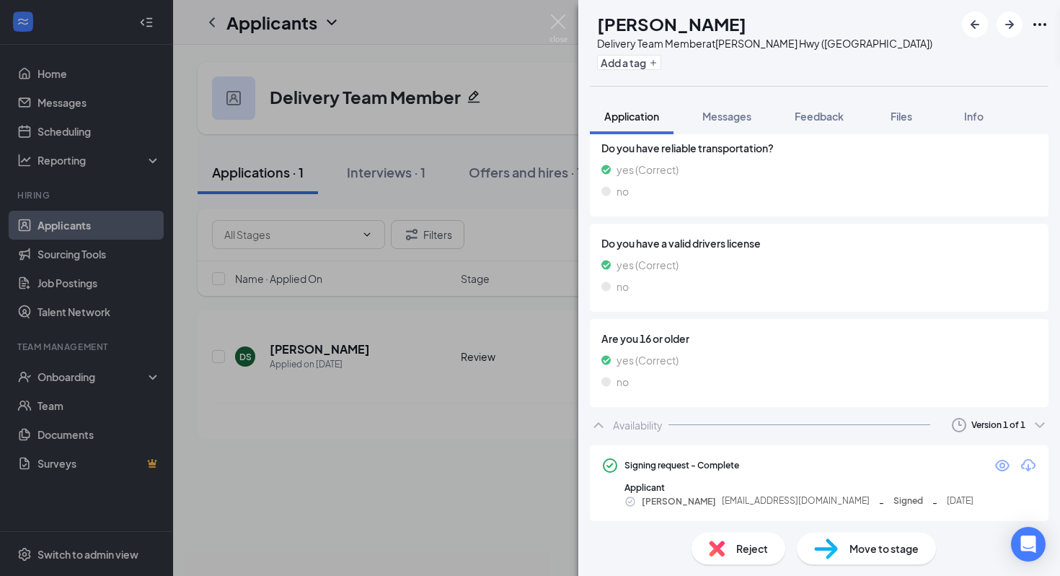
click at [999, 465] on icon "Eye" at bounding box center [1002, 465] width 17 height 17
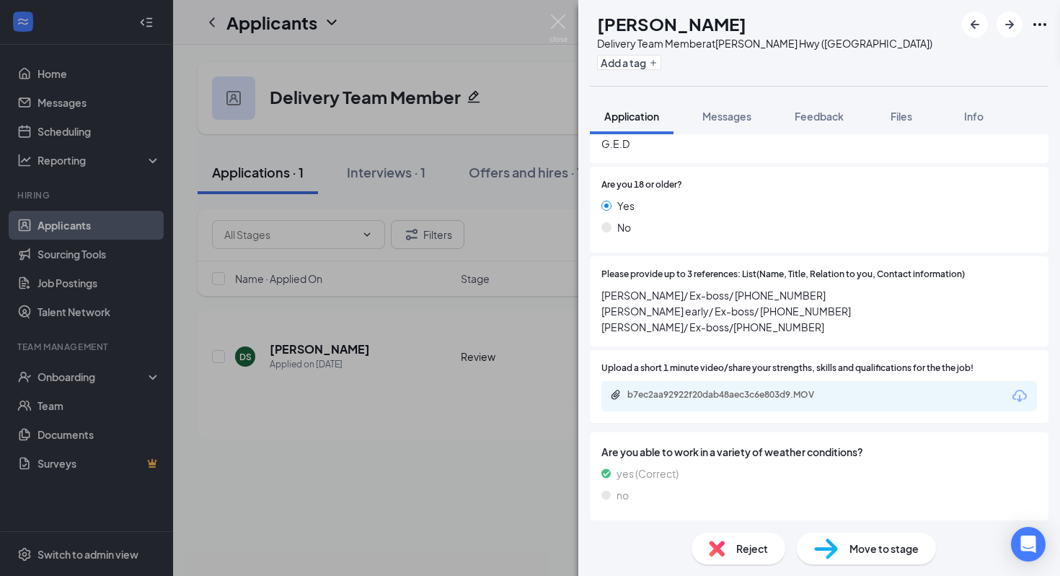
scroll to position [784, 0]
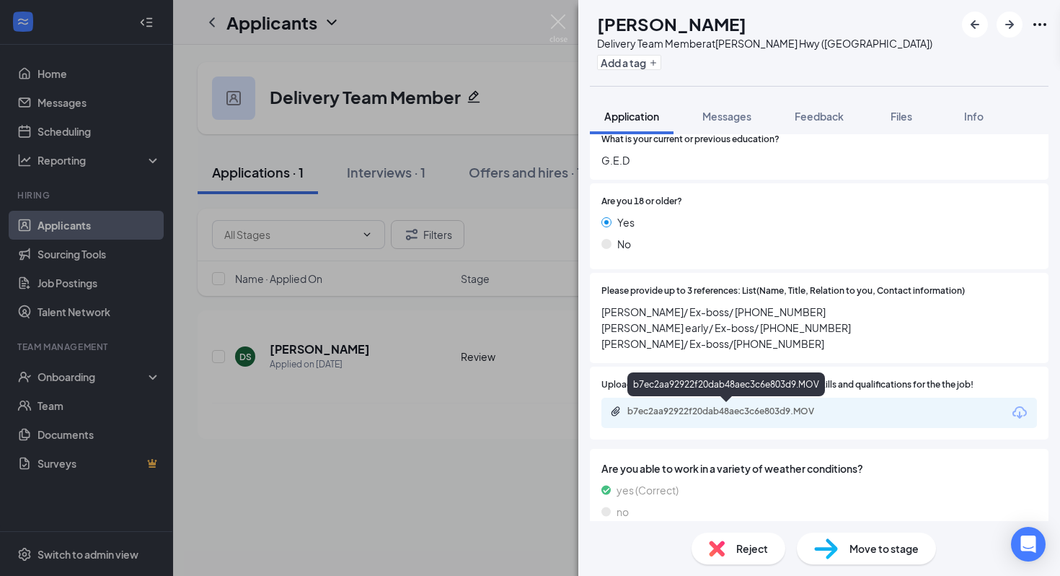
click at [707, 414] on div "b7ec2aa92922f20dab48aec3c6e803d9.MOV" at bounding box center [729, 411] width 202 height 12
click at [835, 555] on img at bounding box center [826, 548] width 24 height 21
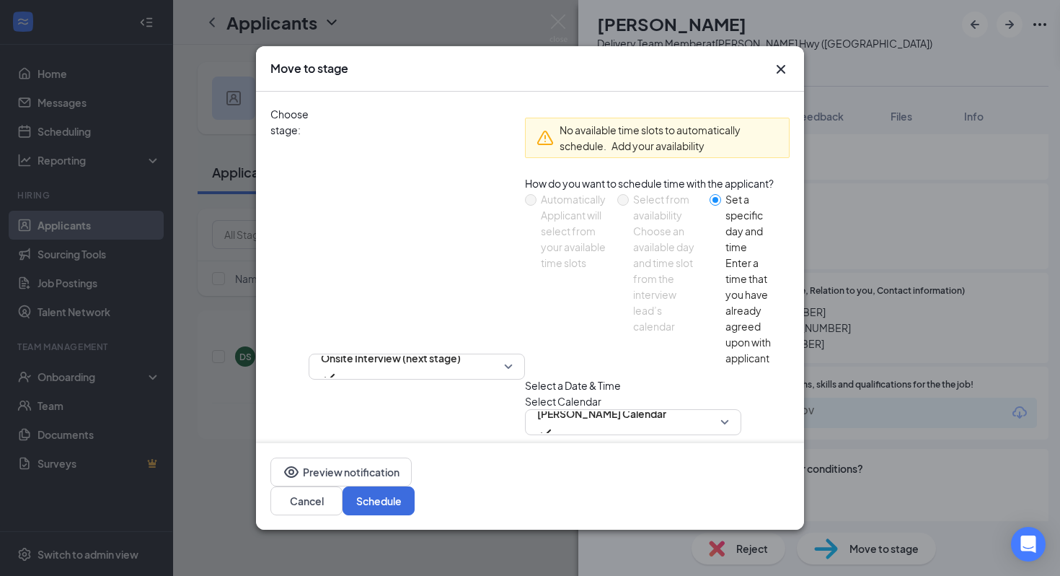
click at [778, 79] on div "Move to stage" at bounding box center [530, 68] width 548 height 45
click at [775, 70] on icon "Cross" at bounding box center [781, 69] width 17 height 17
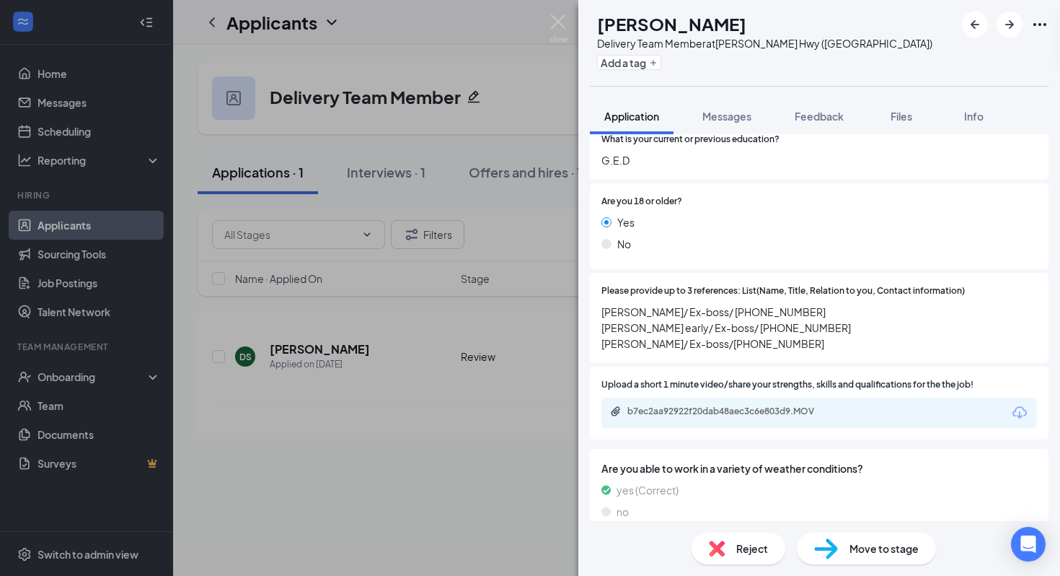
click at [1038, 26] on icon "Ellipses" at bounding box center [1039, 24] width 17 height 17
click at [811, 104] on button "Feedback" at bounding box center [819, 116] width 78 height 36
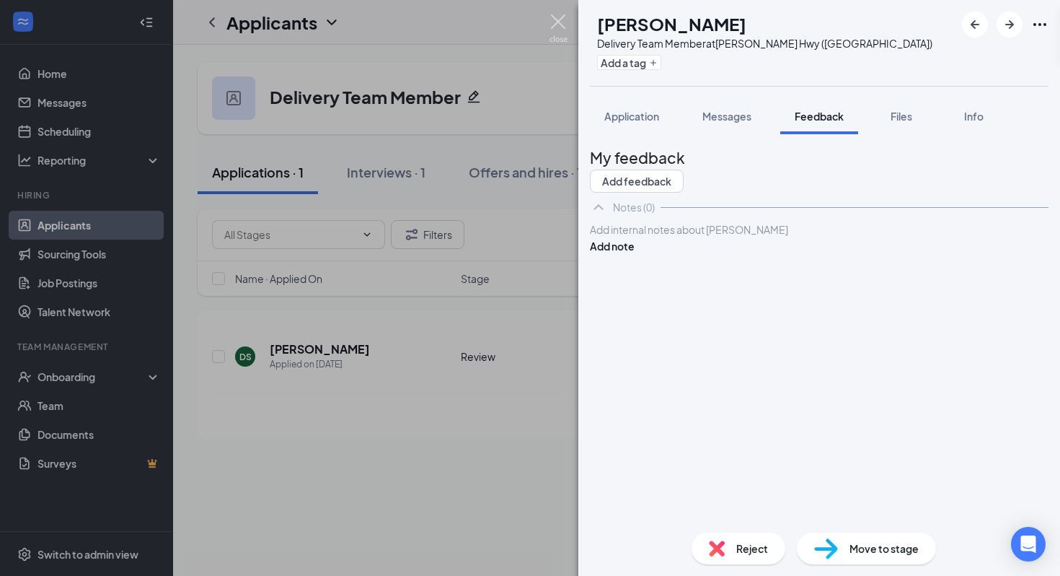
click at [561, 22] on img at bounding box center [559, 28] width 18 height 28
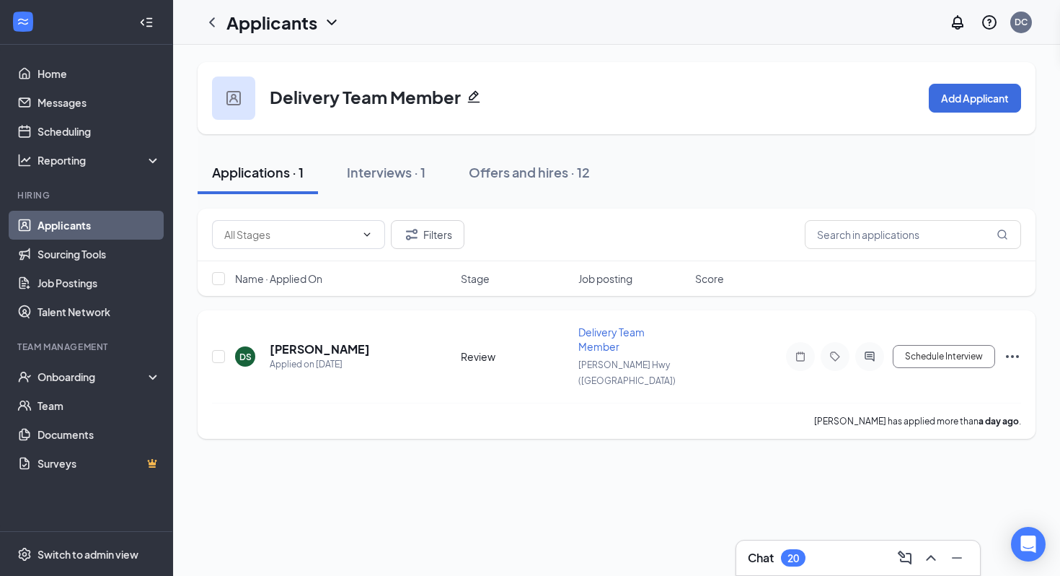
click at [1017, 348] on icon "Ellipses" at bounding box center [1012, 356] width 17 height 17
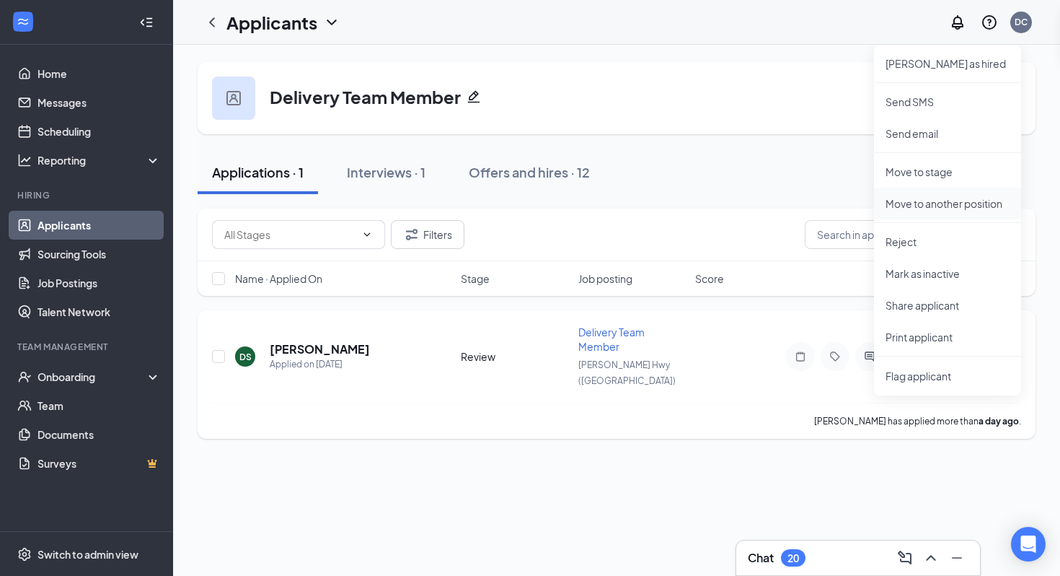
click at [945, 206] on p "Move to another position" at bounding box center [948, 203] width 124 height 14
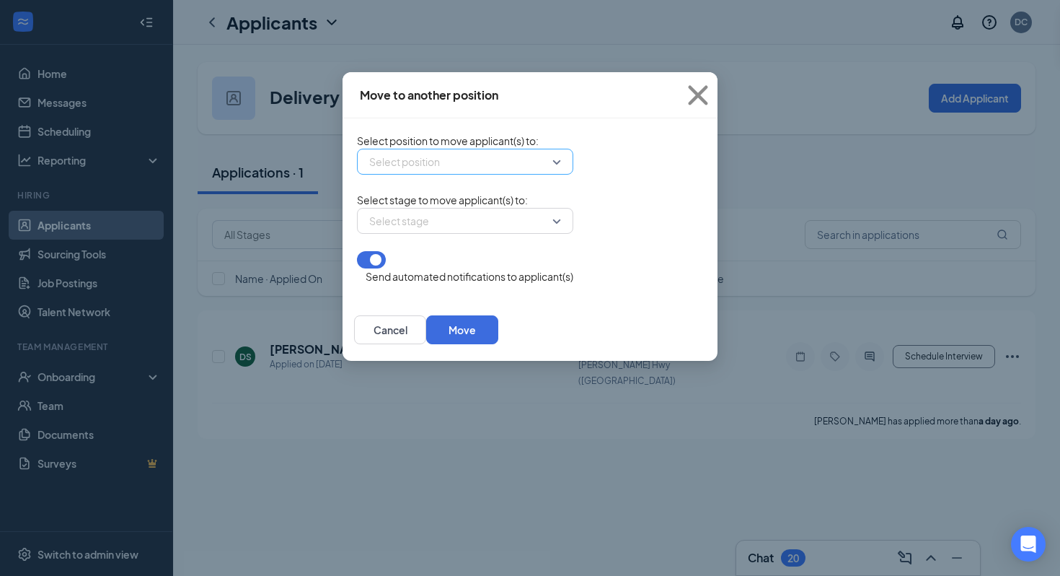
click at [405, 169] on input "search" at bounding box center [460, 161] width 189 height 25
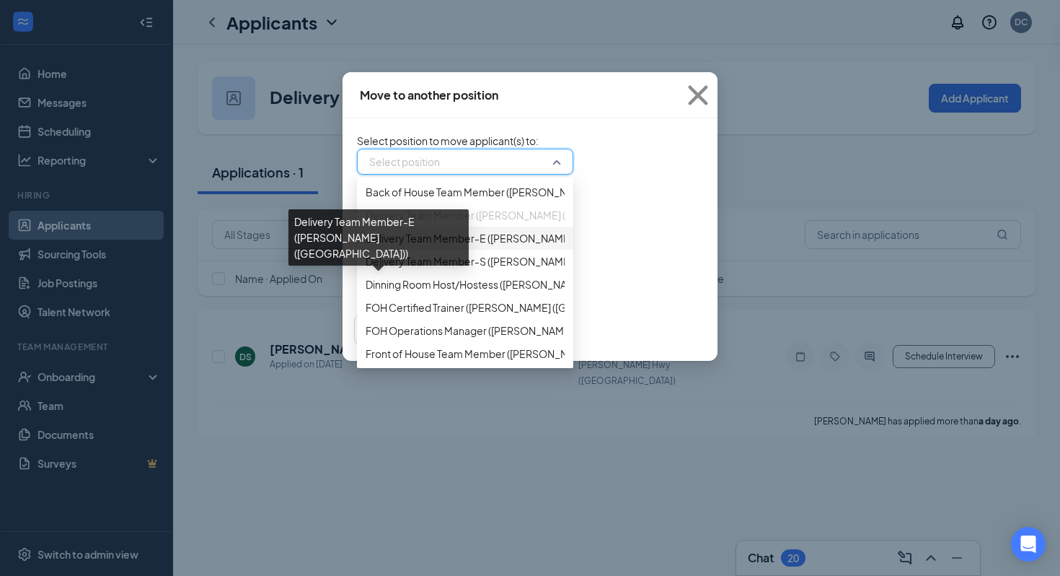
click at [440, 246] on span "Delivery Team Member-E ([PERSON_NAME] ([GEOGRAPHIC_DATA]))" at bounding box center [527, 238] width 322 height 16
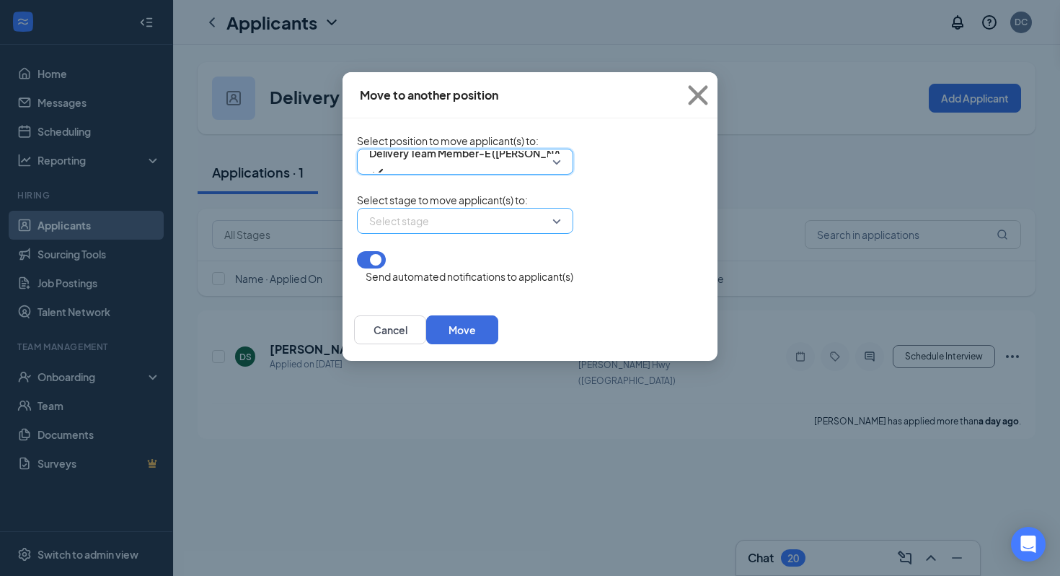
click at [441, 233] on input "search" at bounding box center [460, 220] width 189 height 25
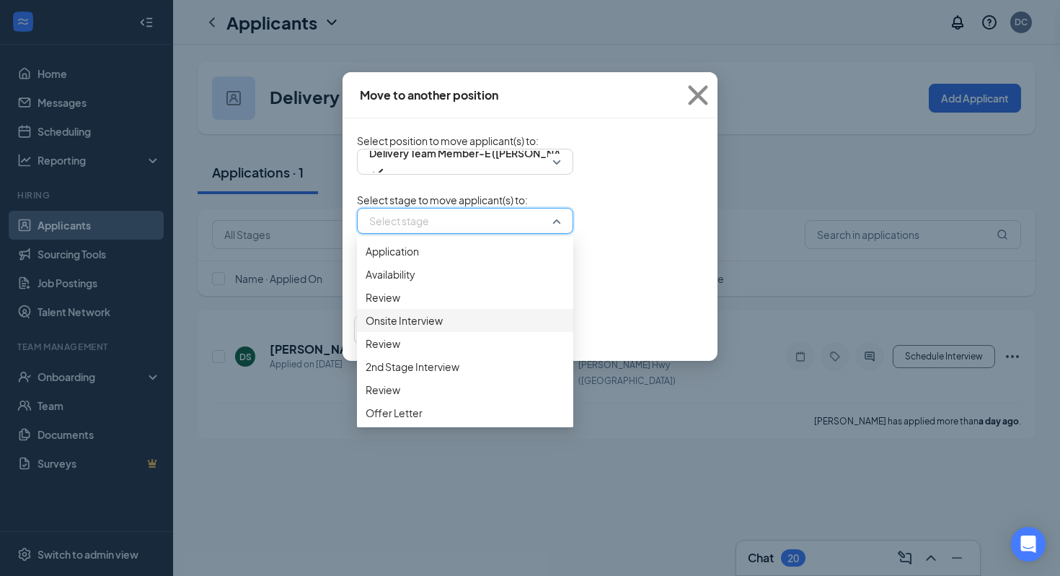
click at [387, 328] on span "Onsite Interview" at bounding box center [465, 320] width 199 height 16
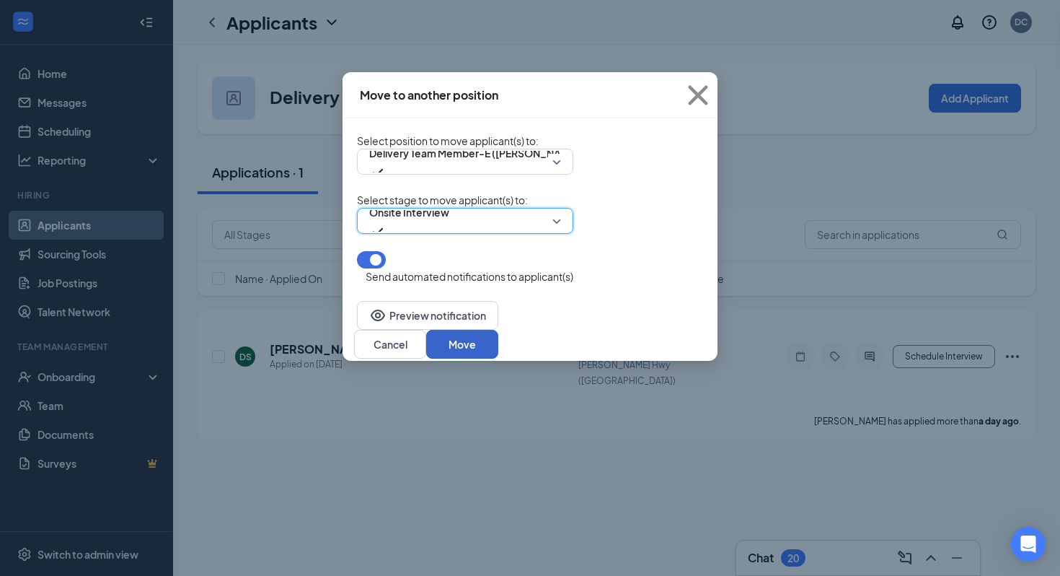
click at [498, 330] on button "Move" at bounding box center [462, 344] width 72 height 29
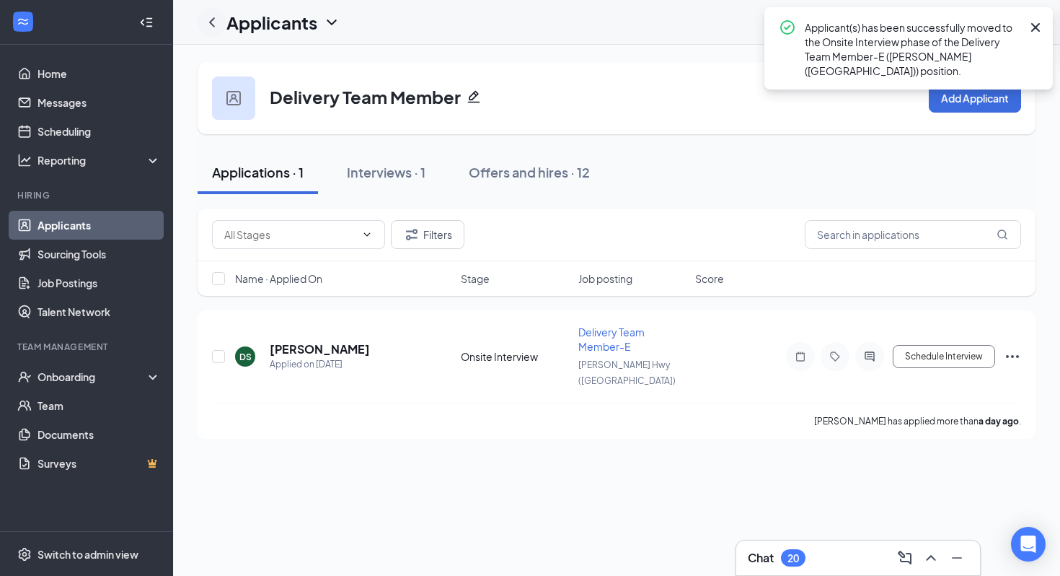
click at [215, 25] on icon "ChevronLeft" at bounding box center [211, 22] width 17 height 17
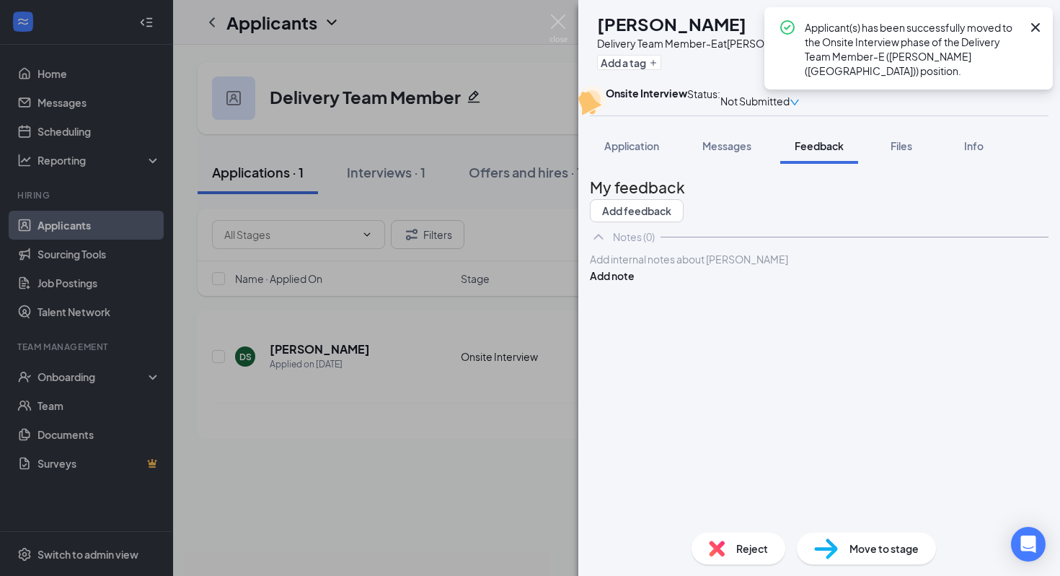
click at [112, 214] on div "DS [PERSON_NAME] Delivery Team Member-E at [PERSON_NAME][GEOGRAPHIC_DATA] ([GEO…" at bounding box center [530, 288] width 1060 height 576
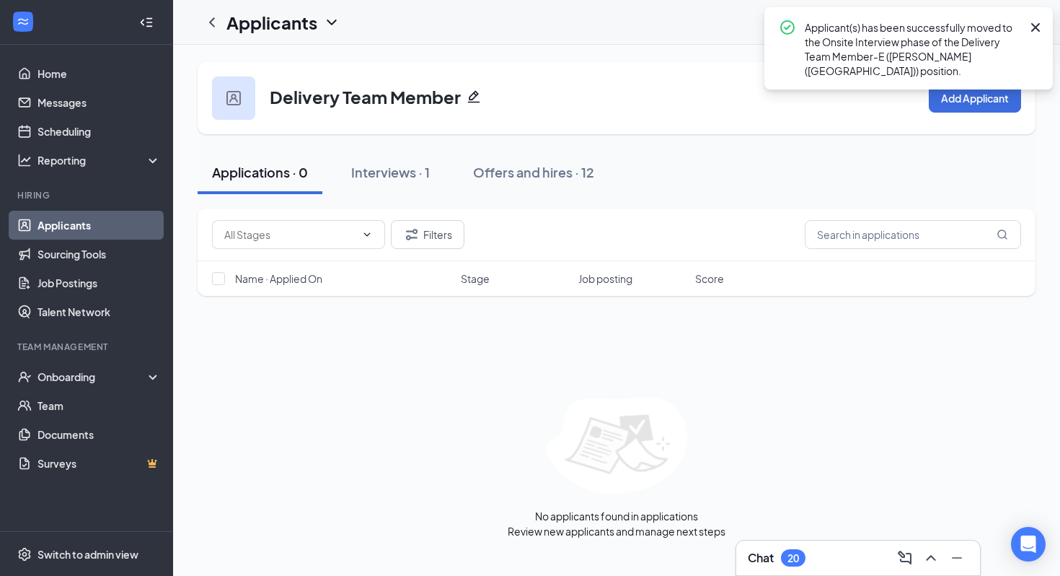
click at [112, 229] on link "Applicants" at bounding box center [99, 225] width 123 height 29
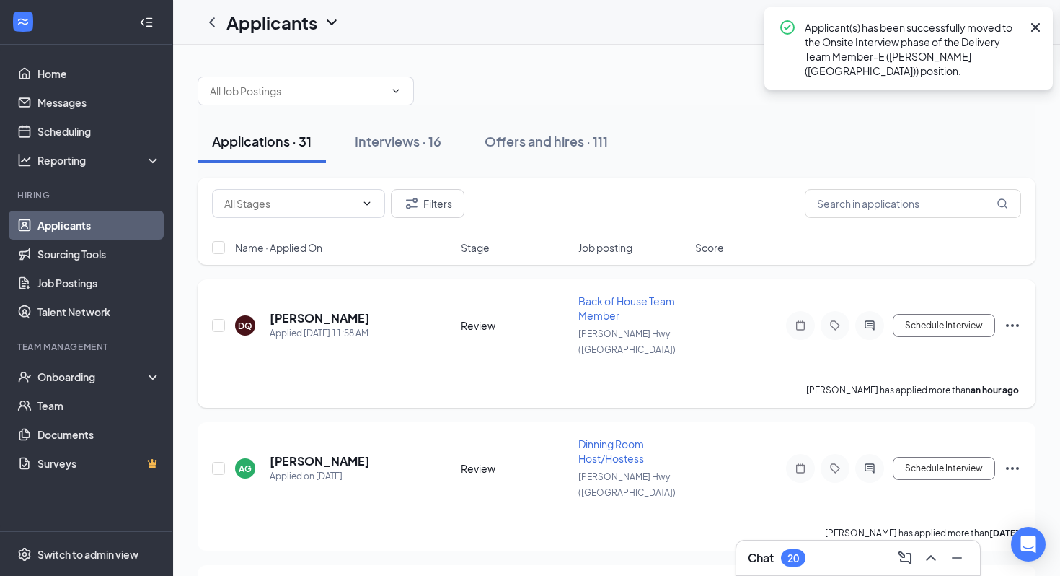
click at [606, 301] on span "Back of House Team Member" at bounding box center [626, 307] width 97 height 27
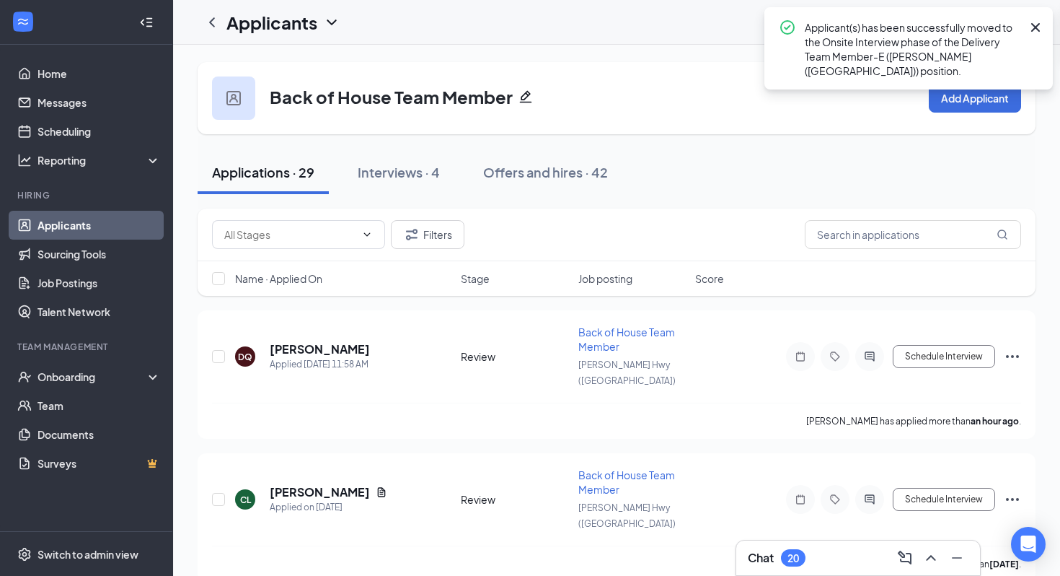
click at [125, 221] on link "Applicants" at bounding box center [99, 225] width 123 height 29
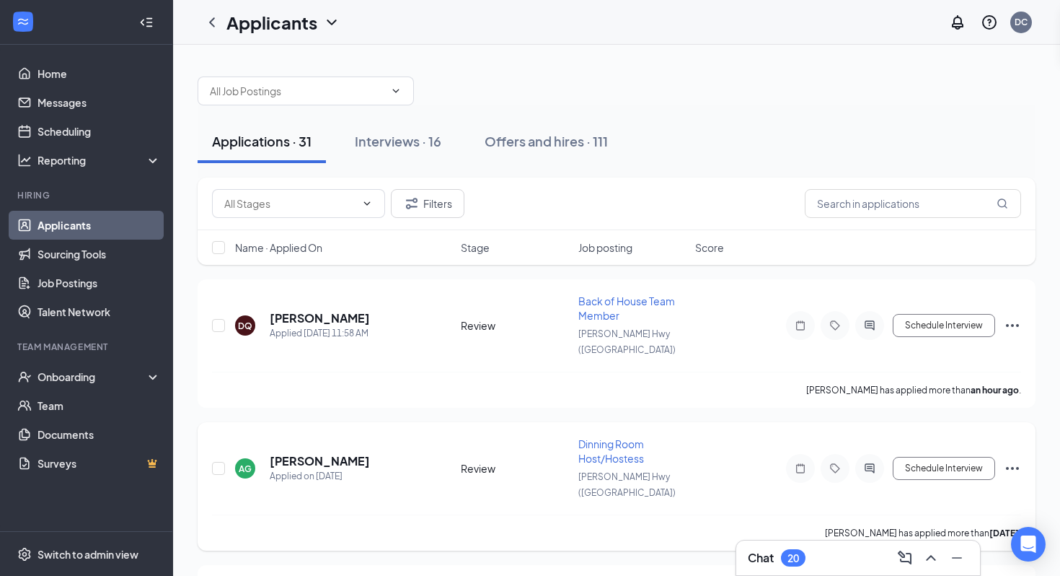
click at [599, 437] on span "Dinning Room Host/Hostess" at bounding box center [611, 450] width 66 height 27
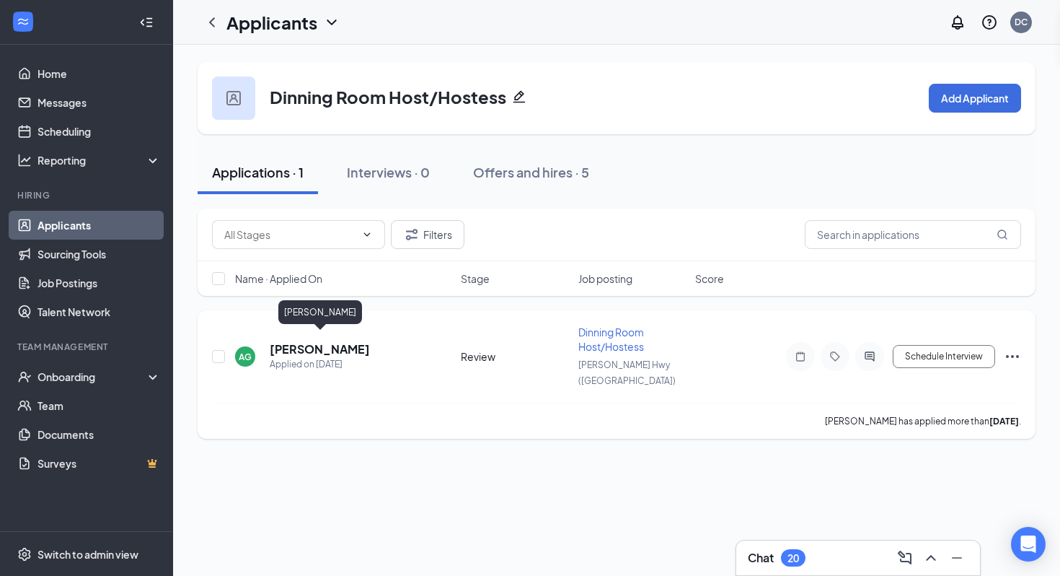
click at [324, 341] on h5 "[PERSON_NAME]" at bounding box center [320, 349] width 100 height 16
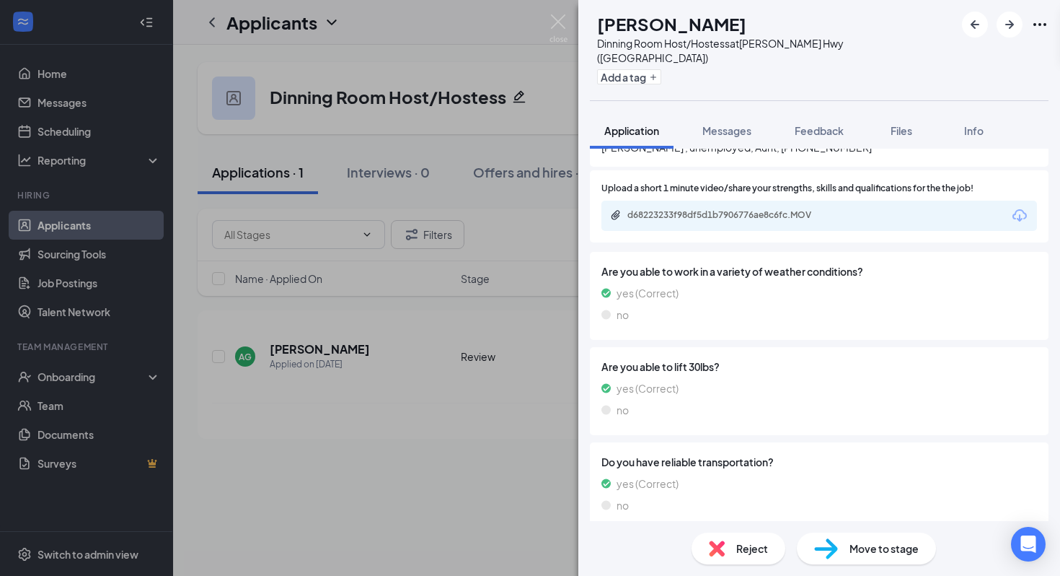
scroll to position [1143, 0]
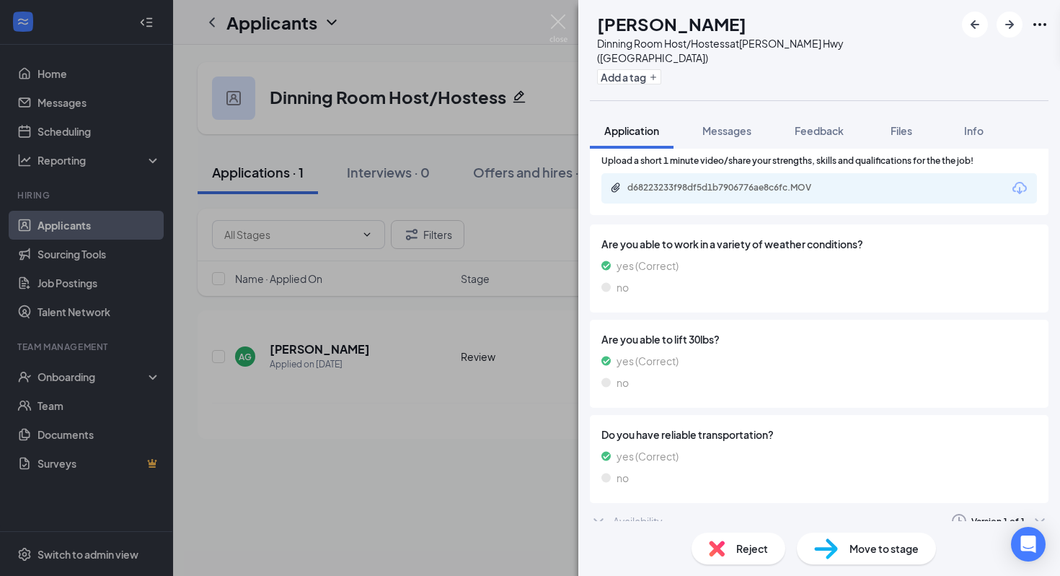
click at [783, 506] on div "Availability Version 1 of 1" at bounding box center [819, 520] width 459 height 29
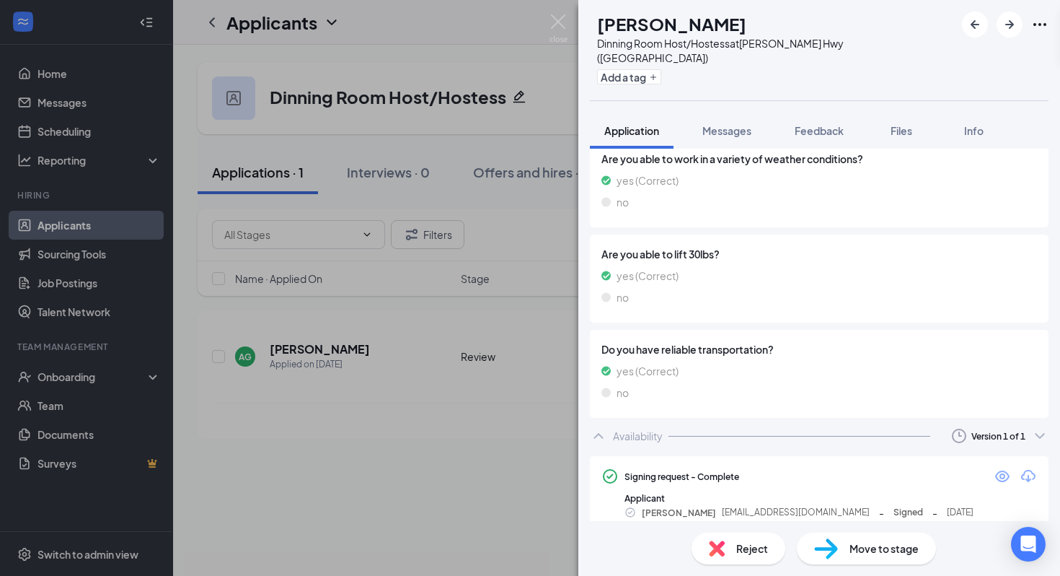
scroll to position [1229, 0]
click at [999, 467] on icon "Eye" at bounding box center [1002, 475] width 17 height 17
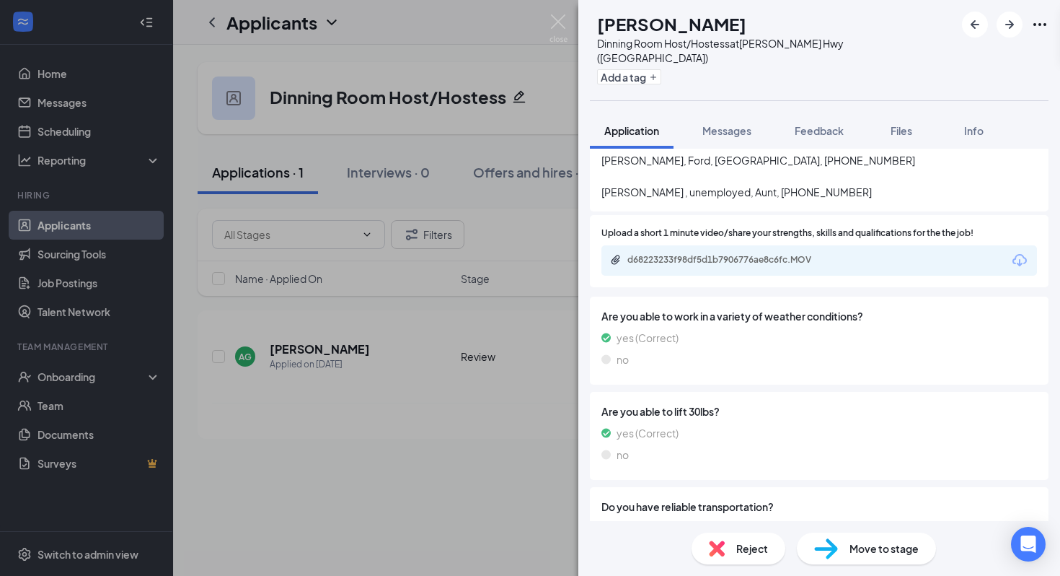
scroll to position [937, 0]
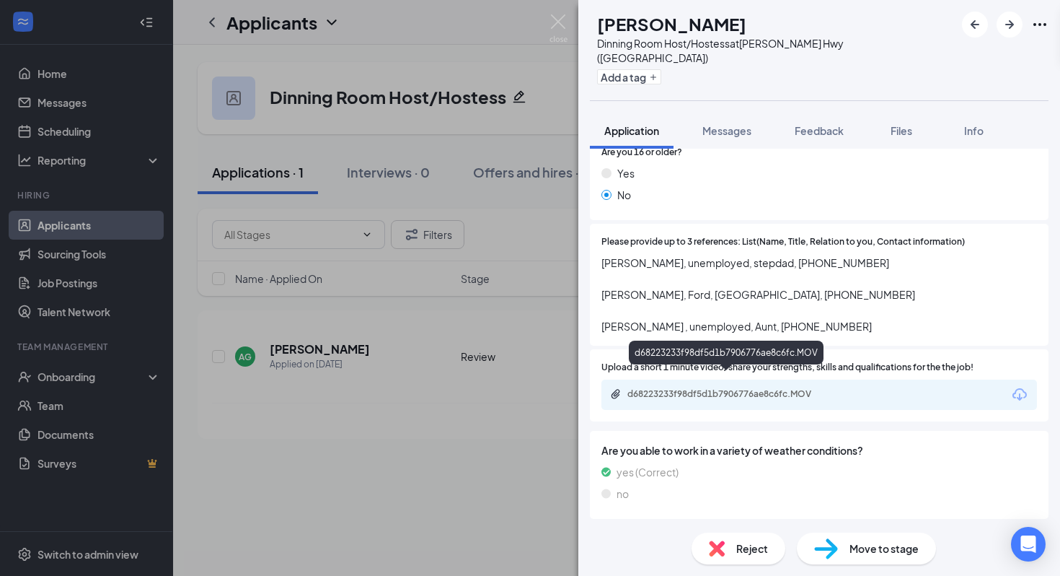
click at [710, 388] on div "d68223233f98df5d1b7906776ae8c6fc.MOV" at bounding box center [729, 394] width 202 height 12
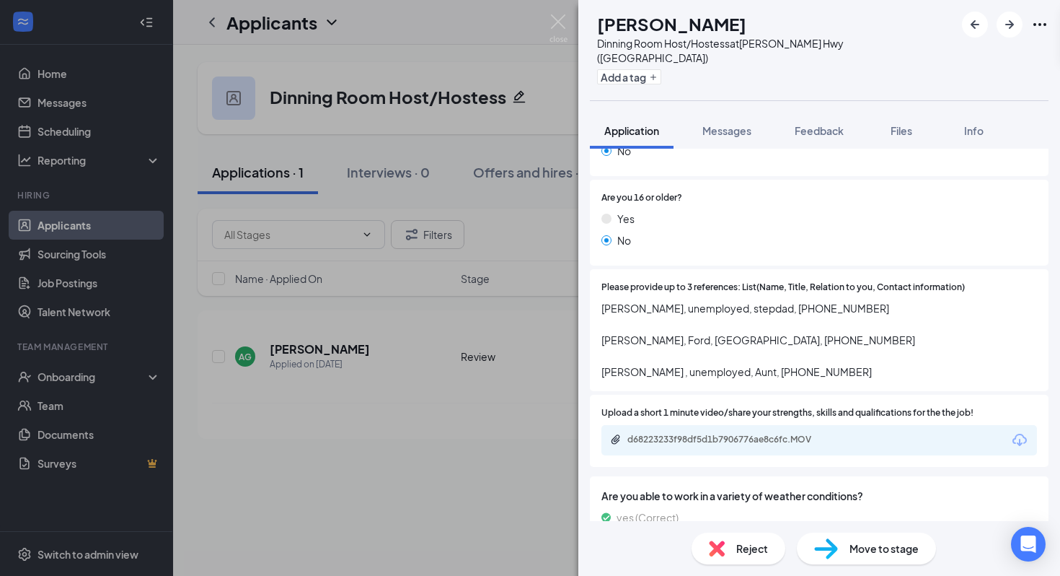
scroll to position [1231, 0]
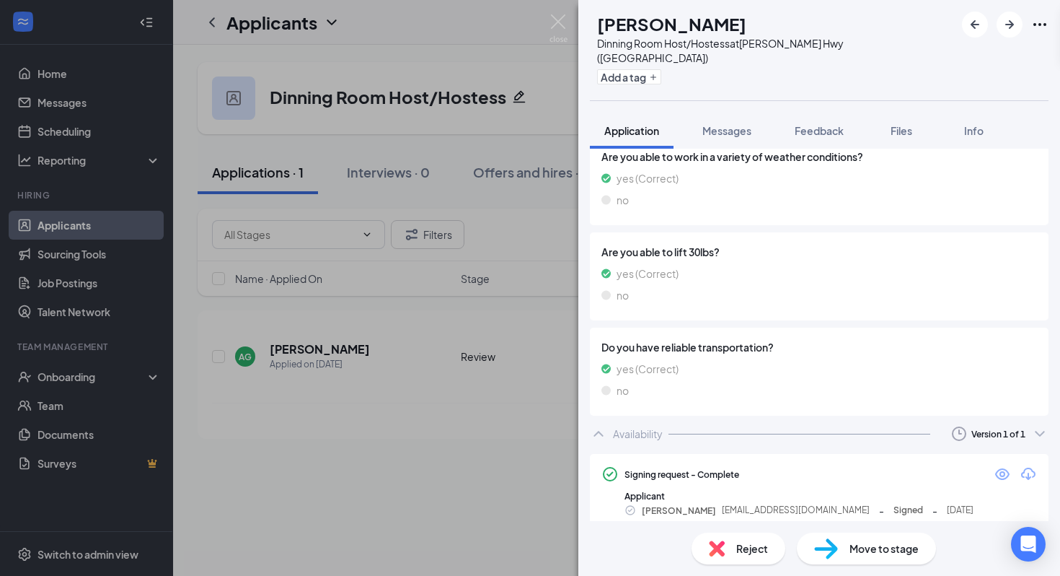
click at [862, 536] on div "Move to stage" at bounding box center [866, 548] width 139 height 32
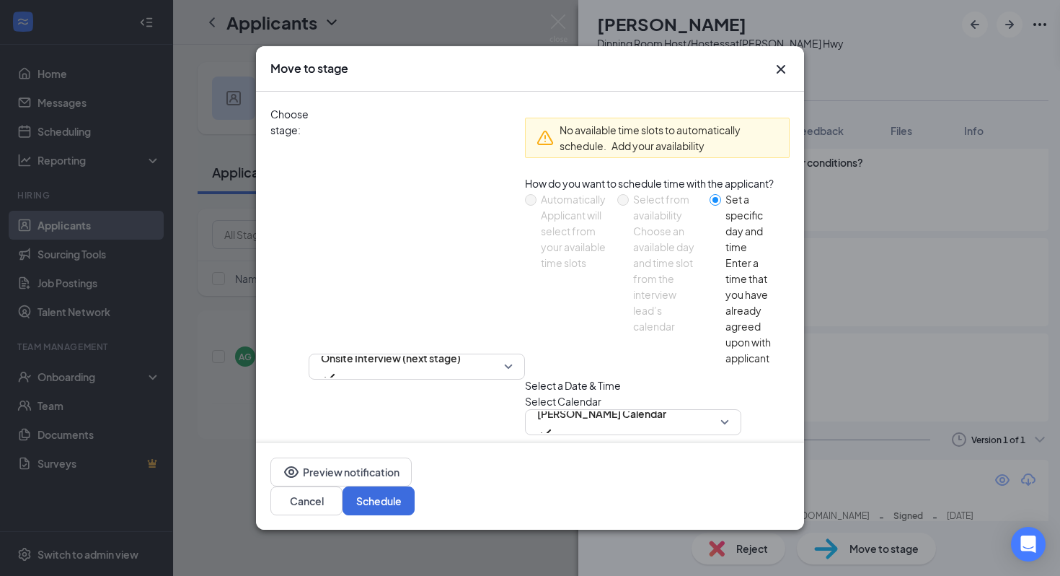
click at [780, 65] on icon "Cross" at bounding box center [781, 69] width 17 height 17
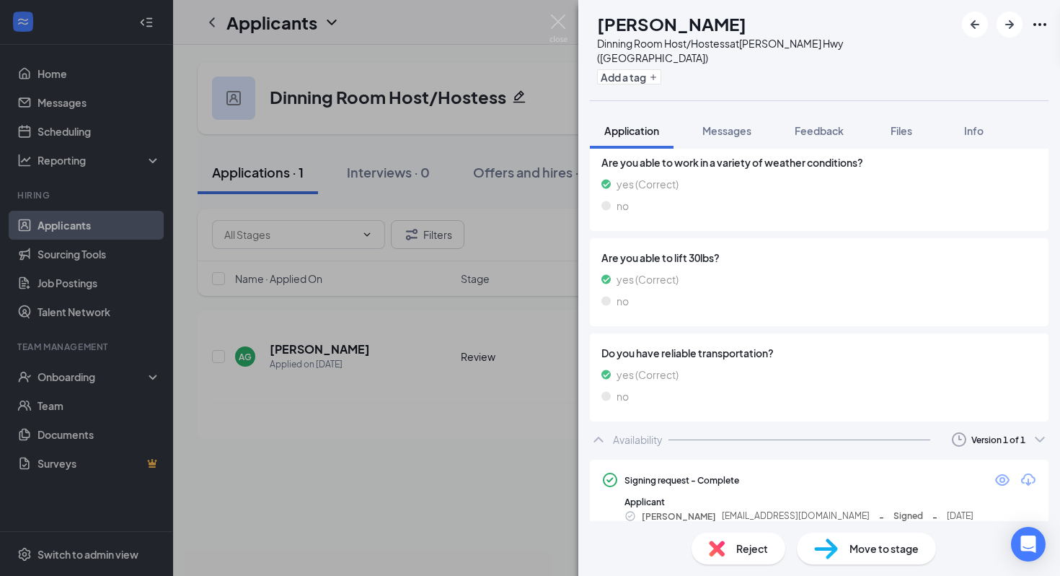
click at [428, 284] on div "AG [PERSON_NAME] Dinning Room Host/Hostess at [PERSON_NAME][GEOGRAPHIC_DATA] ([…" at bounding box center [530, 288] width 1060 height 576
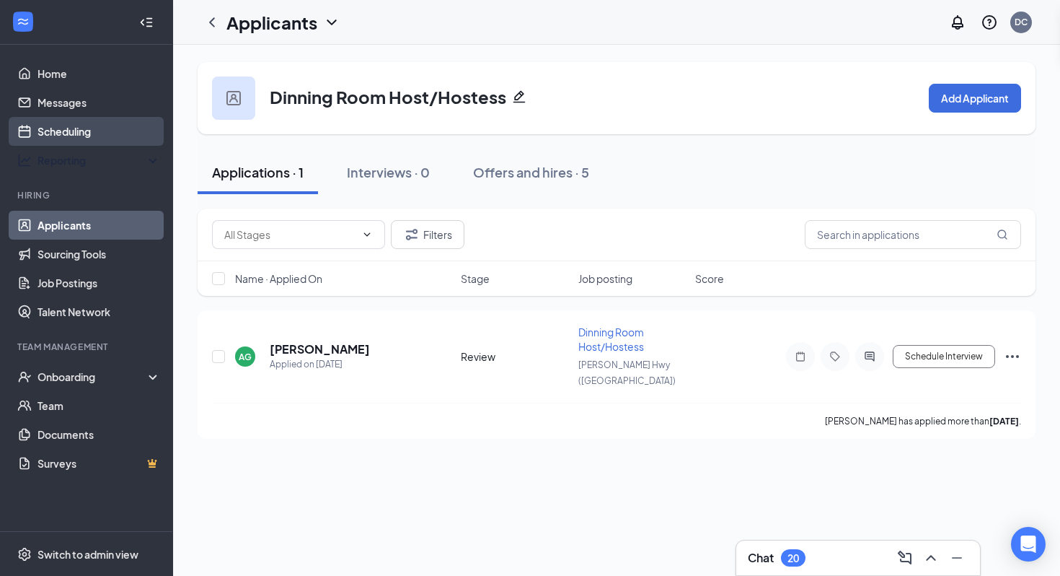
click at [148, 142] on link "Scheduling" at bounding box center [99, 131] width 123 height 29
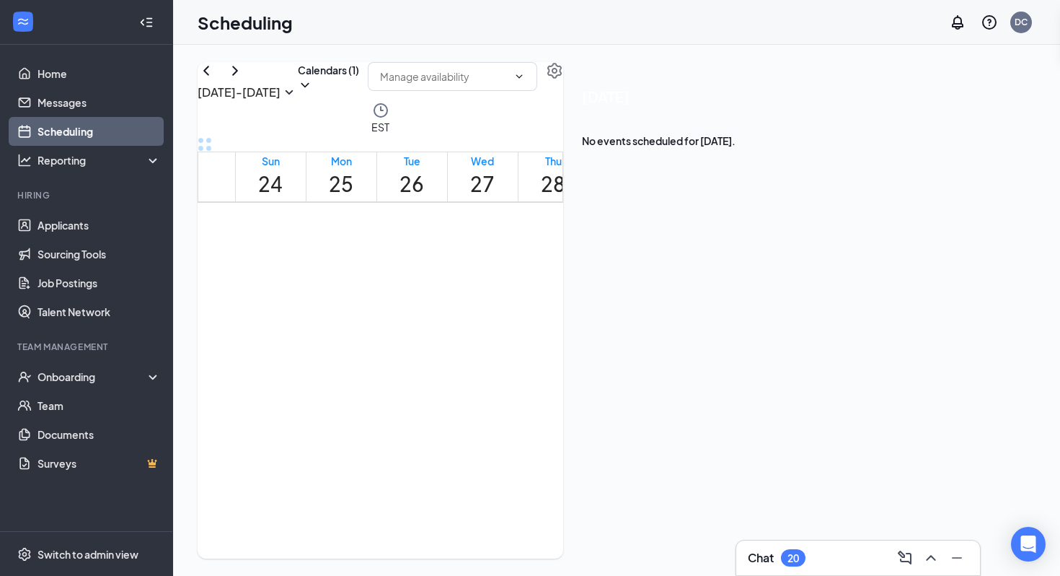
scroll to position [1272, 0]
click at [472, 371] on div at bounding box center [472, 344] width 0 height 54
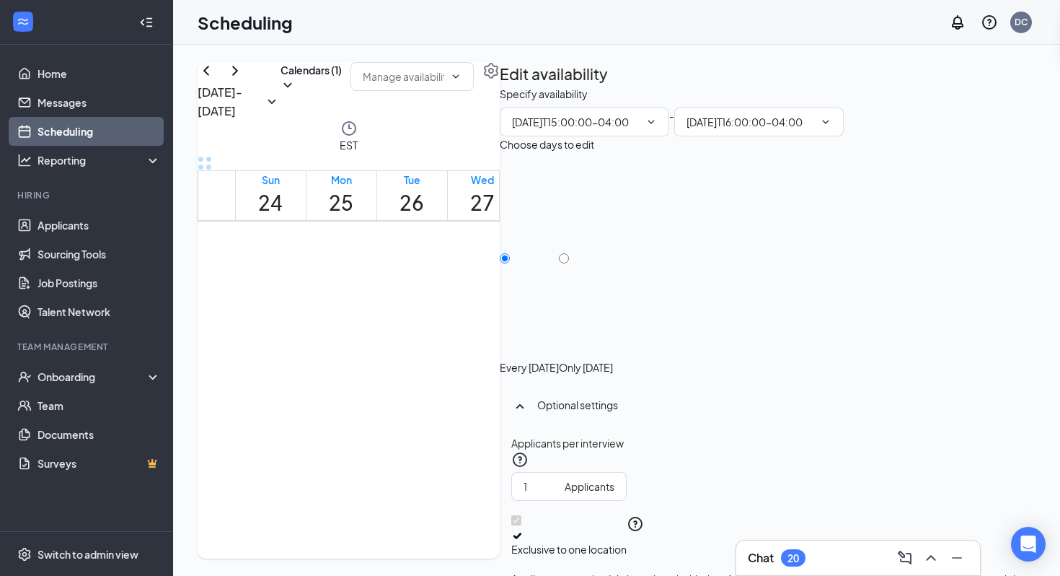
type input "03:00 PM"
type input "04:00 PM"
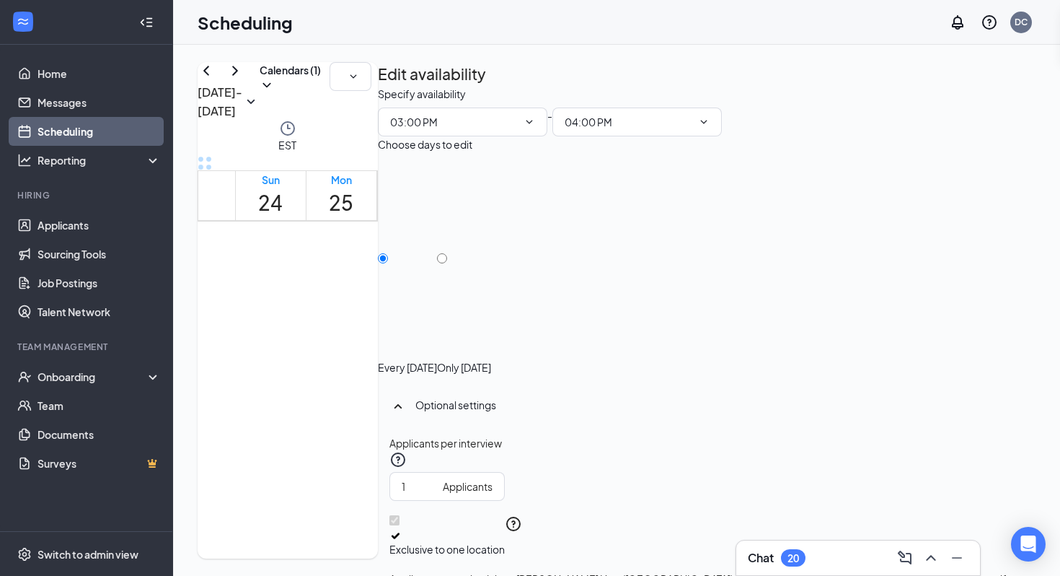
scroll to position [117, 0]
click at [238, 75] on icon "ChevronRight" at bounding box center [235, 70] width 6 height 9
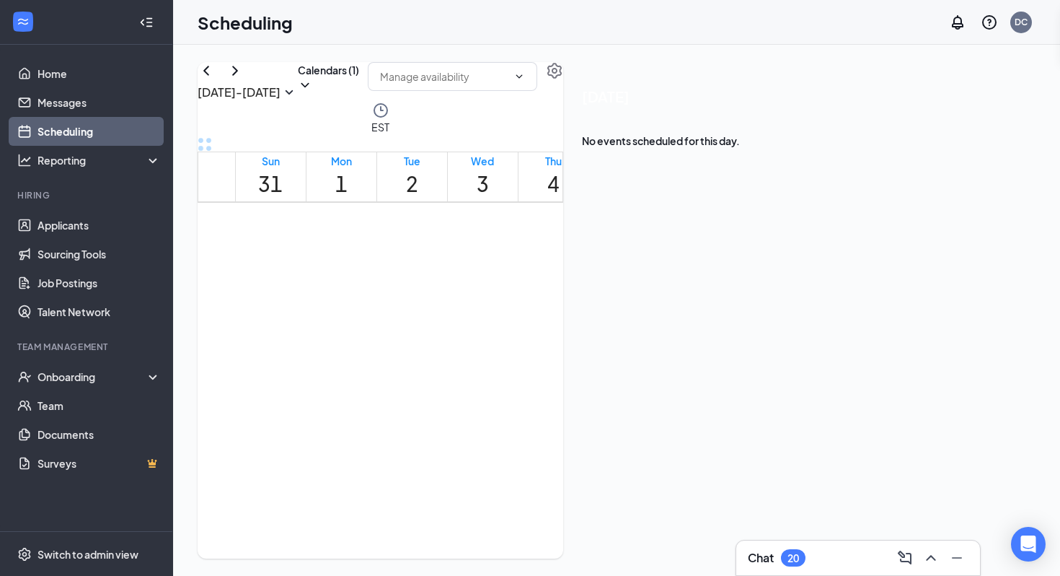
scroll to position [1200, 0]
click at [497, 429] on div "1" at bounding box center [484, 436] width 25 height 14
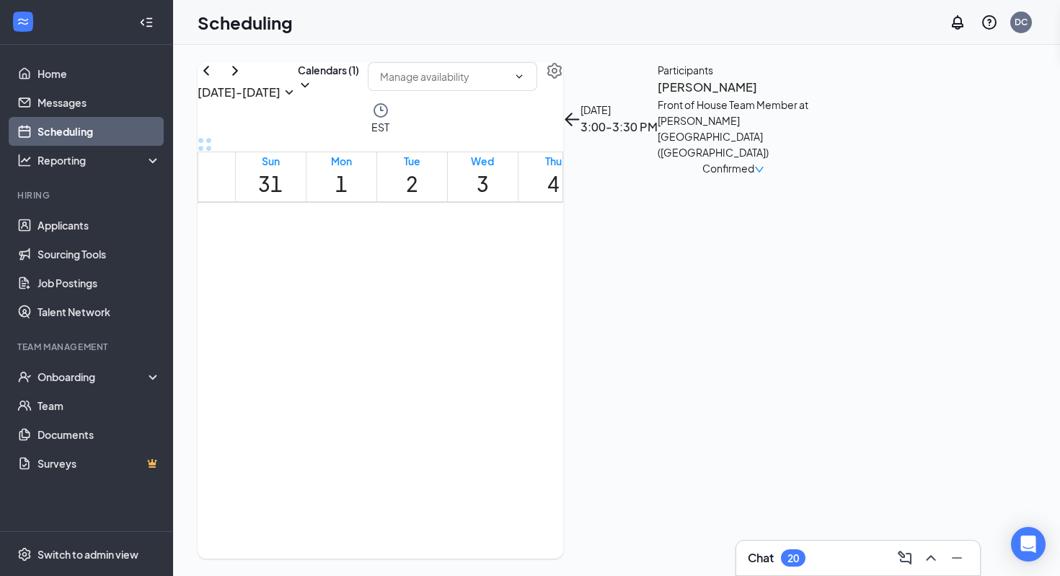
click at [472, 443] on div at bounding box center [472, 416] width 0 height 54
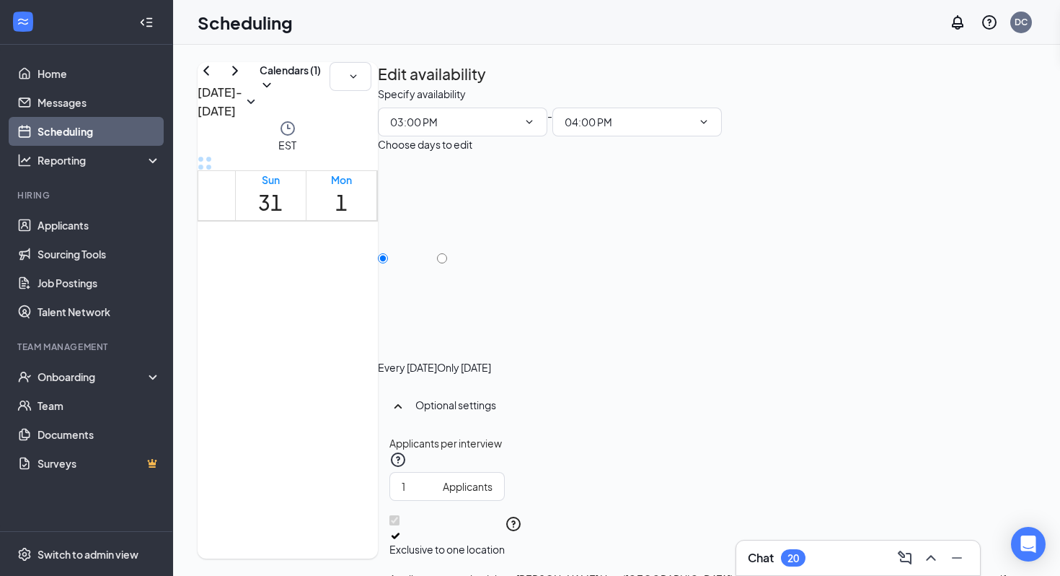
scroll to position [117, 0]
click at [623, 454] on span "3:30-4:00 PM" at bounding box center [607, 474] width 31 height 40
click at [244, 79] on icon "ChevronRight" at bounding box center [234, 70] width 17 height 17
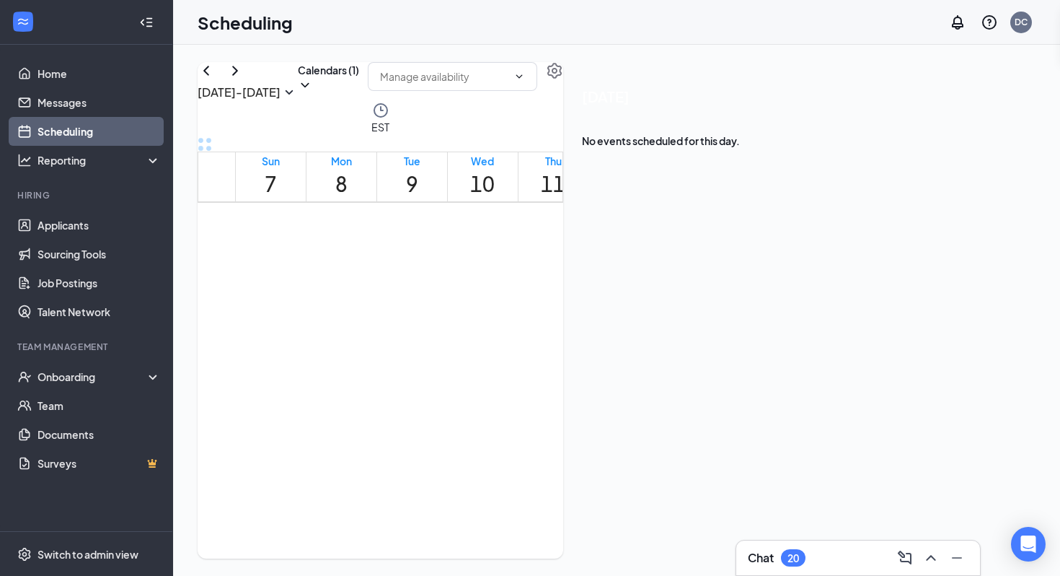
scroll to position [1153, 0]
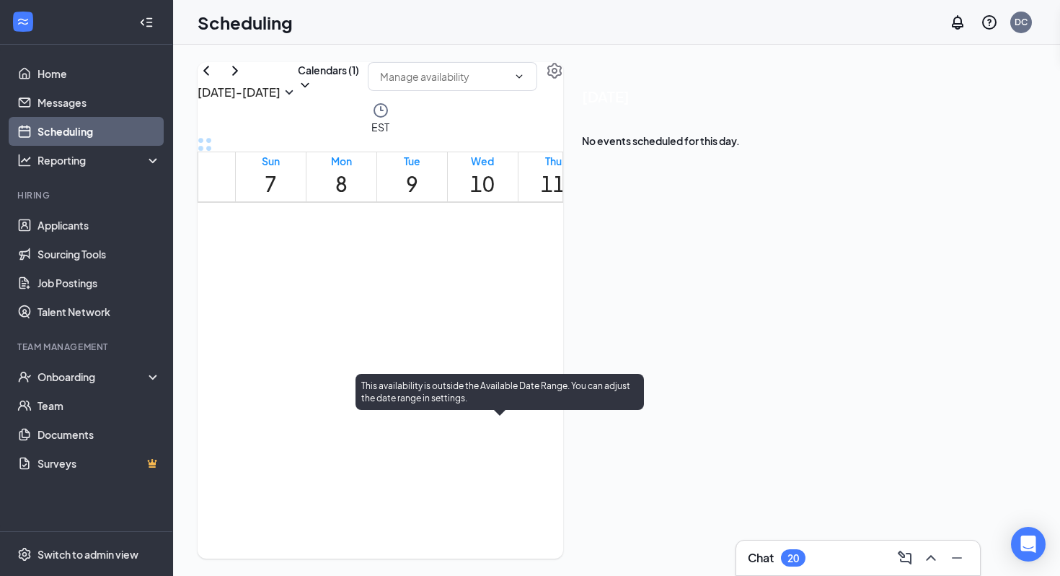
click at [504, 449] on div at bounding box center [504, 442] width 0 height 14
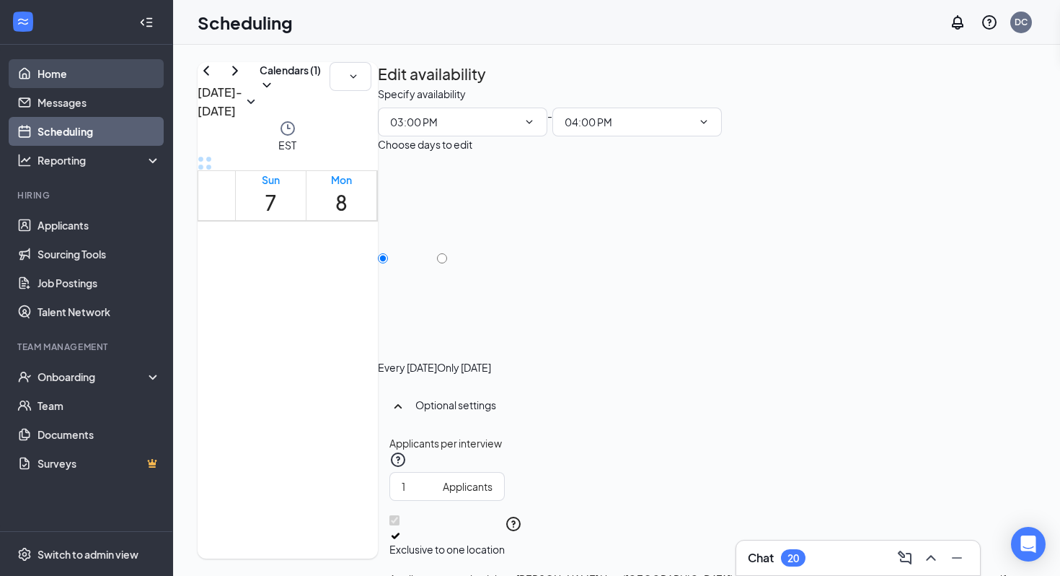
click at [88, 79] on link "Home" at bounding box center [99, 73] width 123 height 29
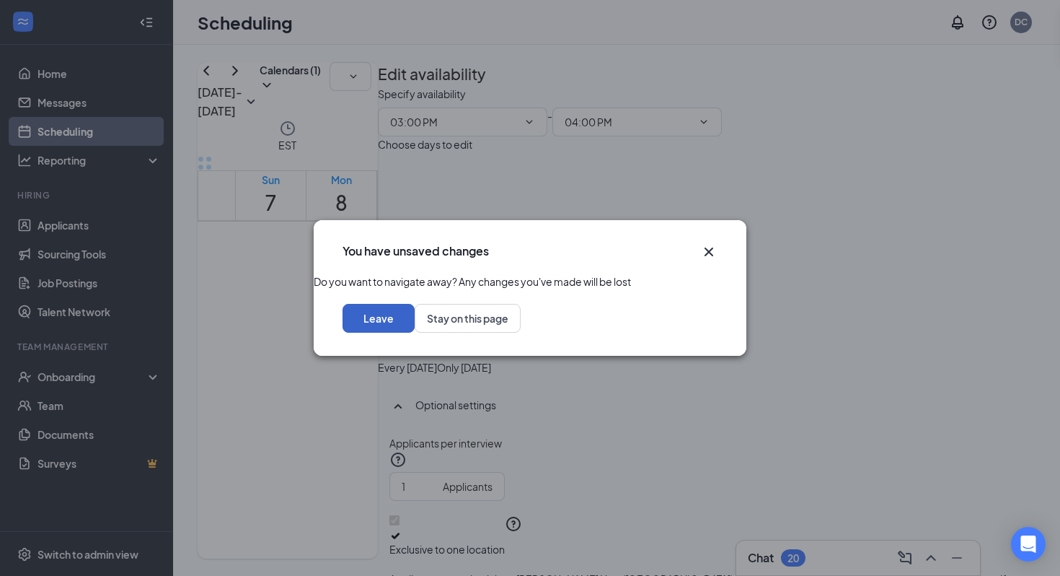
click at [415, 333] on button "Leave" at bounding box center [379, 318] width 72 height 29
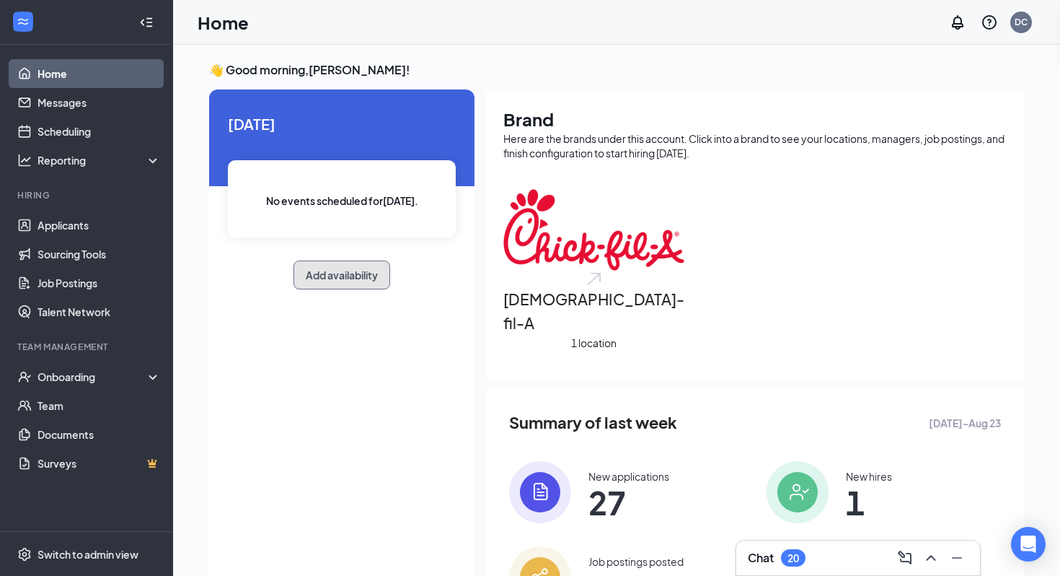
click at [374, 268] on button "Add availability" at bounding box center [342, 274] width 97 height 29
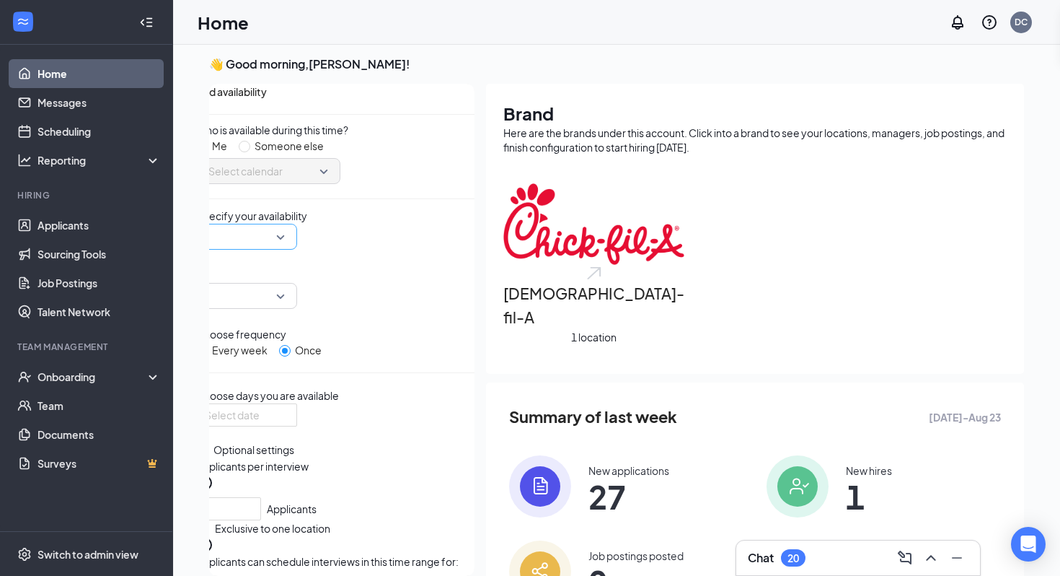
click at [278, 249] on input "search" at bounding box center [242, 236] width 74 height 25
click at [278, 294] on input "search" at bounding box center [242, 295] width 74 height 25
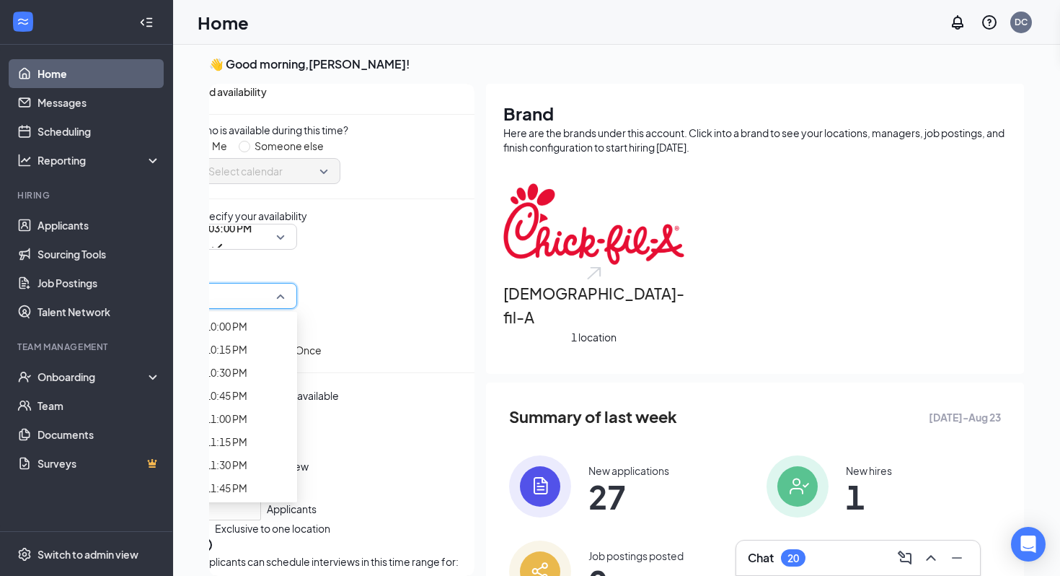
scroll to position [2038, 0]
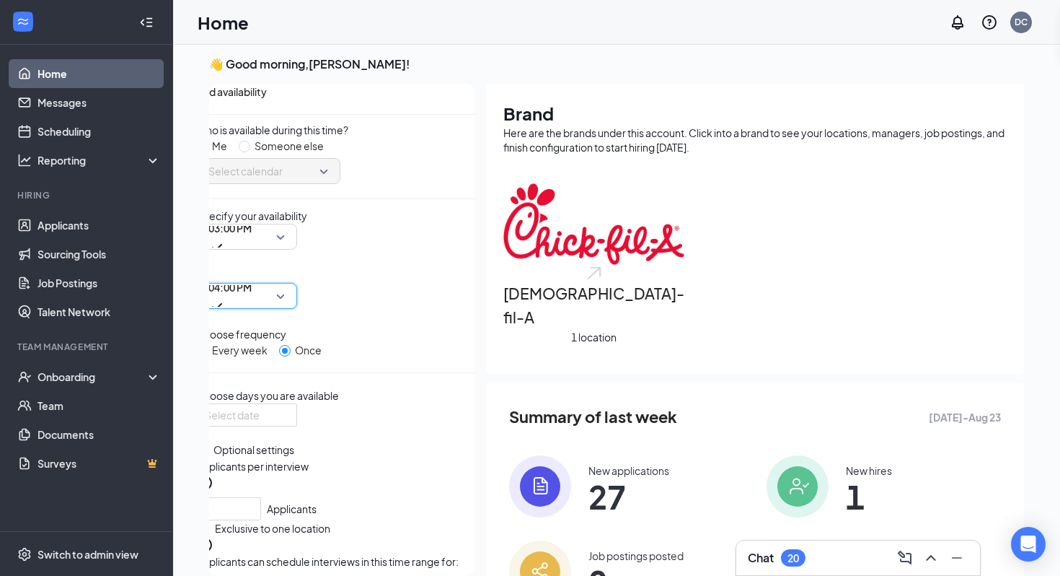
click at [208, 345] on input "Every week" at bounding box center [202, 351] width 12 height 12
radio input "true"
radio input "false"
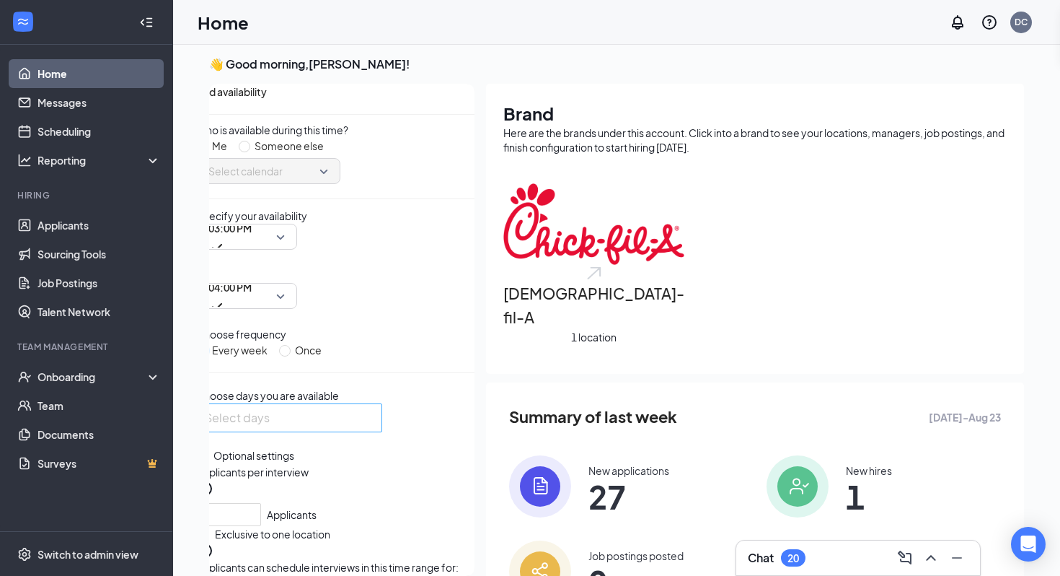
click at [320, 432] on div "Select days" at bounding box center [289, 417] width 186 height 29
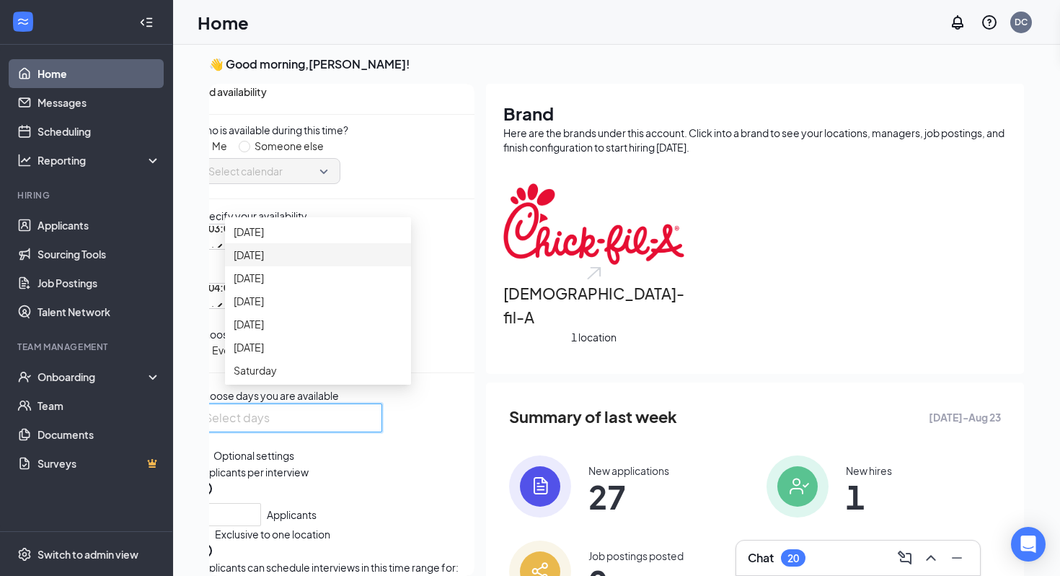
click at [280, 266] on div "[DATE]" at bounding box center [318, 254] width 186 height 23
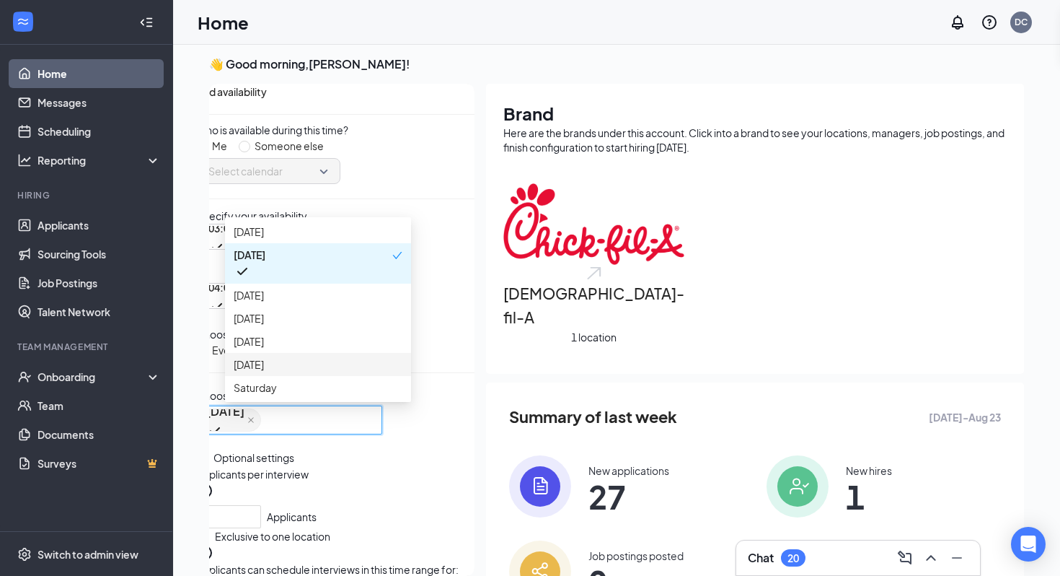
click at [436, 414] on div "Choose days you are available [DATE] [DATE] [DATE] [DATE] [DATE] [DATE] [DATE] …" at bounding box center [335, 410] width 278 height 47
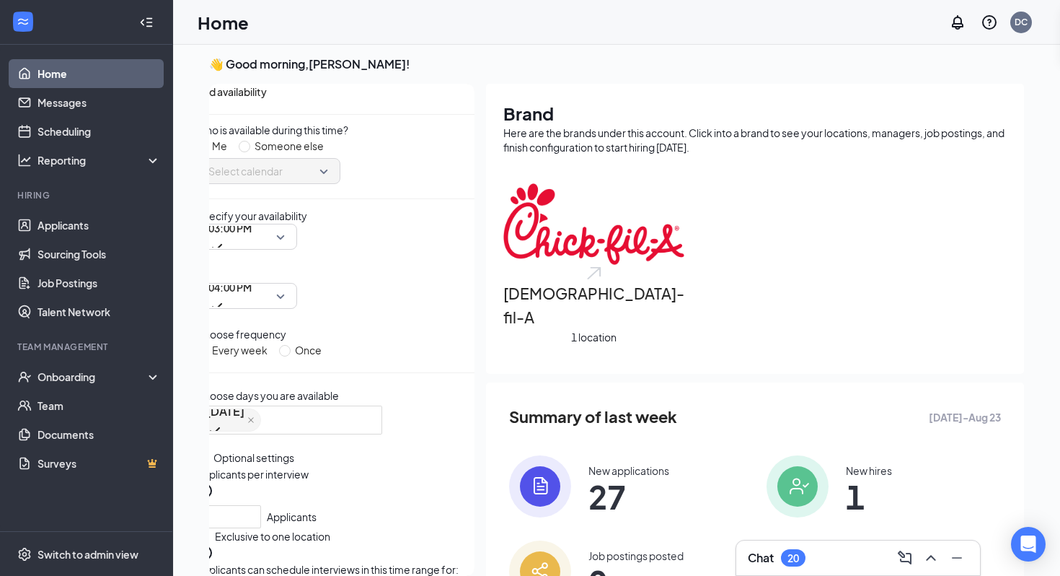
scroll to position [159, 0]
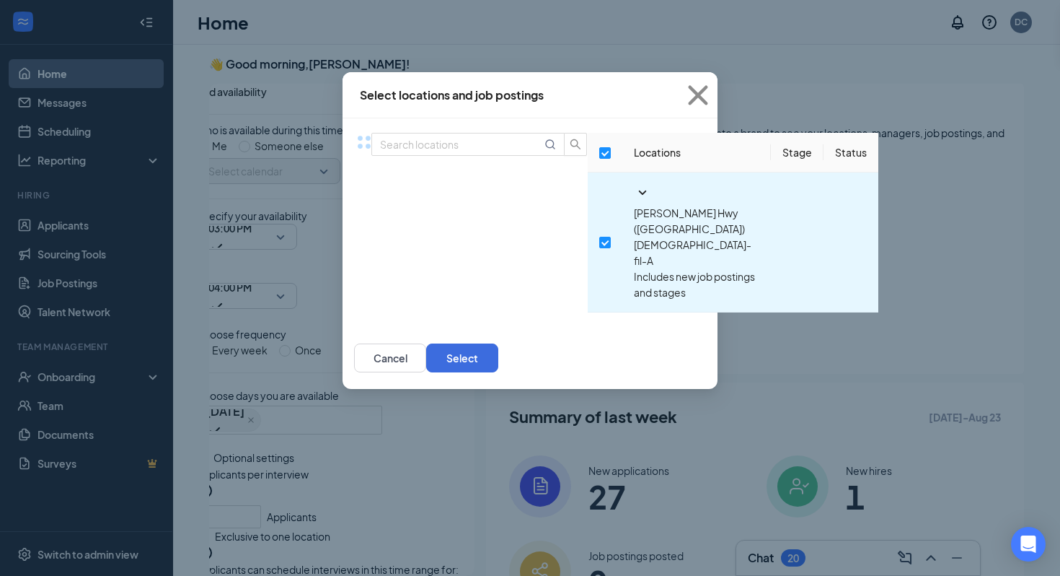
click at [313, 497] on div "Select locations and job postings Locations Stage Status [PERSON_NAME] Hwy ([GE…" at bounding box center [530, 288] width 1060 height 576
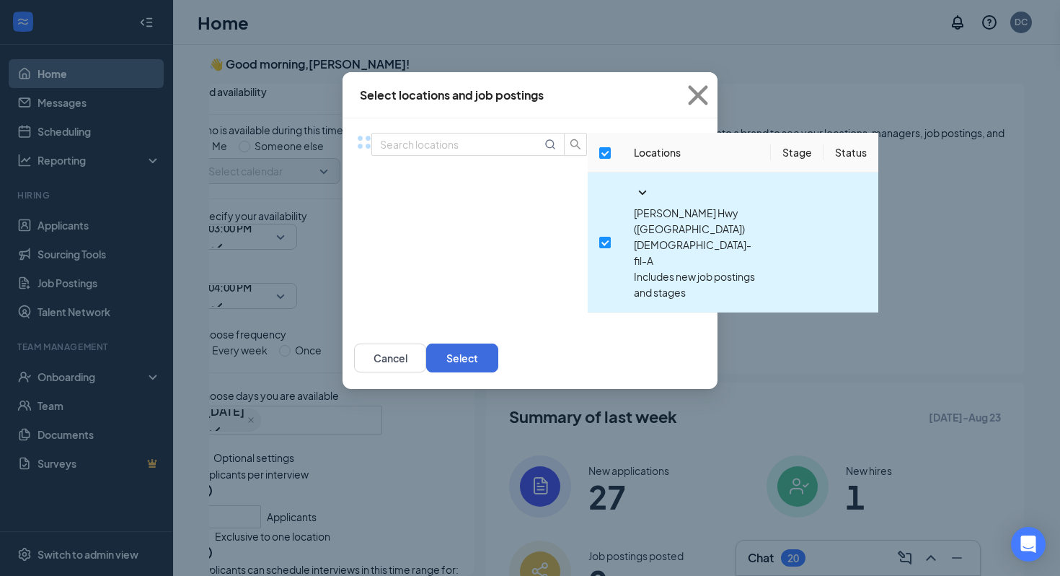
click at [639, 195] on icon "SmallChevronDown" at bounding box center [643, 192] width 8 height 4
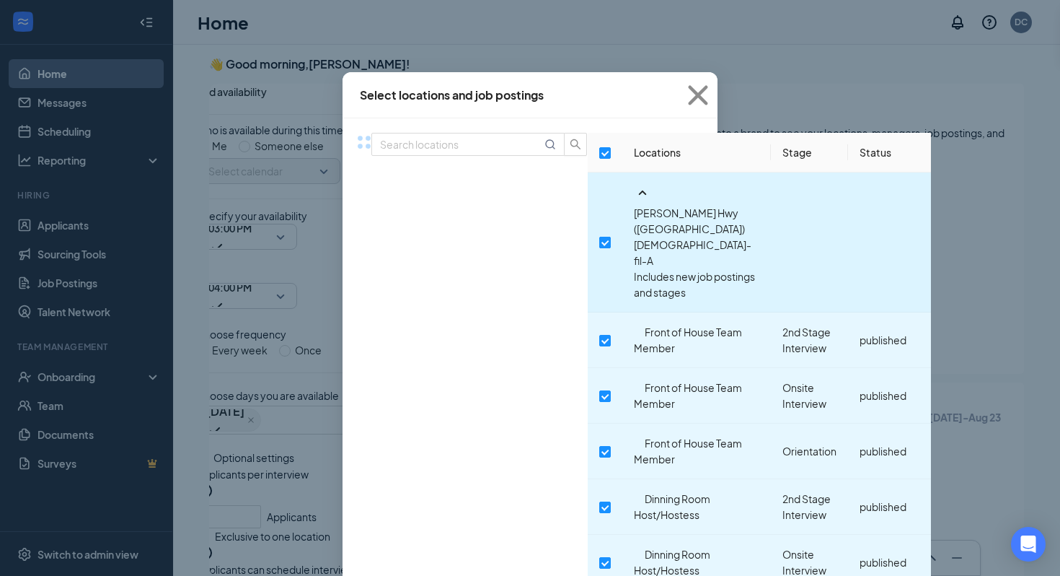
click at [599, 237] on input "checkbox" at bounding box center [605, 243] width 12 height 12
checkbox input "false"
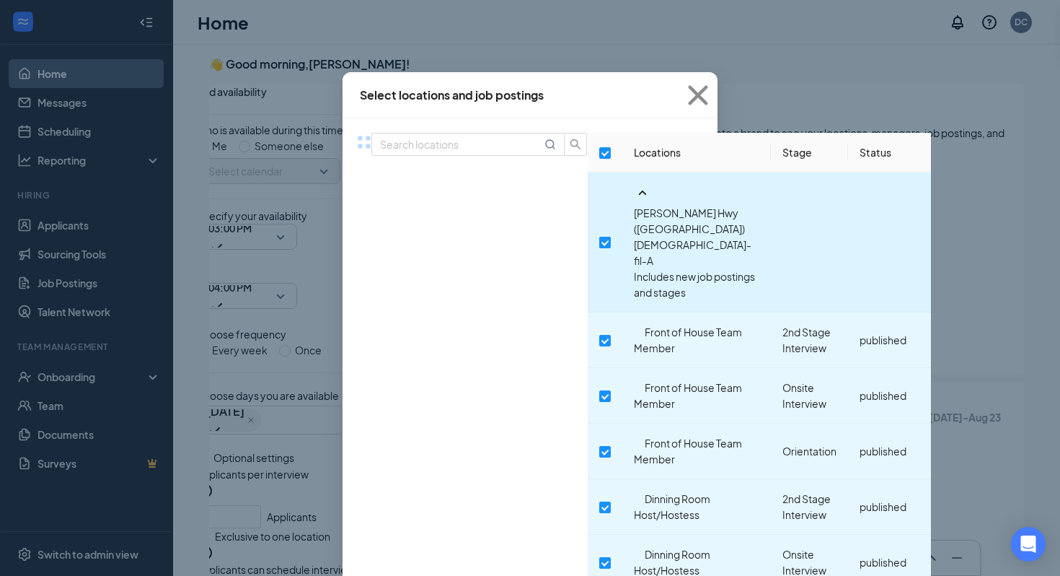
checkbox input "false"
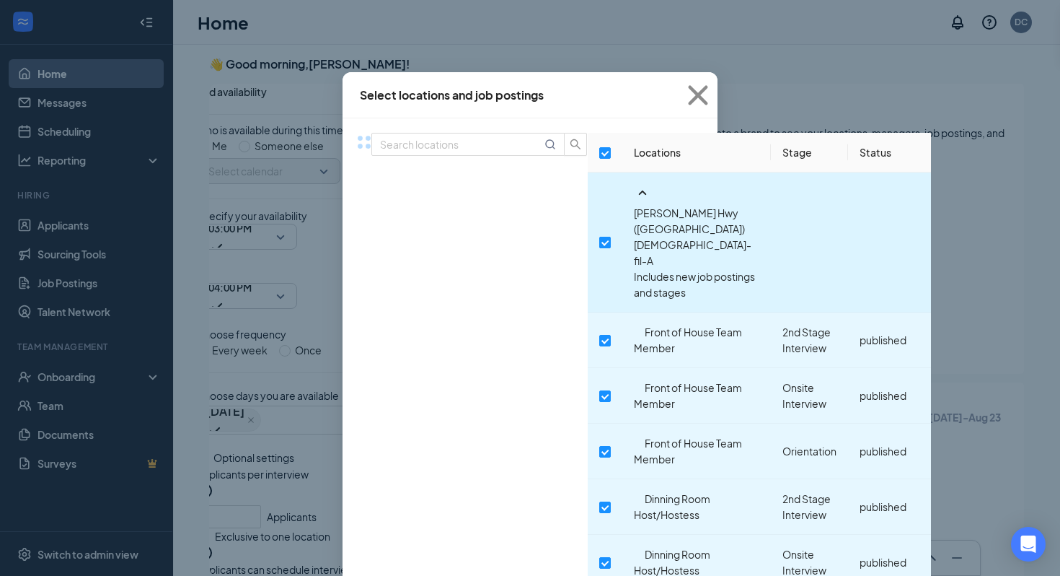
checkbox input "false"
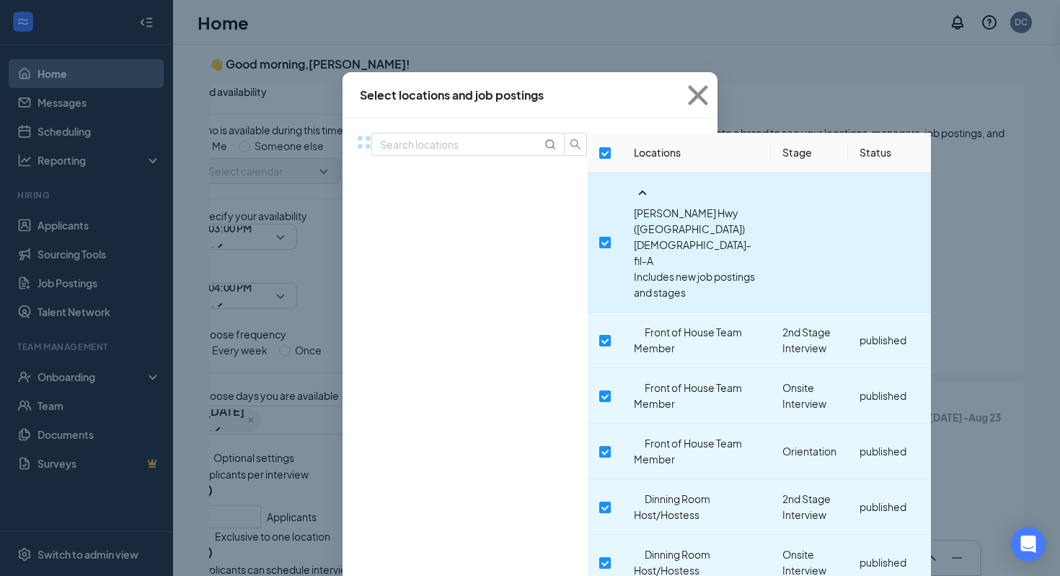
checkbox input "false"
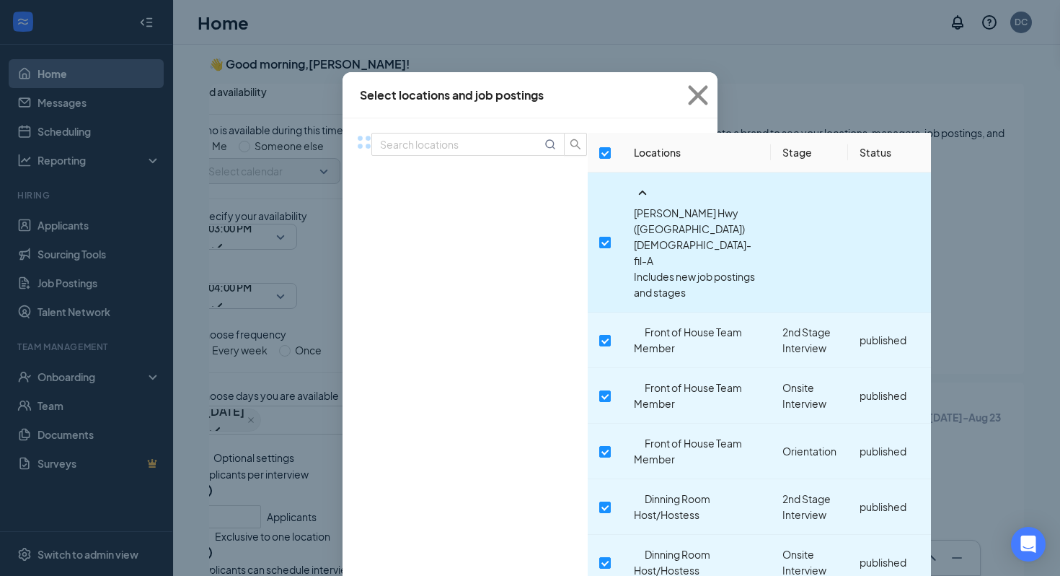
checkbox input "false"
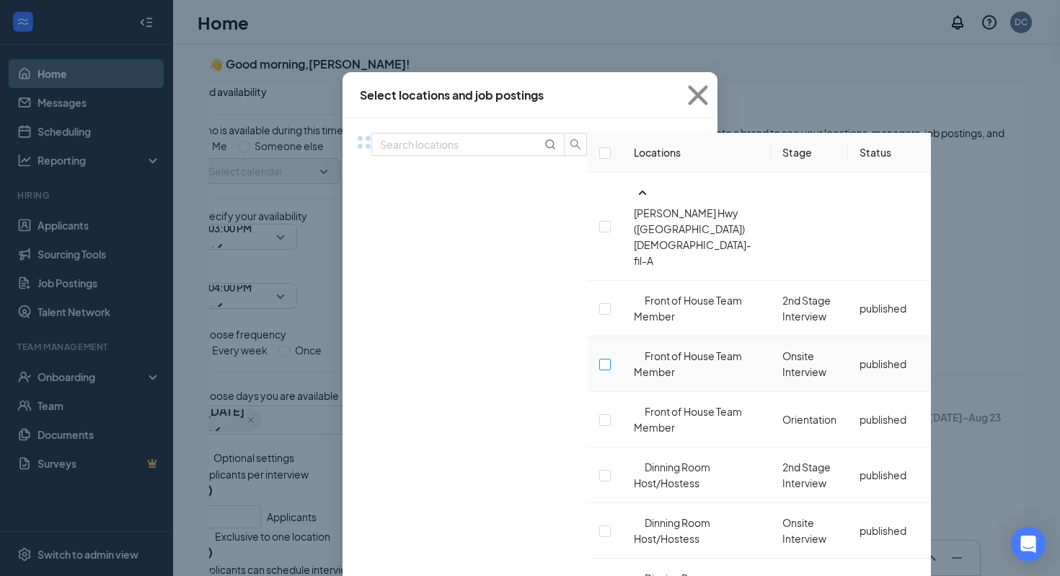
click at [599, 358] on input "checkbox" at bounding box center [605, 364] width 12 height 12
checkbox input "false"
checkbox input "true"
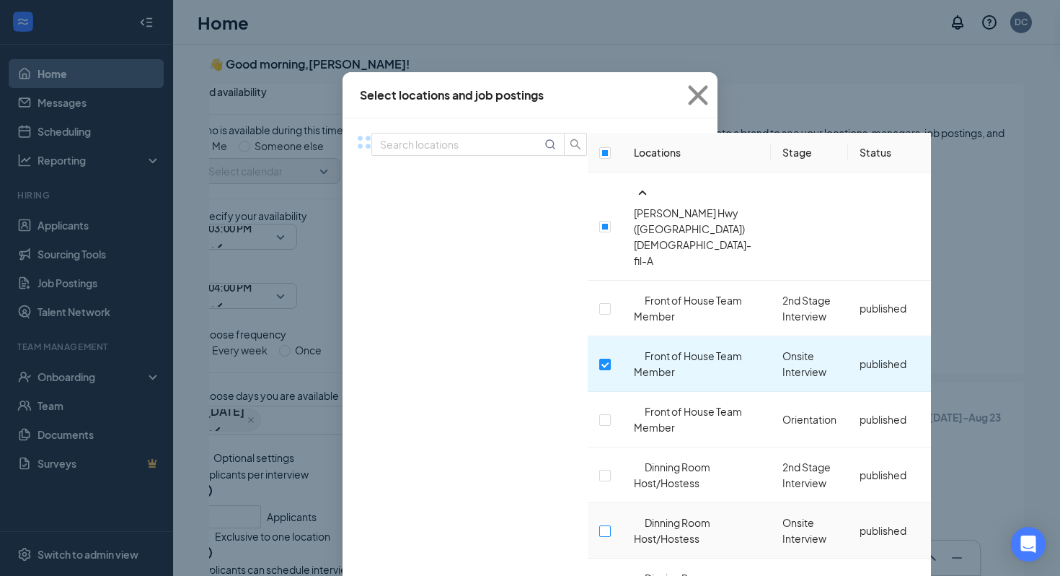
click at [599, 525] on input "checkbox" at bounding box center [605, 531] width 12 height 12
checkbox input "true"
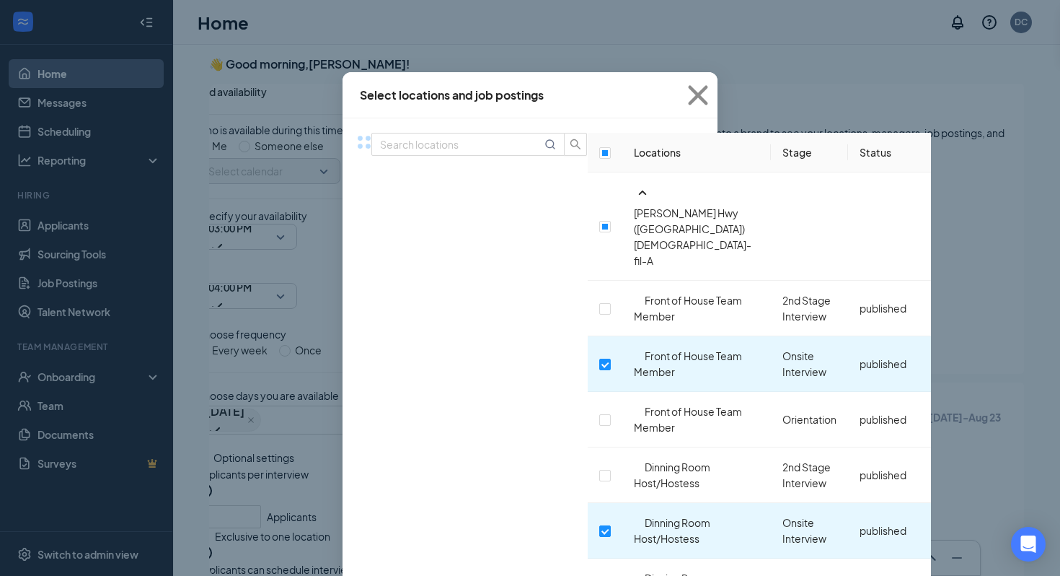
scroll to position [339, 0]
checkbox input "false"
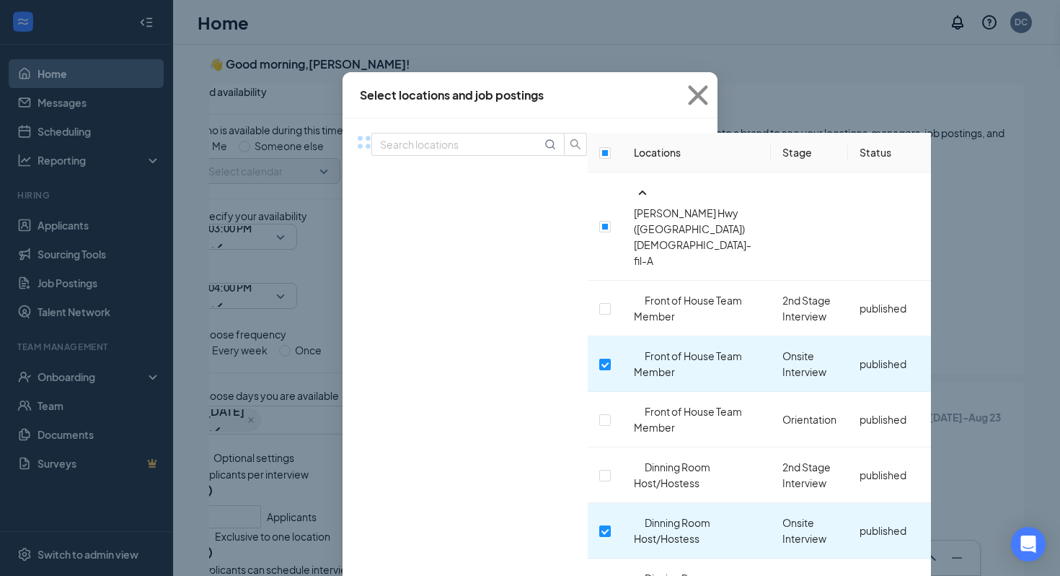
checkbox input "true"
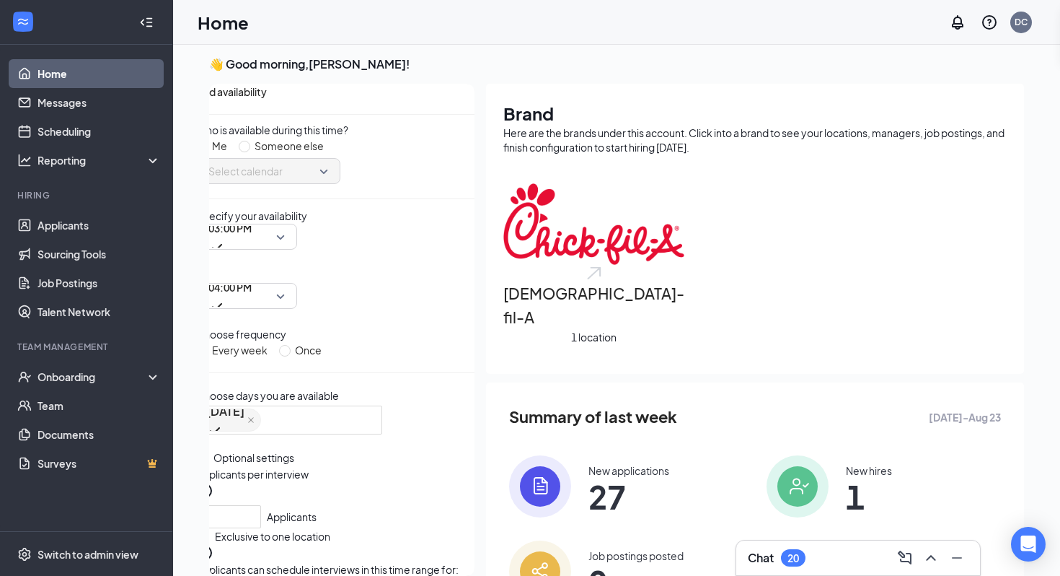
scroll to position [233, 0]
radio input "false"
radio input "true"
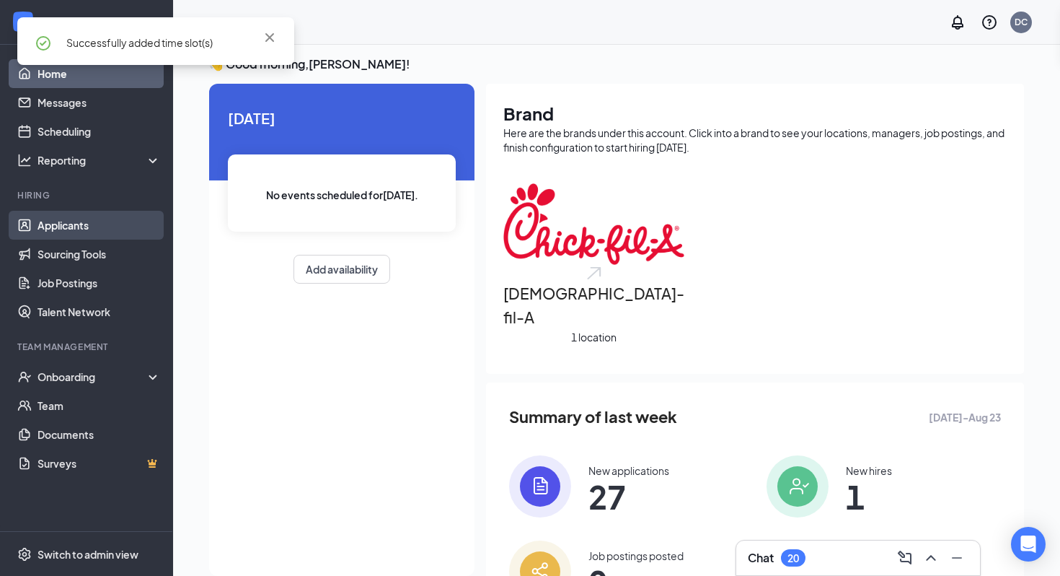
click at [85, 233] on link "Applicants" at bounding box center [99, 225] width 123 height 29
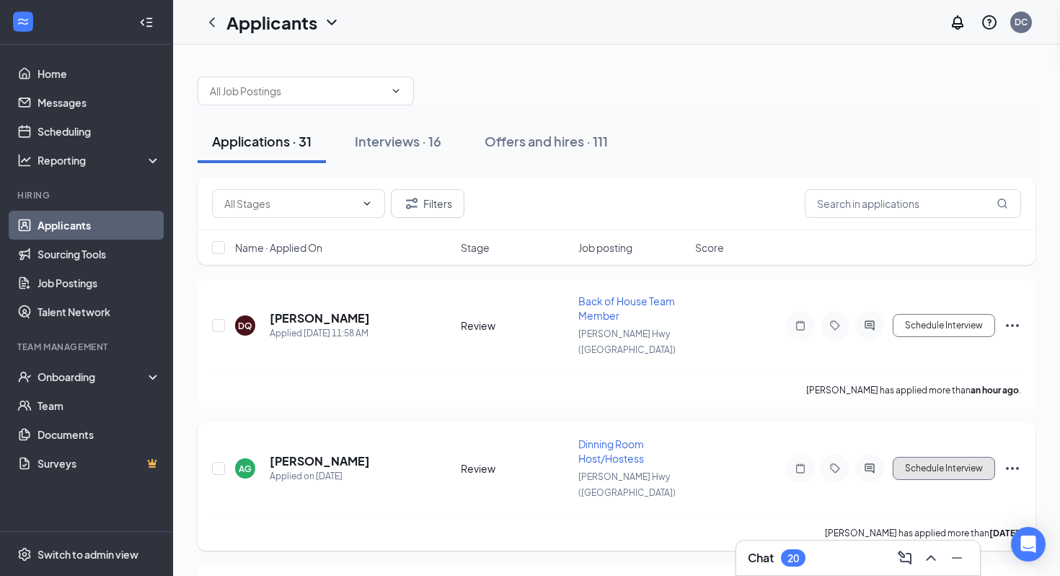
click at [933, 457] on button "Schedule Interview" at bounding box center [944, 468] width 102 height 23
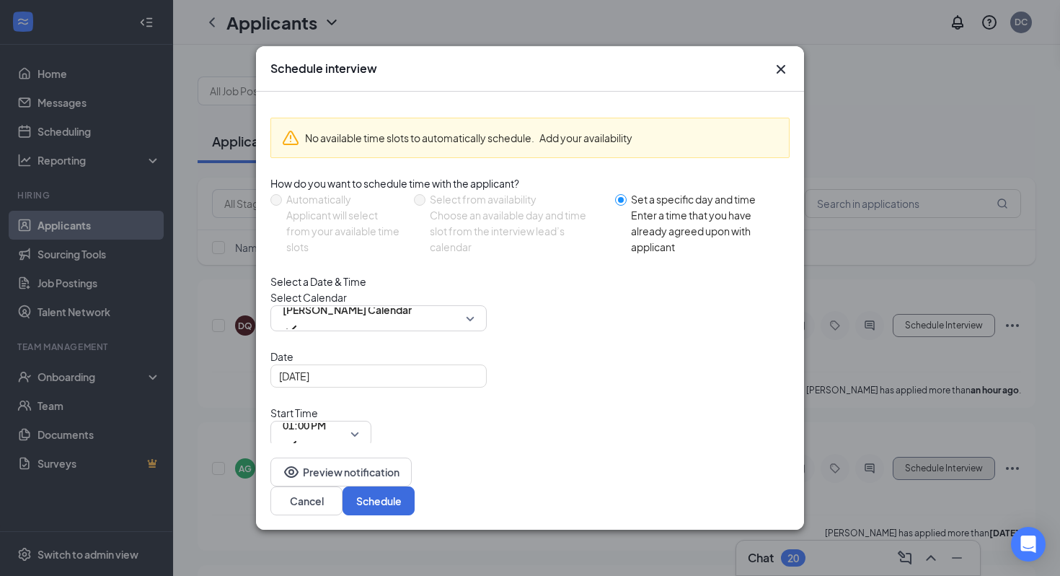
radio input "false"
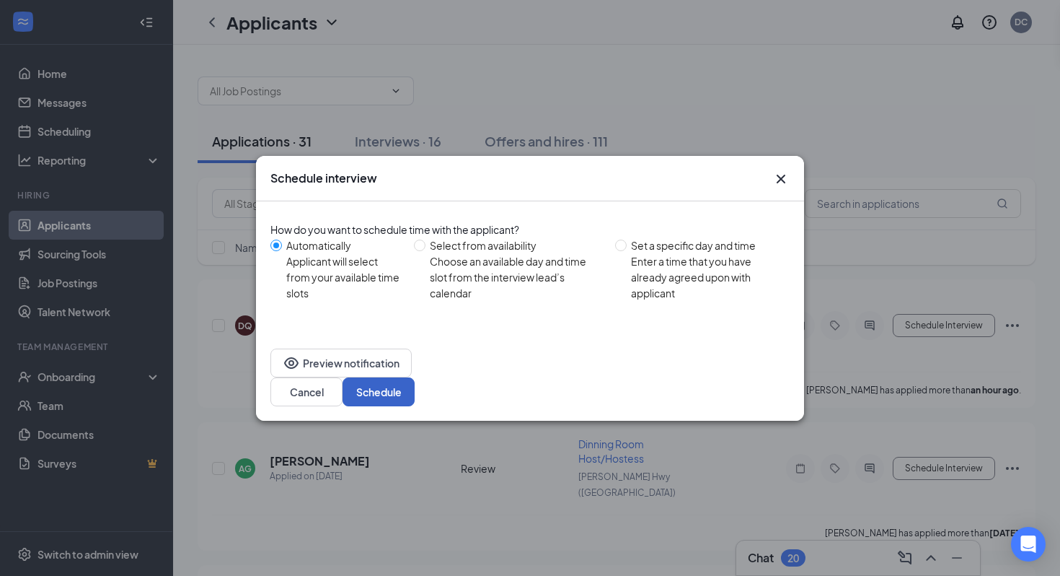
click at [415, 383] on button "Schedule" at bounding box center [379, 391] width 72 height 29
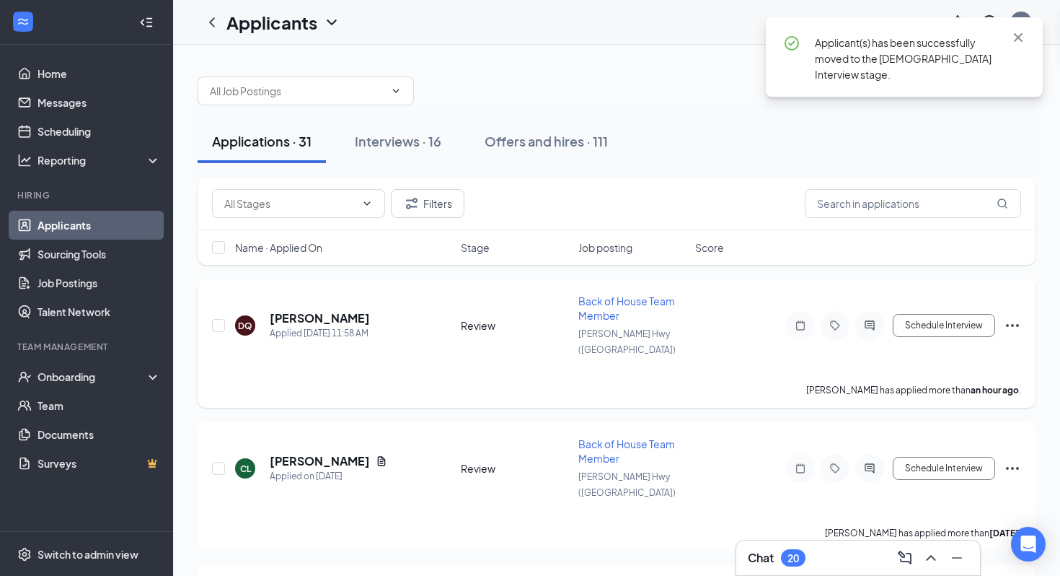
click at [611, 312] on span "Back of House Team Member" at bounding box center [626, 307] width 97 height 27
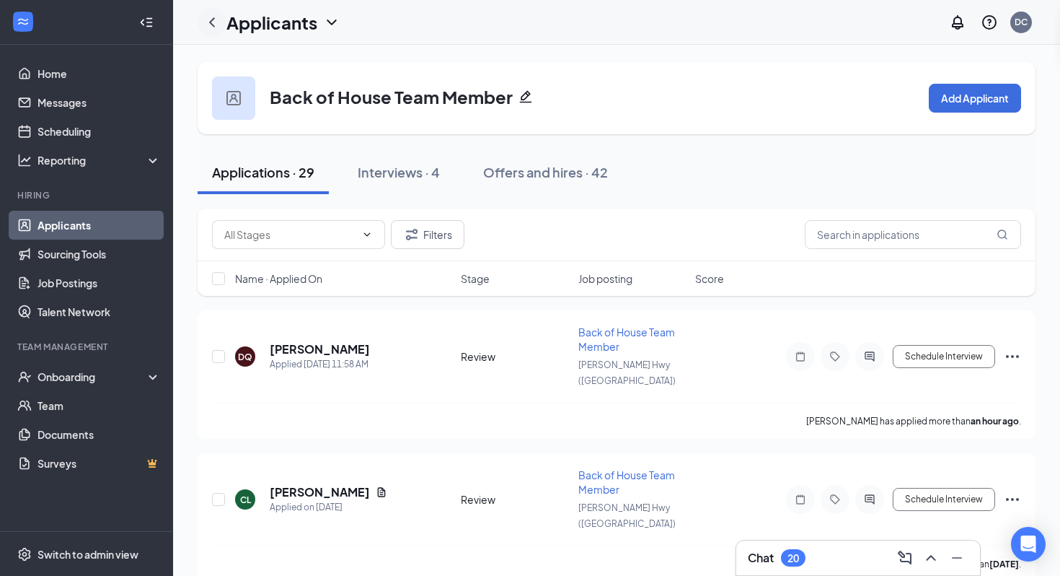
click at [211, 25] on icon "ChevronLeft" at bounding box center [211, 22] width 17 height 17
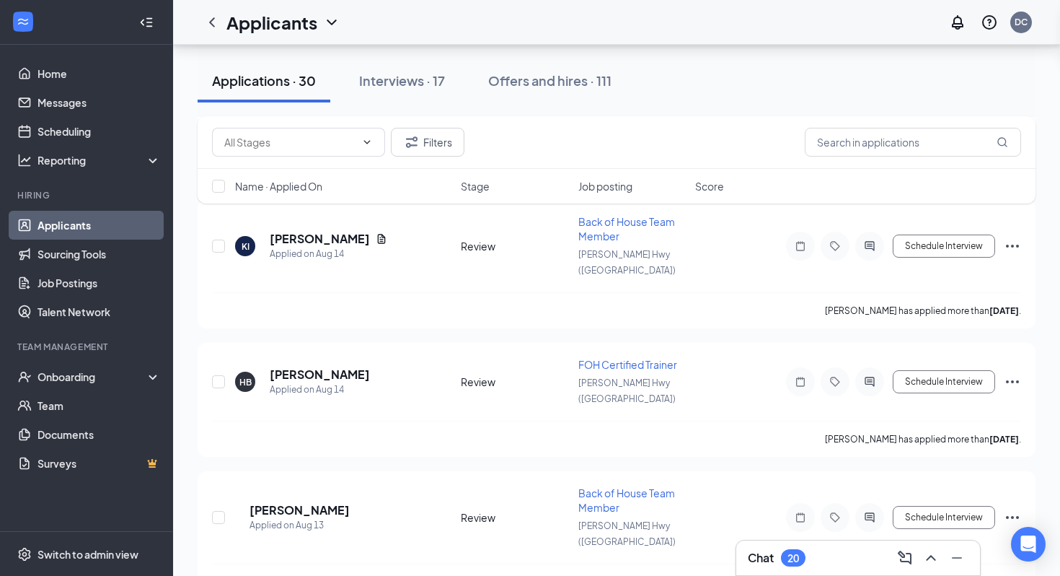
scroll to position [976, 0]
